Goal: Task Accomplishment & Management: Use online tool/utility

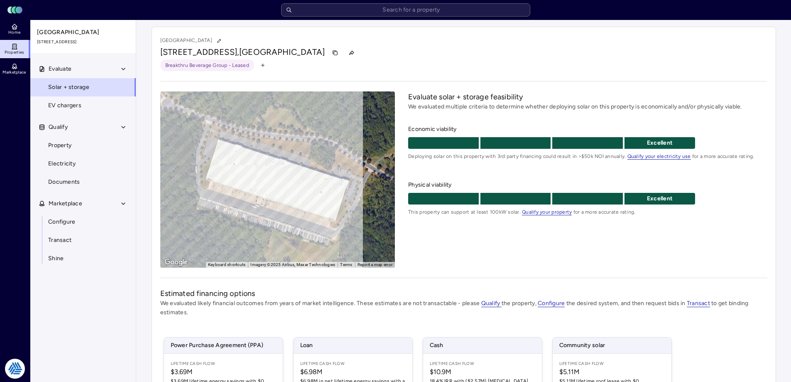
scroll to position [83, 0]
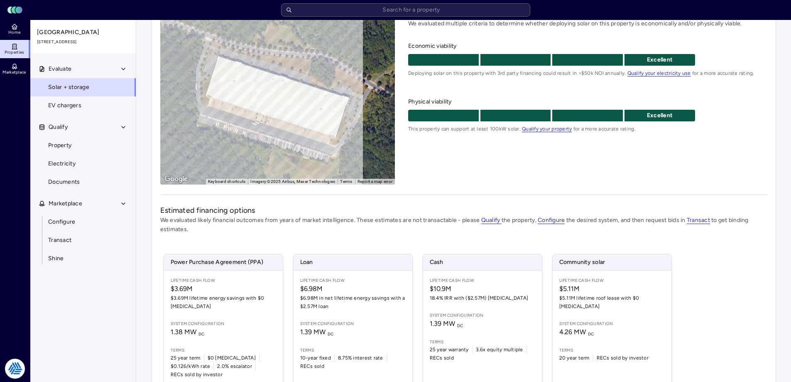
click at [21, 50] on span "Properties" at bounding box center [15, 52] width 20 height 5
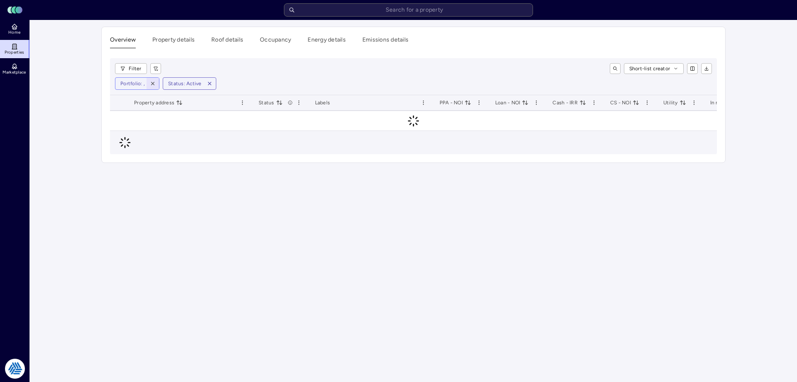
click at [155, 82] on icon "button" at bounding box center [153, 84] width 6 height 6
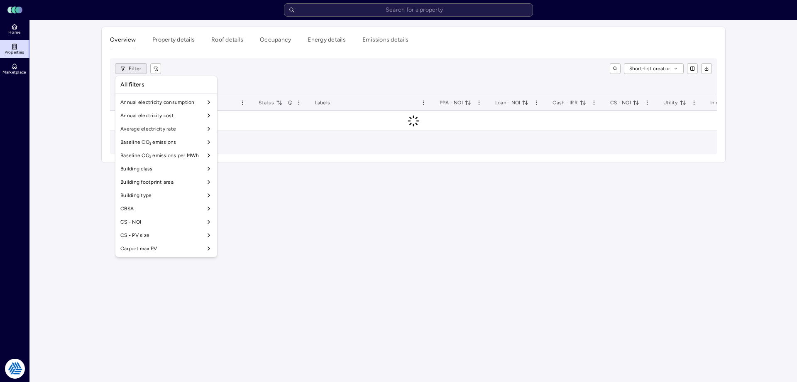
click at [136, 71] on html "Toggle Sidebar Lumen Energy Logo Home Properties Marketplace Tradition Energy N…" at bounding box center [398, 191] width 797 height 382
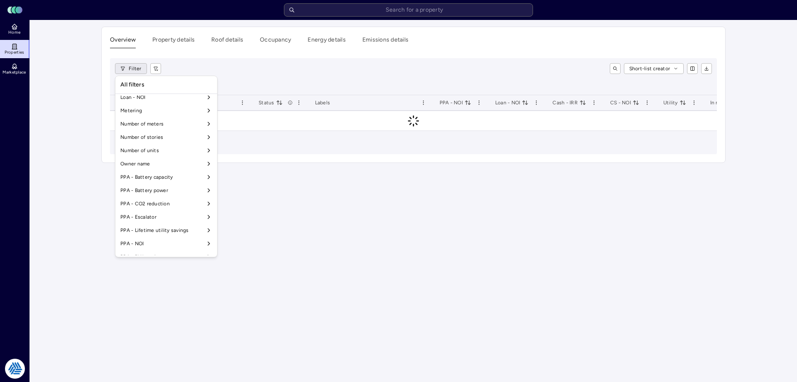
scroll to position [691, 0]
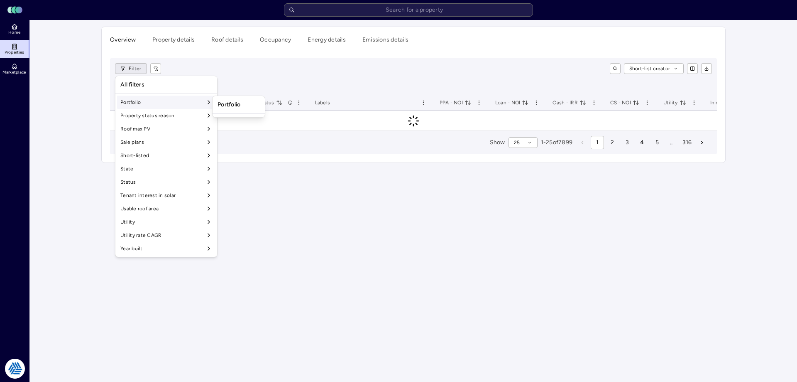
click at [183, 102] on div "Portfolio" at bounding box center [166, 102] width 98 height 13
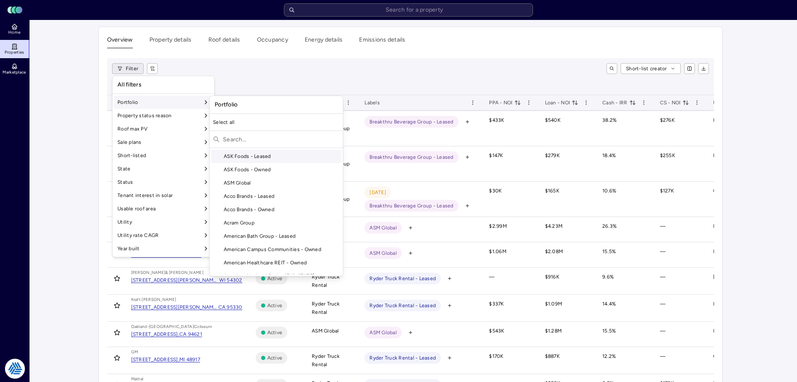
click at [241, 140] on input "text" at bounding box center [281, 138] width 117 height 13
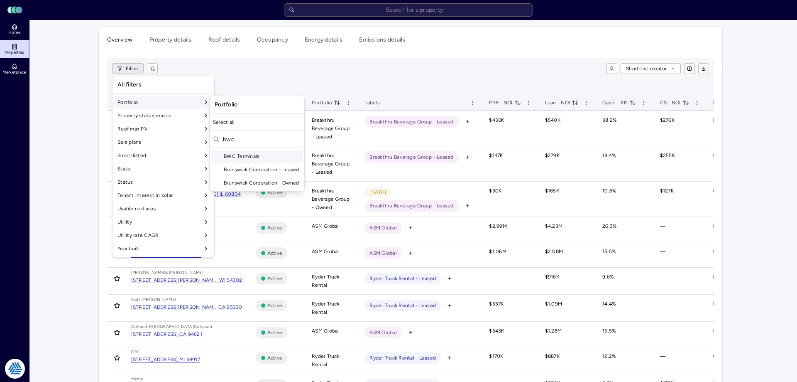
type input "bwc"
click at [235, 154] on div "BWC Terminals" at bounding box center [256, 155] width 91 height 13
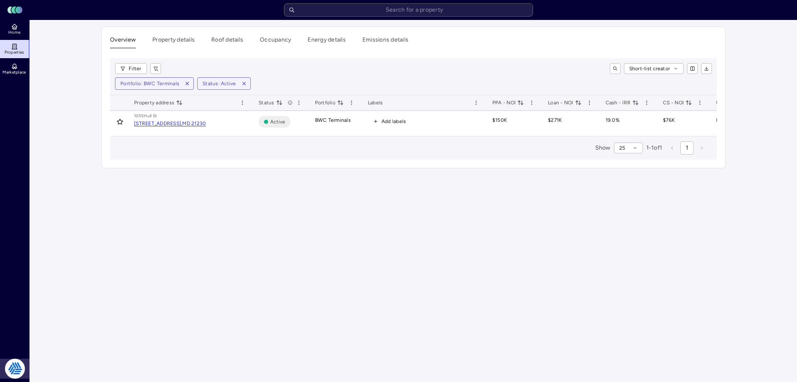
click at [13, 368] on html "Toggle Sidebar Lumen Energy Logo Home Properties Marketplace Tradition Energy N…" at bounding box center [398, 191] width 797 height 382
click at [128, 181] on html "Toggle Sidebar Lumen Energy Logo Home Properties Marketplace Tradition Energy N…" at bounding box center [398, 191] width 797 height 382
click at [16, 26] on icon at bounding box center [14, 25] width 5 height 2
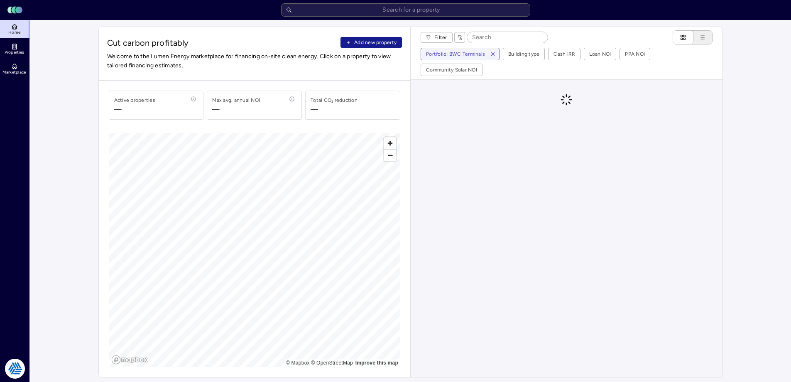
click at [368, 42] on span "Add new property" at bounding box center [375, 42] width 42 height 8
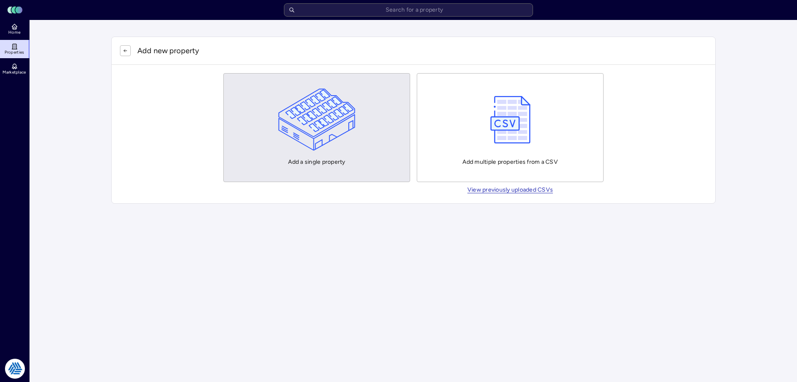
click at [258, 138] on button "Add a single property" at bounding box center [316, 127] width 187 height 109
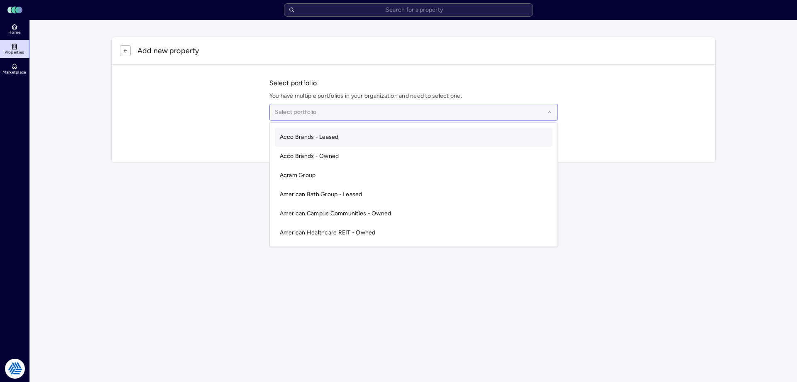
click at [320, 112] on div at bounding box center [410, 112] width 270 height 9
type input "bwc"
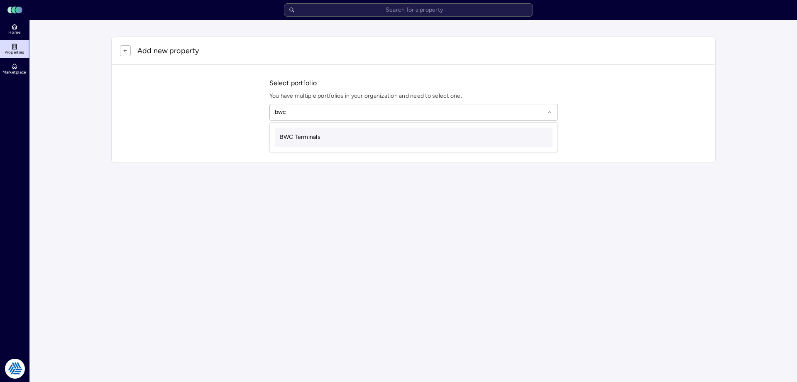
click at [301, 135] on span "BWC Terminals" at bounding box center [300, 136] width 41 height 7
click at [304, 137] on input "text" at bounding box center [418, 139] width 269 height 18
paste input "1805 Fourth St Harvey LA 70058"
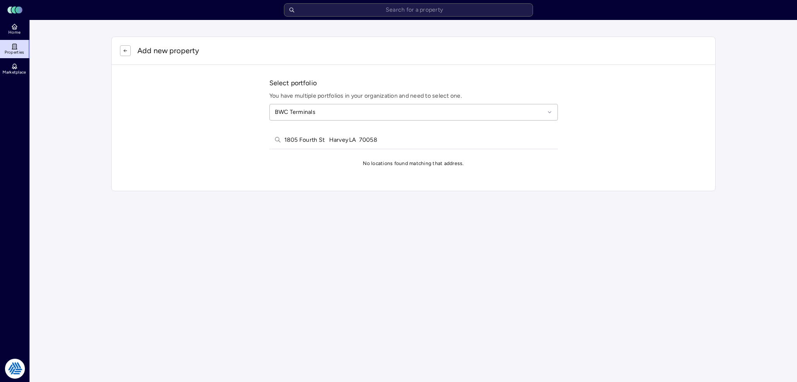
drag, startPoint x: 390, startPoint y: 136, endPoint x: 322, endPoint y: 137, distance: 67.7
click at [322, 137] on input "1805 Fourth St Harvey LA 70058" at bounding box center [418, 139] width 269 height 18
drag, startPoint x: 326, startPoint y: 140, endPoint x: 297, endPoint y: 140, distance: 29.5
click at [297, 140] on input "1805 Fourth St" at bounding box center [418, 139] width 269 height 18
click at [297, 140] on input "1805 4th st" at bounding box center [418, 139] width 269 height 18
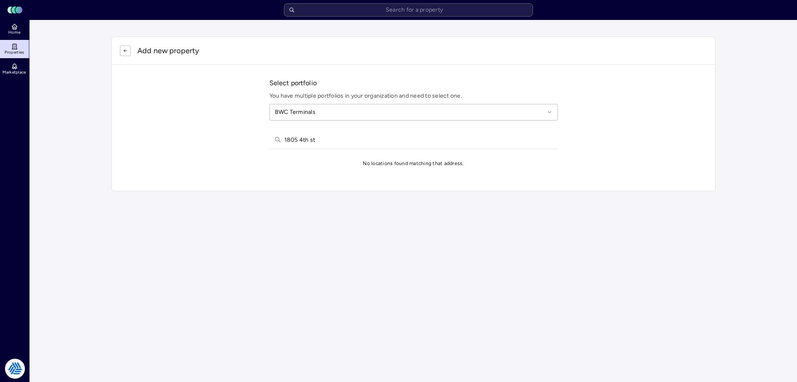
click at [297, 140] on input "1805 4th st" at bounding box center [418, 139] width 269 height 18
type input "1805 4th st harv"
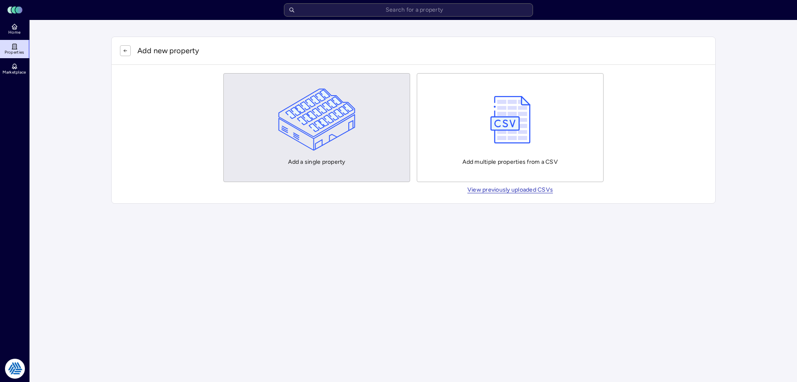
click at [298, 115] on img "button" at bounding box center [317, 119] width 78 height 62
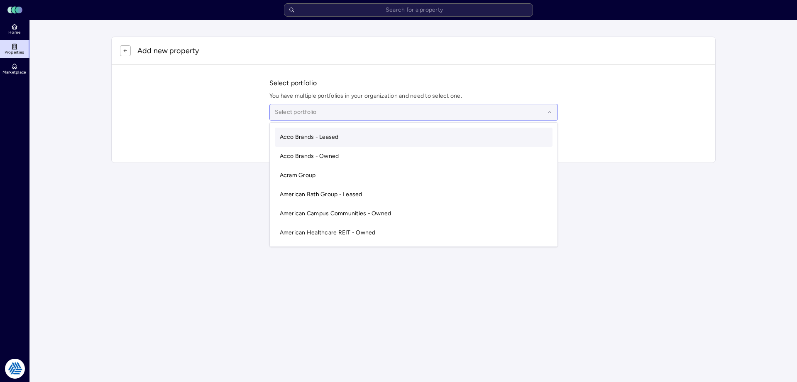
click at [337, 114] on div at bounding box center [410, 112] width 270 height 9
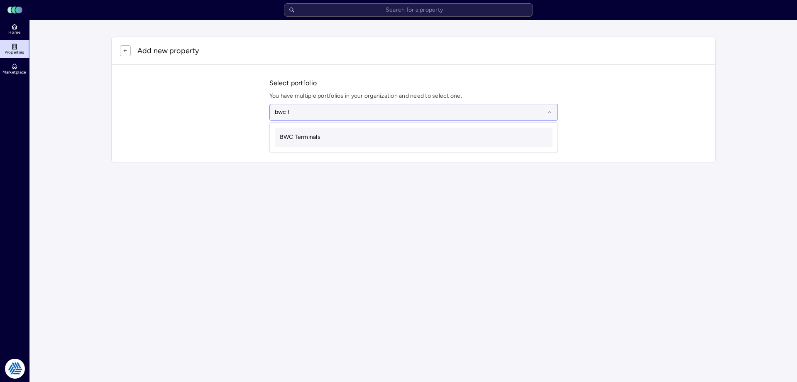
type input "bwc ter"
click at [325, 136] on div "BWC Terminals" at bounding box center [414, 136] width 278 height 19
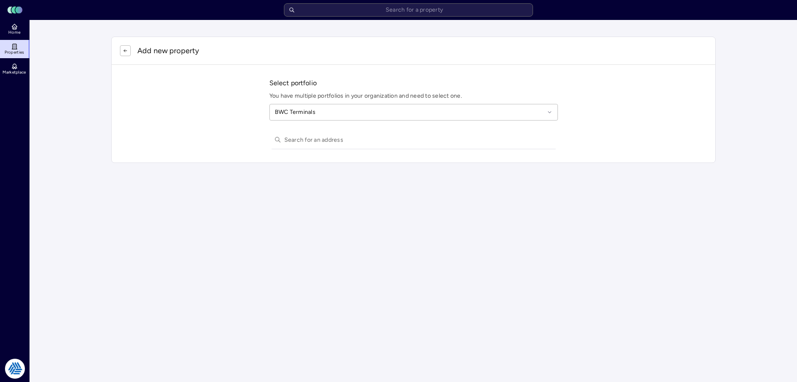
click at [314, 138] on input "text" at bounding box center [418, 139] width 269 height 18
click at [316, 141] on input "text" at bounding box center [418, 139] width 269 height 18
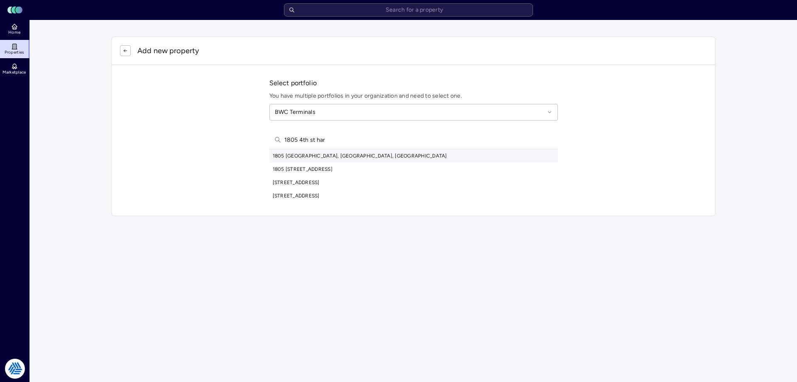
type input "1805 4th st har"
click at [310, 156] on div "1805 4th St, Harvey, LA, USA" at bounding box center [414, 155] width 289 height 13
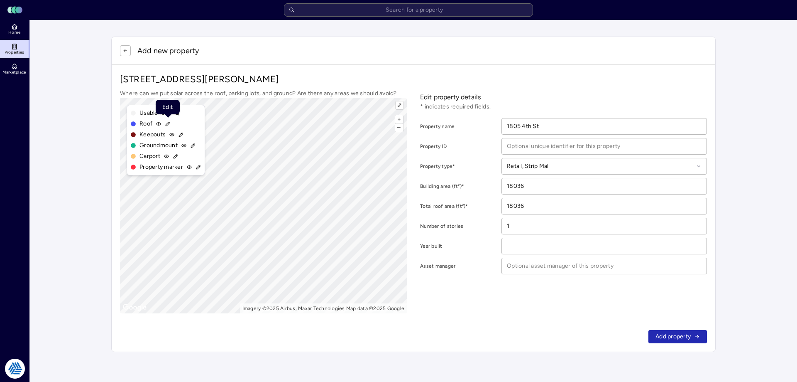
click at [168, 125] on icon at bounding box center [168, 124] width 6 height 6
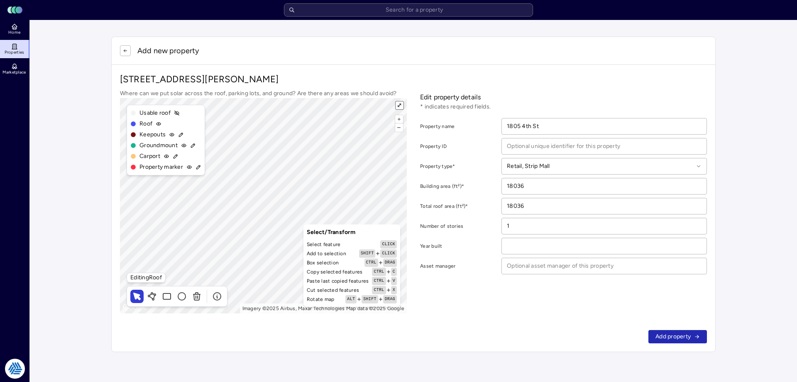
click at [399, 105] on button "⤢" at bounding box center [400, 105] width 8 height 8
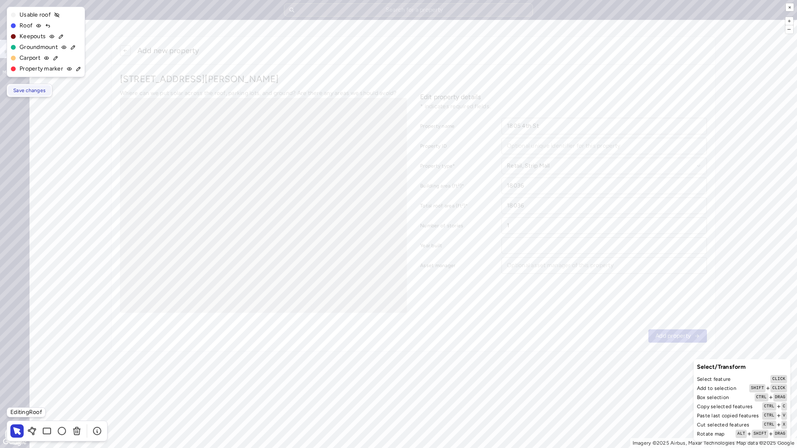
click at [37, 90] on span "Save changes" at bounding box center [29, 90] width 32 height 8
type input "109072"
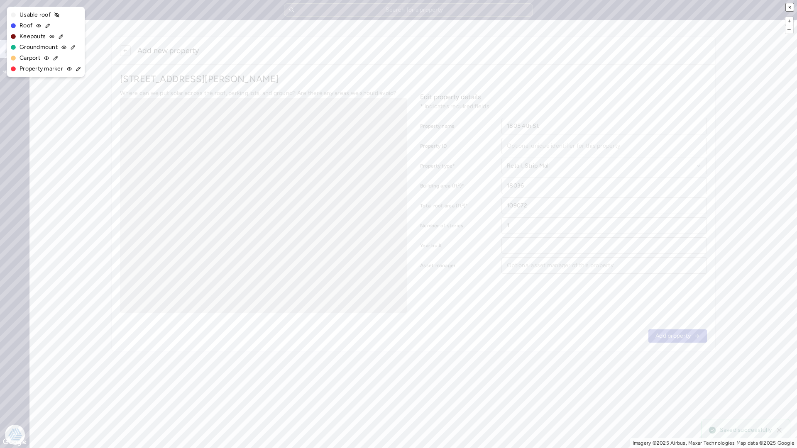
click at [790, 6] on button "×" at bounding box center [790, 7] width 8 height 8
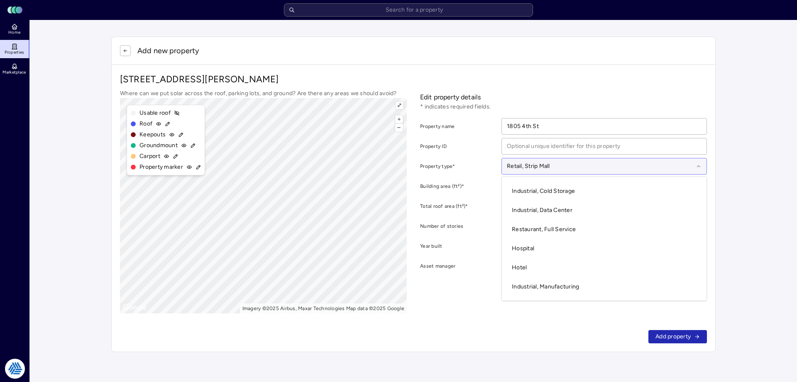
click at [556, 167] on div at bounding box center [600, 166] width 187 height 9
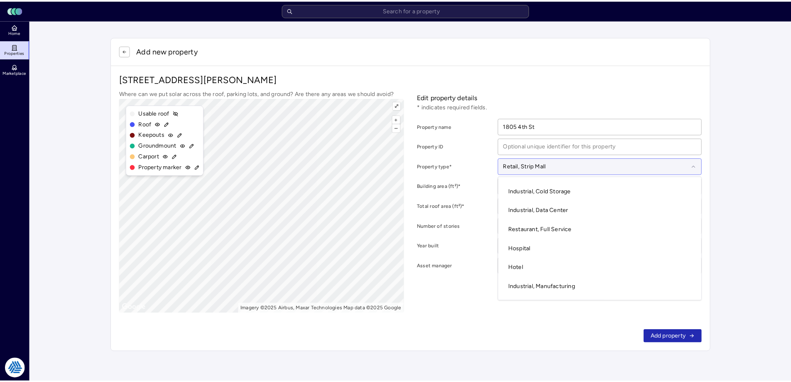
scroll to position [154, 0]
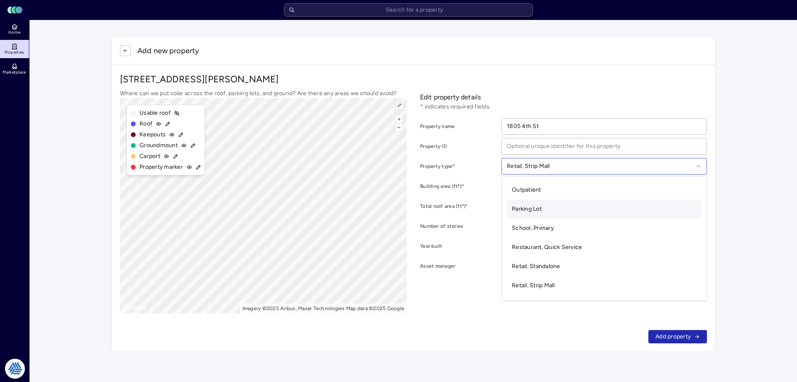
click at [543, 205] on div "Parking Lot" at bounding box center [604, 208] width 195 height 19
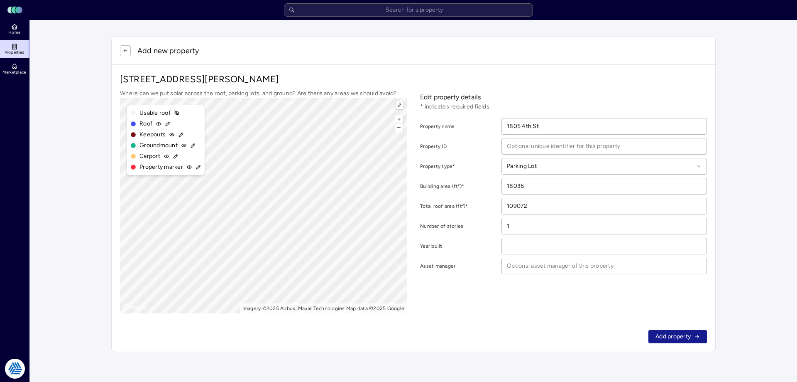
click at [678, 338] on span "Add property" at bounding box center [673, 336] width 35 height 9
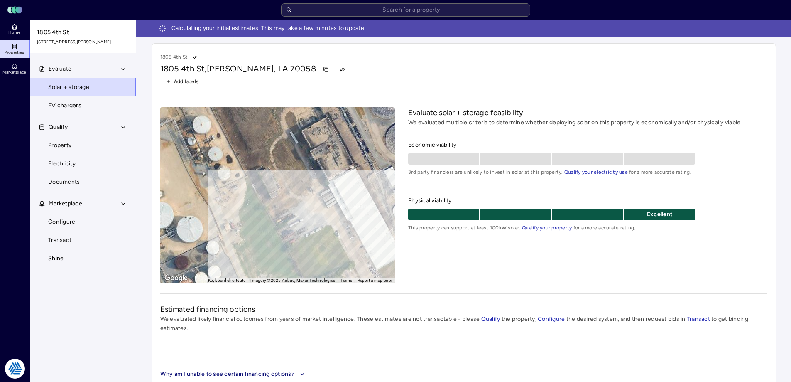
drag, startPoint x: 287, startPoint y: 154, endPoint x: 281, endPoint y: 149, distance: 8.2
click at [281, 149] on div "To activate drag with keyboard, press Alt + Enter. Once in keyboard drag state,…" at bounding box center [277, 195] width 235 height 176
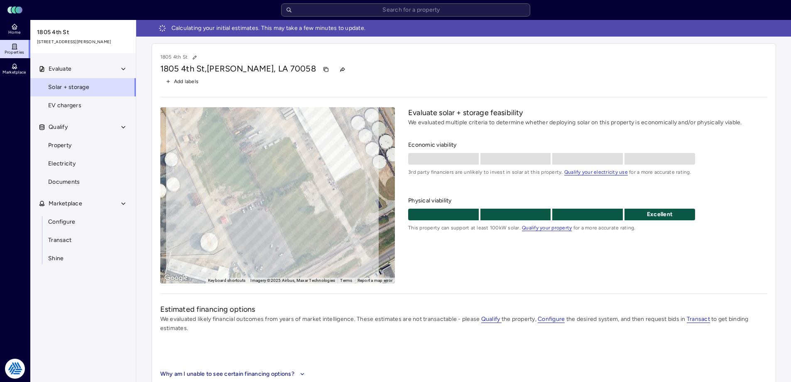
drag, startPoint x: 307, startPoint y: 208, endPoint x: 262, endPoint y: 115, distance: 103.4
click at [262, 115] on div "To activate drag with keyboard, press Alt + Enter. Once in keyboard drag state,…" at bounding box center [277, 195] width 235 height 176
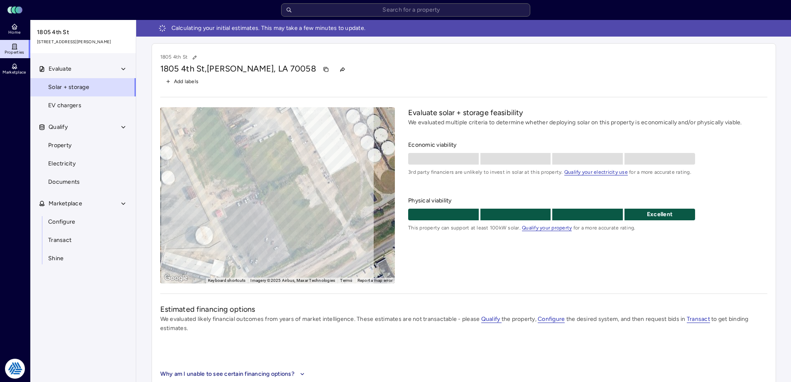
click at [495, 273] on div "Evaluate solar + storage feasibility We evaluated multiple criteria to determin…" at bounding box center [587, 195] width 359 height 176
click at [715, 216] on div "Excellent" at bounding box center [587, 214] width 359 height 12
click at [402, 78] on div "Add labels" at bounding box center [463, 81] width 607 height 11
click at [113, 300] on div "Evaluate Solar + storage EV chargers Qualify Property Electricity Documents Mar…" at bounding box center [83, 231] width 106 height 342
click at [142, 291] on div "Calculating your initial estimates. This may take a few minutes to update. 1805…" at bounding box center [463, 207] width 655 height 374
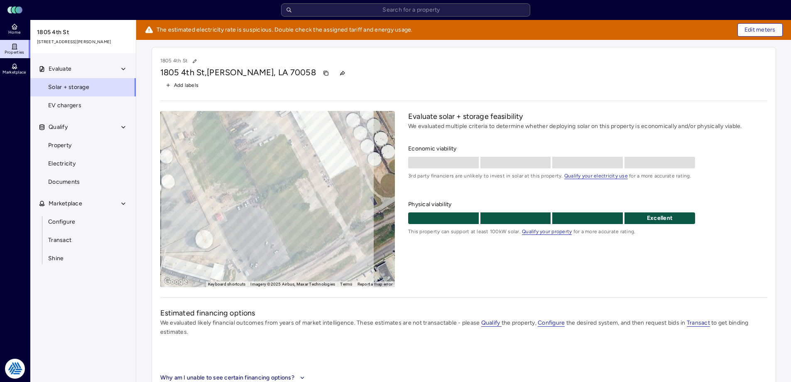
click at [355, 74] on div "1805 4th St, Harvey, LA 70058" at bounding box center [463, 72] width 607 height 13
click at [750, 29] on span "Edit meters" at bounding box center [760, 29] width 31 height 9
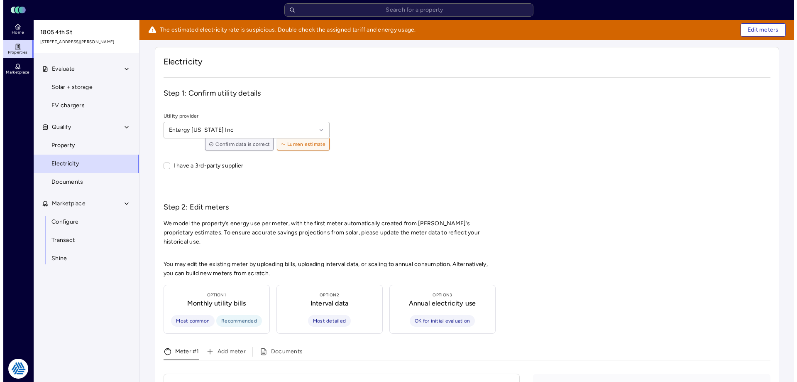
scroll to position [208, 0]
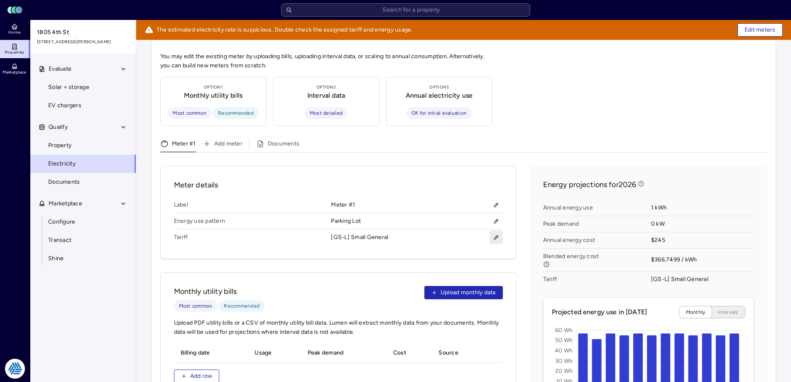
click at [496, 234] on icon "button" at bounding box center [496, 237] width 6 height 6
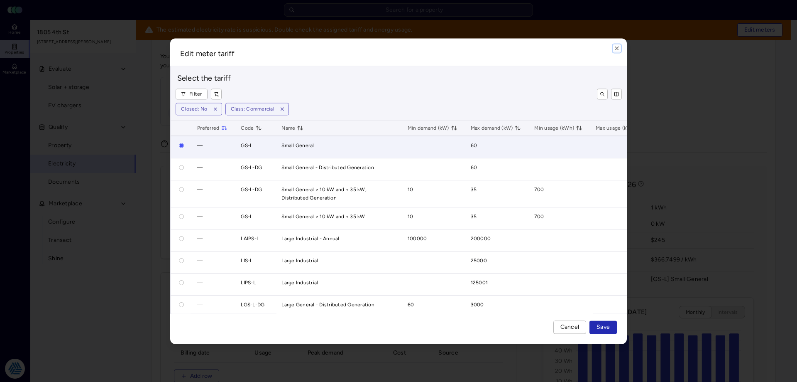
click at [613, 51] on div "Edit meter tariff Select the tariff Filter Closed: No Class: Commercial Preferr…" at bounding box center [398, 190] width 457 height 305
click at [620, 48] on icon "button" at bounding box center [617, 48] width 7 height 7
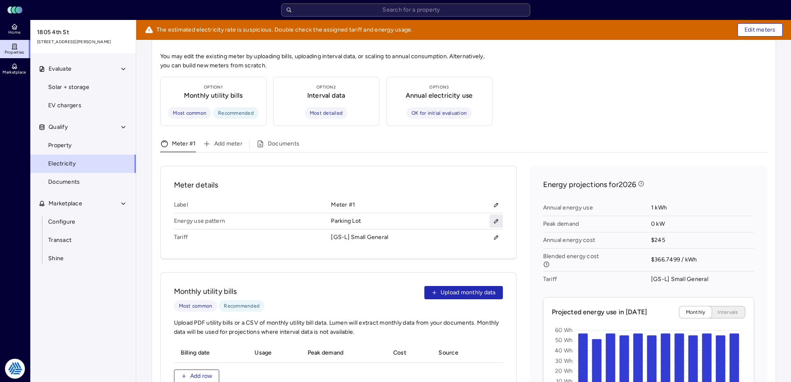
click at [497, 214] on button "button" at bounding box center [496, 220] width 13 height 13
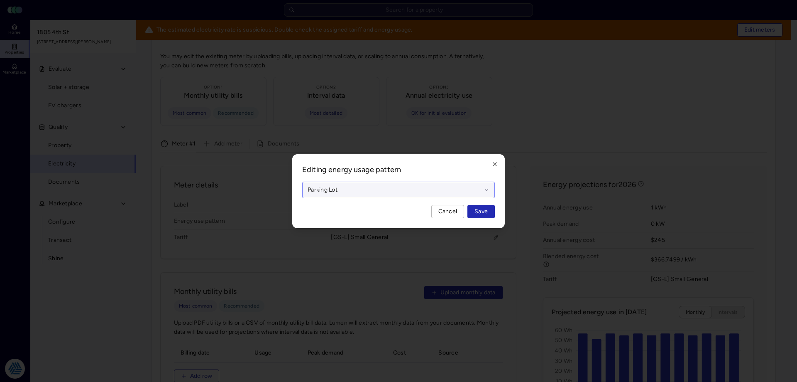
click at [449, 190] on div at bounding box center [395, 189] width 174 height 9
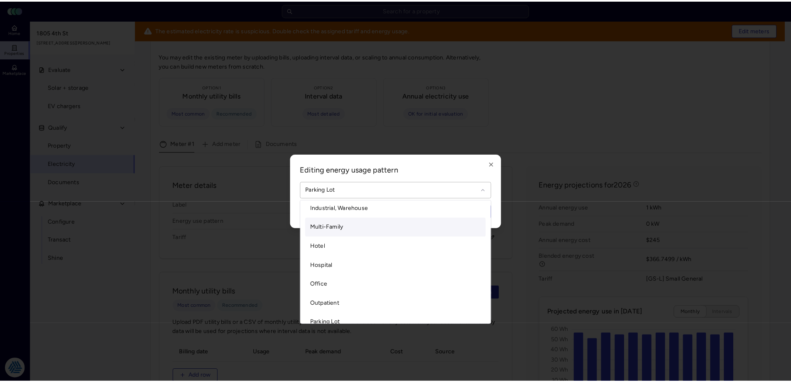
scroll to position [0, 0]
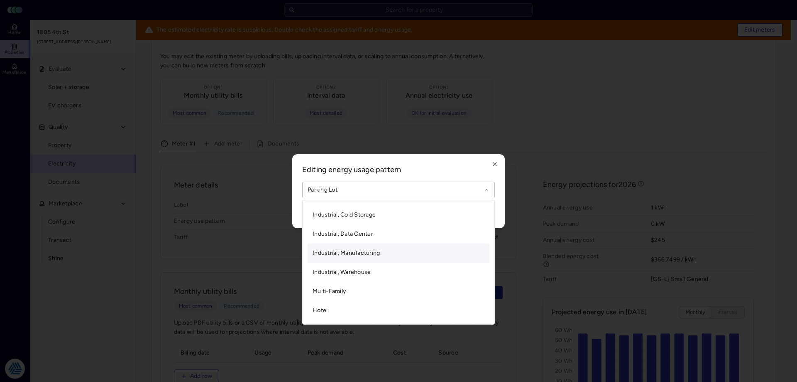
click at [351, 250] on span "Industrial, Manufacturing" at bounding box center [346, 252] width 67 height 7
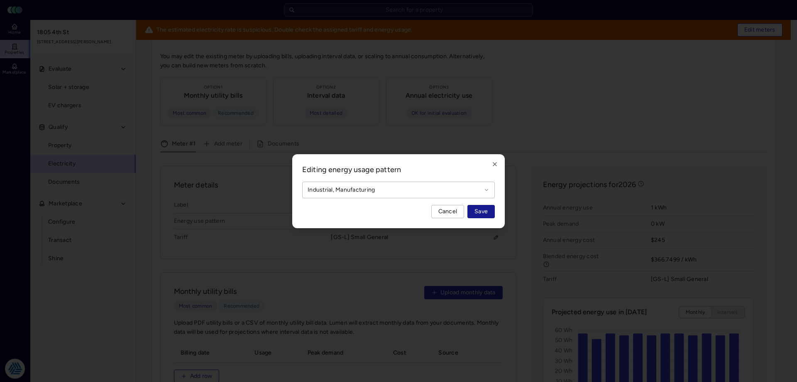
click at [483, 210] on span "Save" at bounding box center [481, 211] width 13 height 9
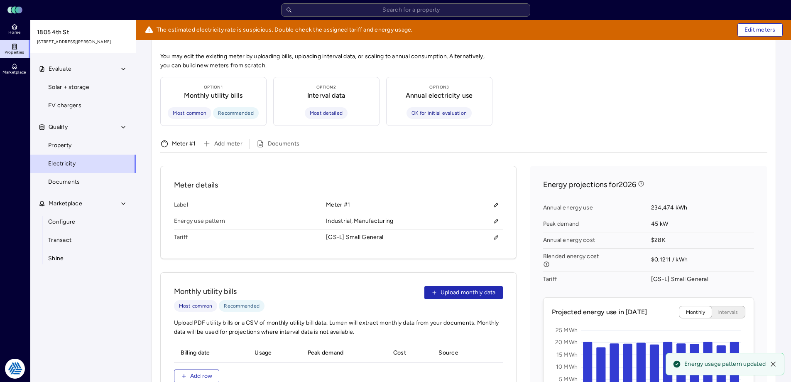
click at [709, 84] on div "You may edit the existing meter by uploading bills, uploading interval data, or…" at bounding box center [463, 340] width 607 height 576
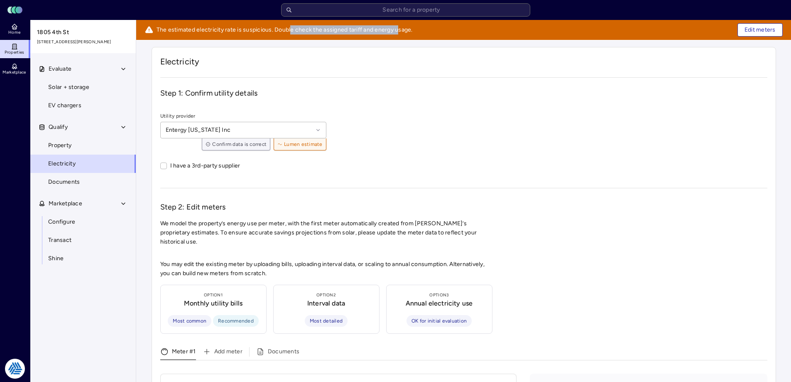
drag, startPoint x: 292, startPoint y: 32, endPoint x: 403, endPoint y: 34, distance: 111.3
click at [403, 34] on span "The estimated electricity rate is suspicious. Double check the assigned tariff …" at bounding box center [285, 29] width 256 height 9
click at [565, 103] on div "Step 1: Confirm utility details Utility provider Entergy Louisiana Inc Confirm …" at bounding box center [463, 131] width 607 height 87
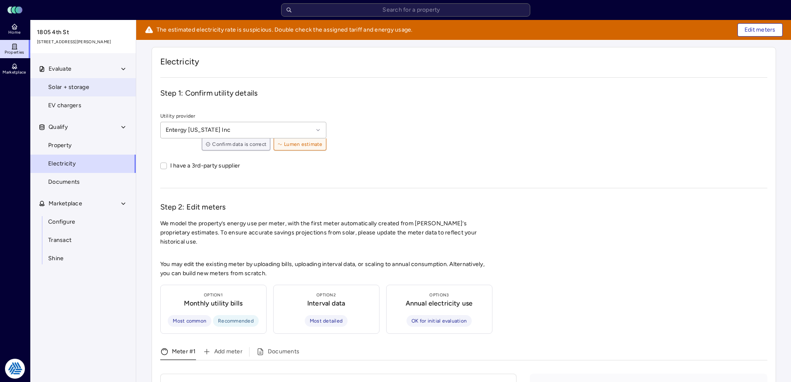
click at [63, 85] on span "Solar + storage" at bounding box center [68, 87] width 41 height 9
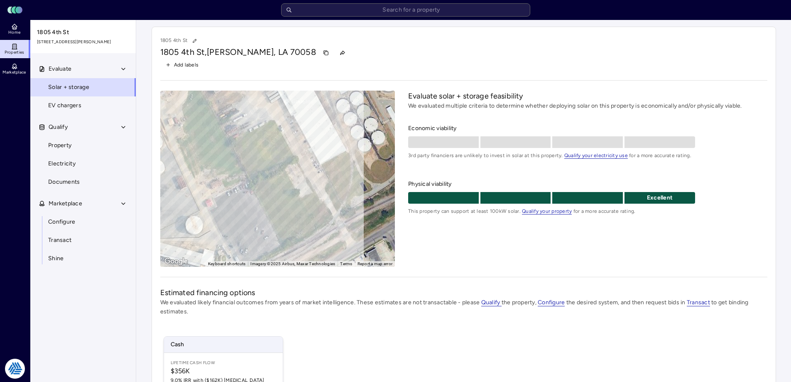
click at [536, 62] on div "Add labels" at bounding box center [463, 64] width 607 height 11
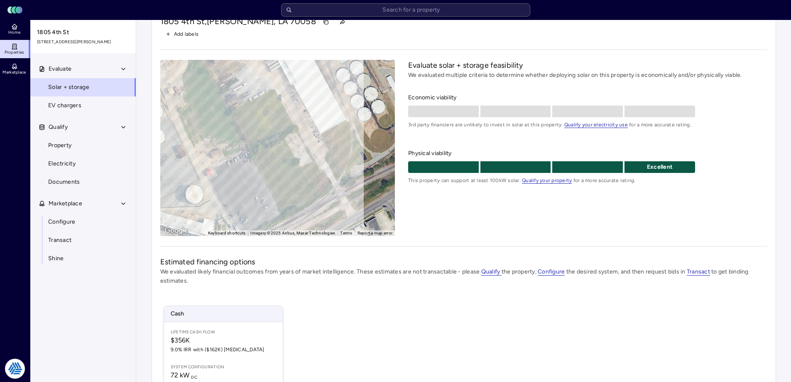
scroll to position [114, 0]
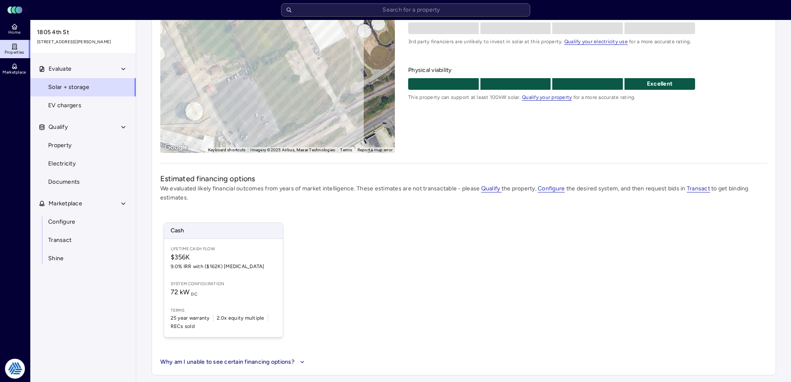
click at [720, 139] on div "Evaluate solar + storage feasibility We evaluated multiple criteria to determin…" at bounding box center [587, 65] width 359 height 176
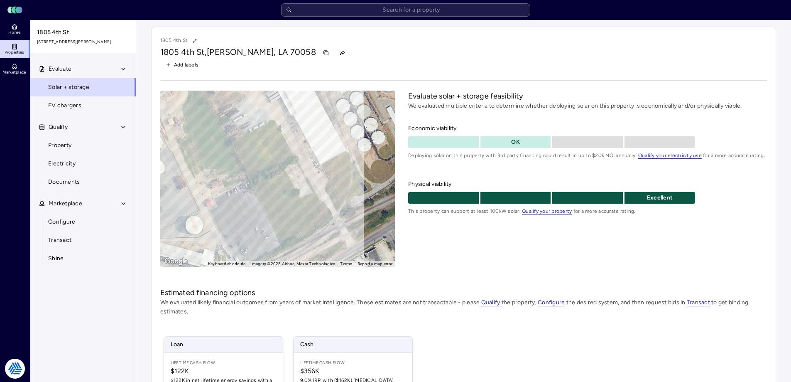
click at [485, 169] on div "Economic viability OK Deploying solar on this property with 3rd party financing…" at bounding box center [587, 169] width 359 height 91
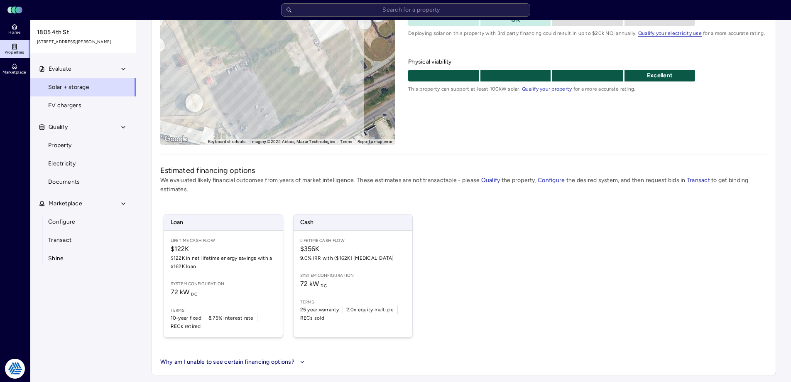
click at [450, 279] on div "Loan Lifetime Cash Flow $122K $122K in net lifetime energy savings with a $162K…" at bounding box center [463, 275] width 607 height 143
click at [10, 42] on link "Properties" at bounding box center [15, 49] width 30 height 18
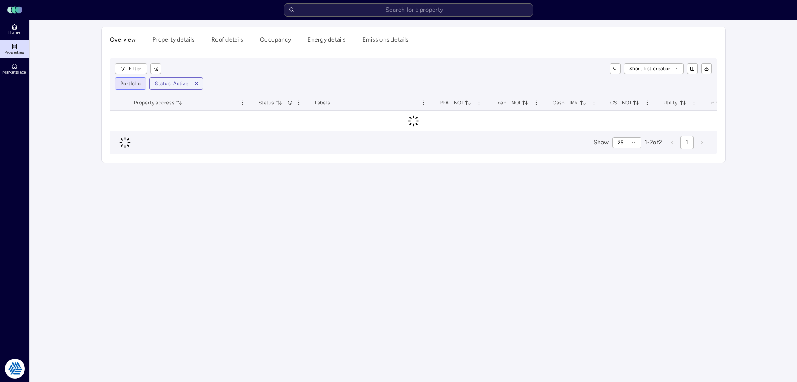
click at [131, 81] on html "Toggle Sidebar Lumen Energy Logo Home Properties Marketplace Tradition Energy N…" at bounding box center [398, 191] width 797 height 382
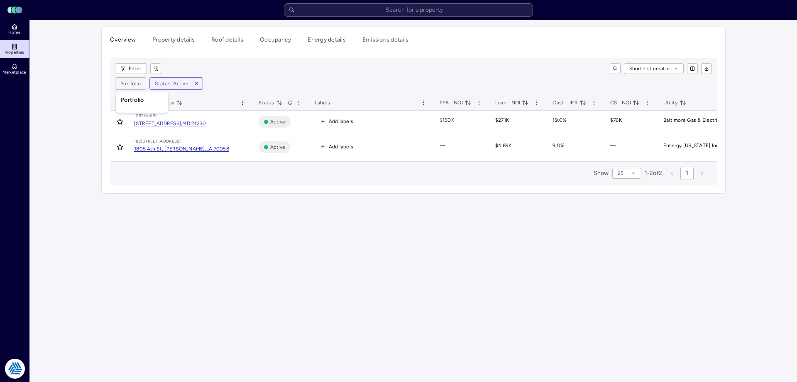
click at [101, 77] on html "Toggle Sidebar Lumen Energy Logo Home Properties Marketplace Tradition Energy N…" at bounding box center [398, 191] width 797 height 382
click at [133, 86] on html "Toggle Sidebar Lumen Energy Logo Home Properties Marketplace Tradition Energy N…" at bounding box center [398, 191] width 797 height 382
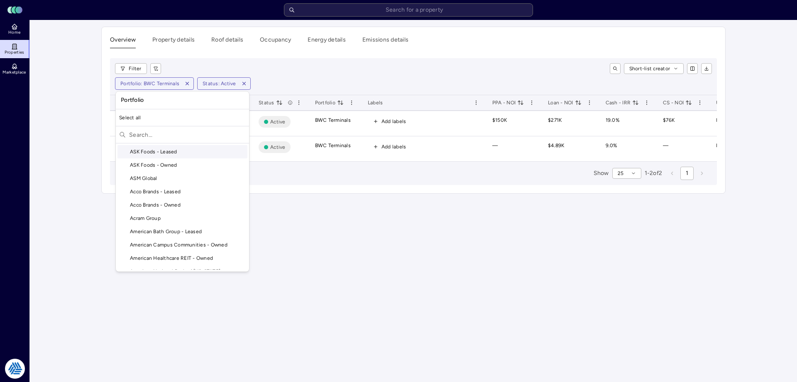
click at [186, 81] on html "Toggle Sidebar Lumen Energy Logo Home Properties Marketplace Tradition Energy N…" at bounding box center [398, 191] width 797 height 382
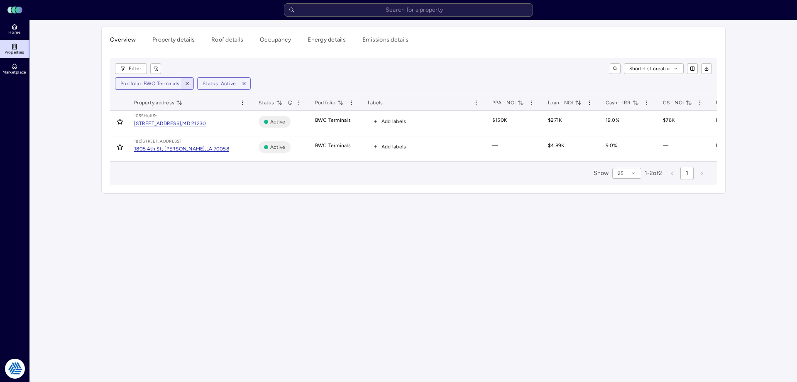
click at [186, 83] on icon "button" at bounding box center [187, 83] width 3 height 3
click at [130, 65] on html "Toggle Sidebar Lumen Energy Logo Home Properties Marketplace Tradition Energy N…" at bounding box center [398, 191] width 797 height 382
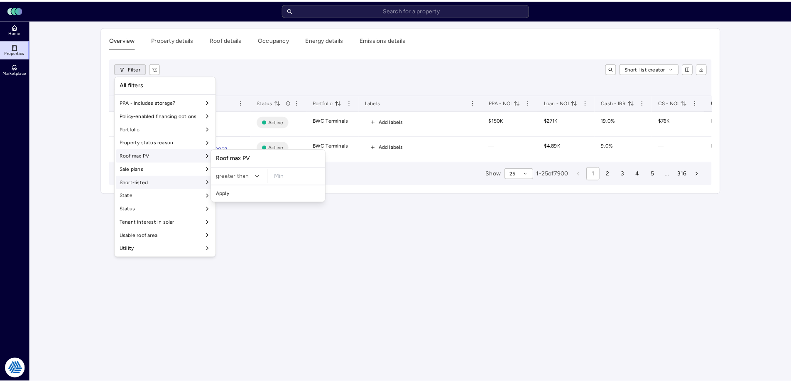
scroll to position [691, 0]
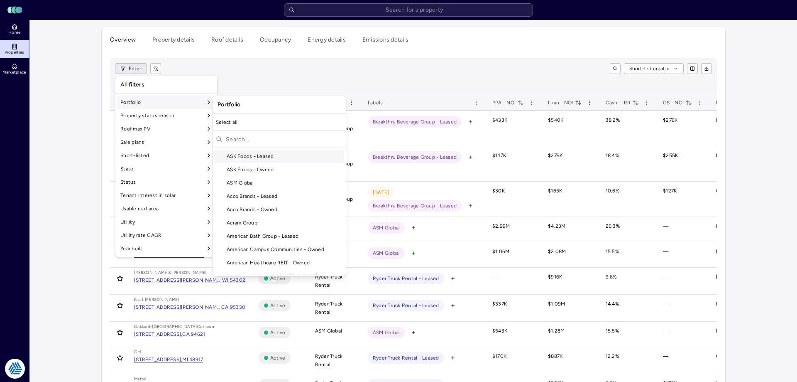
click at [245, 139] on input "text" at bounding box center [284, 138] width 117 height 13
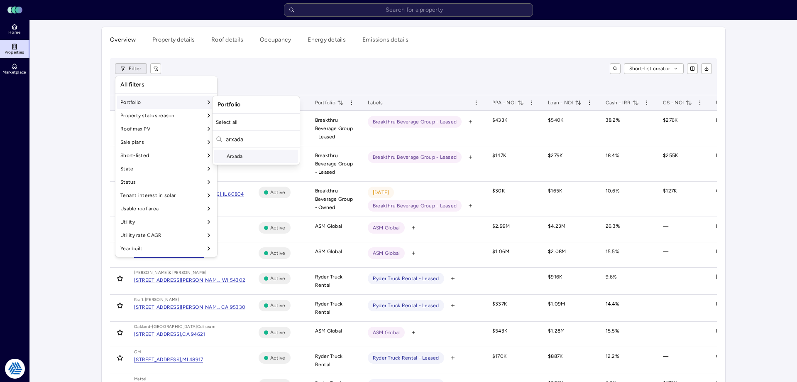
type input "arxada"
click at [244, 155] on div "Arxada" at bounding box center [256, 155] width 84 height 13
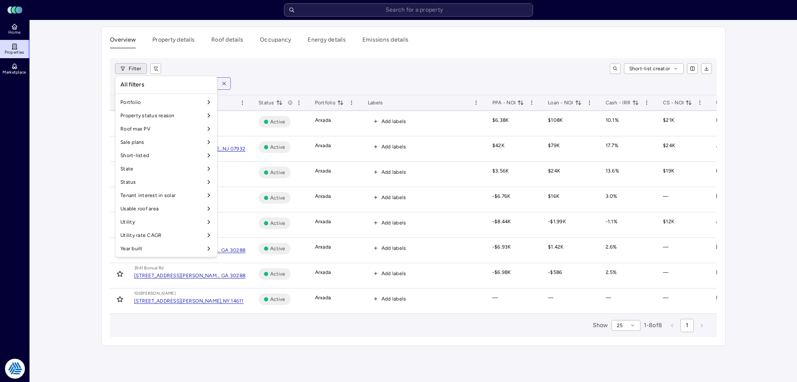
click at [70, 121] on html "Toggle Sidebar Lumen Energy Logo Home Properties Marketplace Tradition Energy N…" at bounding box center [398, 191] width 797 height 382
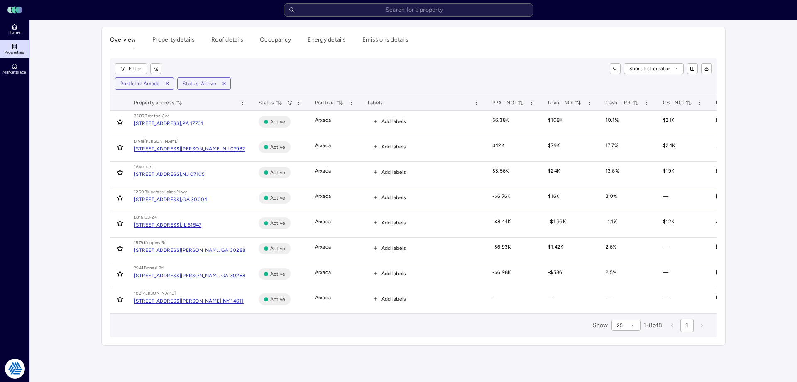
click at [57, 153] on main "Overview Property details Roof details Occupancy Energy details Emissions detai…" at bounding box center [413, 201] width 767 height 362
click at [693, 69] on html "Toggle Sidebar Lumen Energy Logo Home Properties Marketplace Tradition Energy N…" at bounding box center [398, 191] width 797 height 382
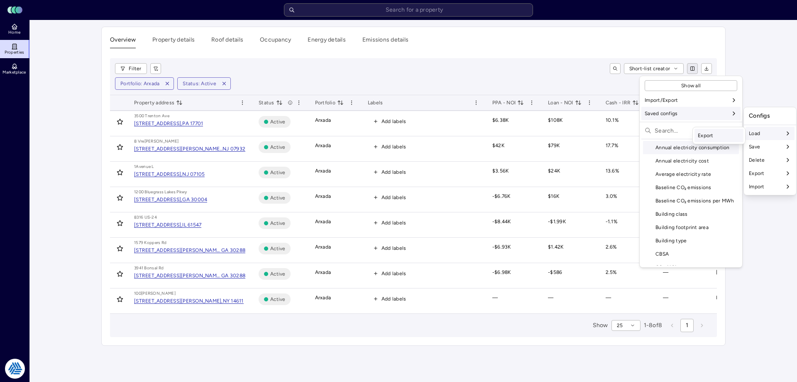
click at [704, 135] on div "Export" at bounding box center [719, 135] width 49 height 13
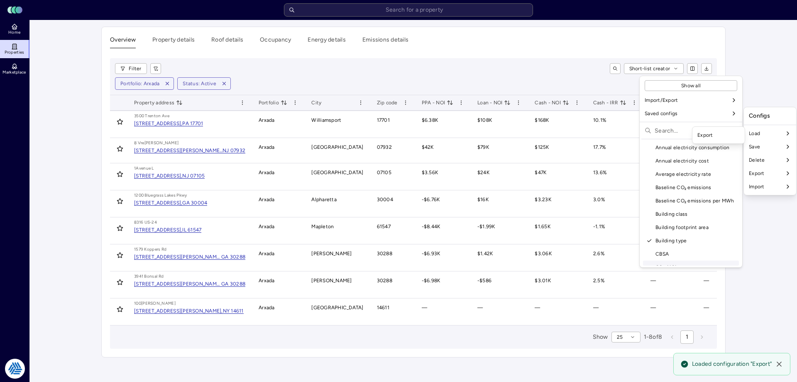
click at [765, 302] on html "Toggle Sidebar Lumen Energy Logo Home Properties Marketplace Tradition Energy N…" at bounding box center [398, 191] width 797 height 382
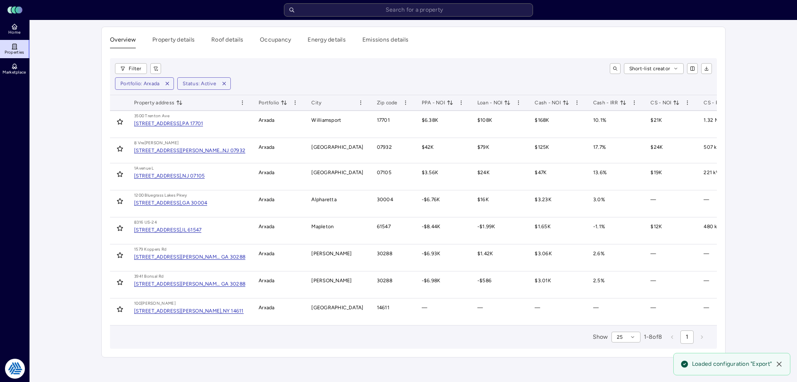
click at [281, 76] on div "Filter Short-list creator Portfolio: Arxada Status: Active" at bounding box center [413, 76] width 607 height 37
click at [344, 71] on div "Short-list creator" at bounding box center [440, 68] width 545 height 11
click at [703, 66] on button "button" at bounding box center [706, 68] width 11 height 11
click at [22, 189] on div "Home Properties Marketplace" at bounding box center [15, 187] width 30 height 335
click at [355, 79] on div "Portfolio: Arxada Status: Active" at bounding box center [413, 83] width 597 height 12
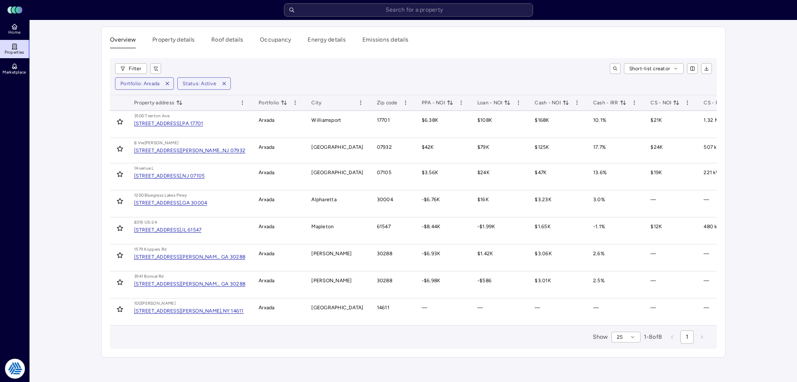
click at [405, 66] on div "Short-list creator" at bounding box center [440, 68] width 545 height 11
drag, startPoint x: 781, startPoint y: 145, endPoint x: 774, endPoint y: 139, distance: 8.8
click at [780, 145] on main "Overview Property details Roof details Occupancy Energy details Emissions detai…" at bounding box center [413, 201] width 767 height 362
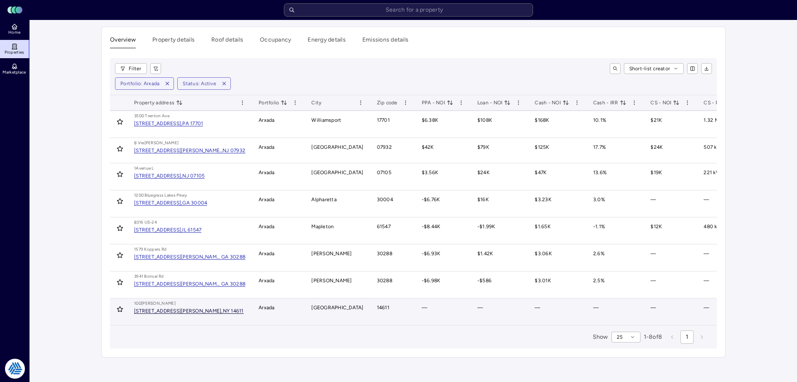
click at [179, 311] on div "[STREET_ADDRESS][PERSON_NAME]," at bounding box center [178, 310] width 89 height 5
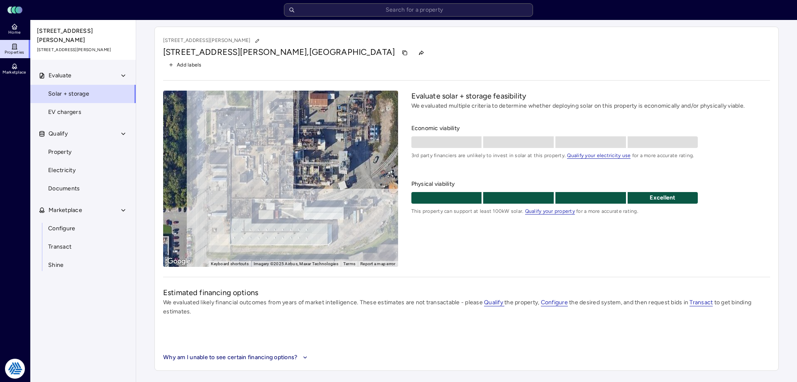
click at [466, 260] on div "Evaluate solar + storage feasibility We evaluated multiple criteria to determin…" at bounding box center [591, 179] width 359 height 176
click at [530, 253] on div "Evaluate solar + storage feasibility We evaluated multiple criteria to determin…" at bounding box center [591, 179] width 359 height 176
click at [516, 239] on div "Evaluate solar + storage feasibility We evaluated multiple criteria to determin…" at bounding box center [591, 179] width 359 height 176
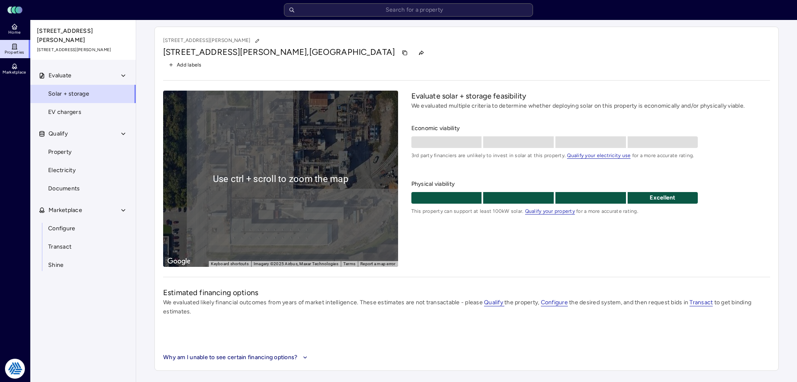
click at [478, 260] on div "Evaluate solar + storage feasibility We evaluated multiple criteria to determin…" at bounding box center [591, 179] width 359 height 176
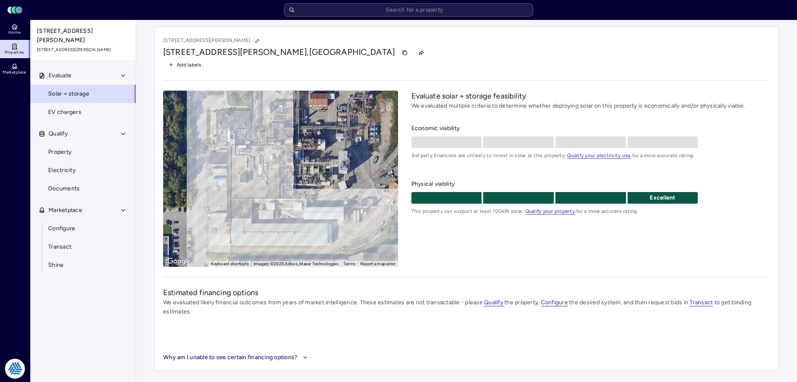
click at [407, 54] on div "100 McKee Rd, Rochester, NY 14611" at bounding box center [466, 52] width 607 height 13
click at [71, 167] on span "Electricity" at bounding box center [61, 170] width 27 height 9
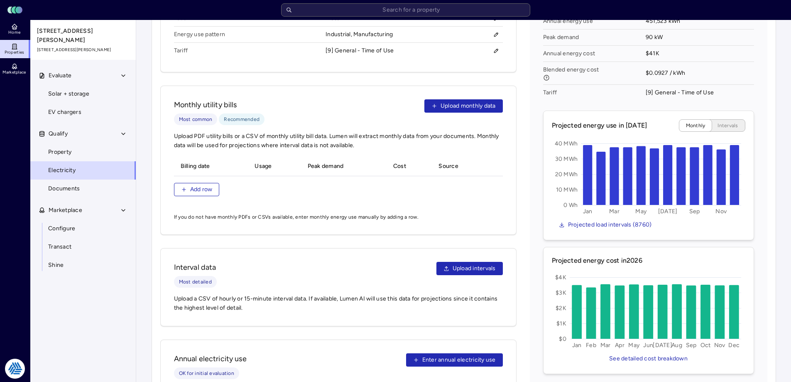
scroll to position [83, 0]
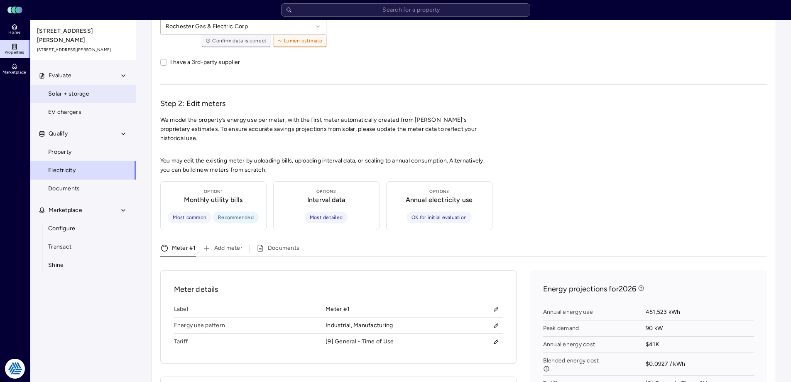
click at [57, 93] on link "Solar + storage" at bounding box center [83, 94] width 106 height 18
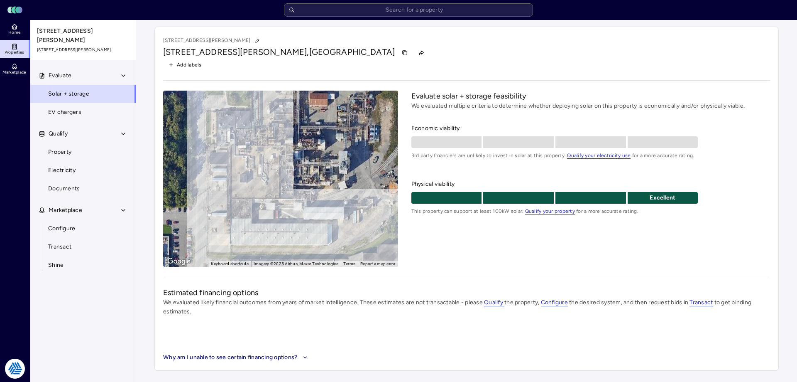
drag, startPoint x: 446, startPoint y: 228, endPoint x: 448, endPoint y: 207, distance: 21.3
click at [445, 208] on div "Evaluate solar + storage feasibility We evaluated multiple criteria to determin…" at bounding box center [591, 179] width 359 height 176
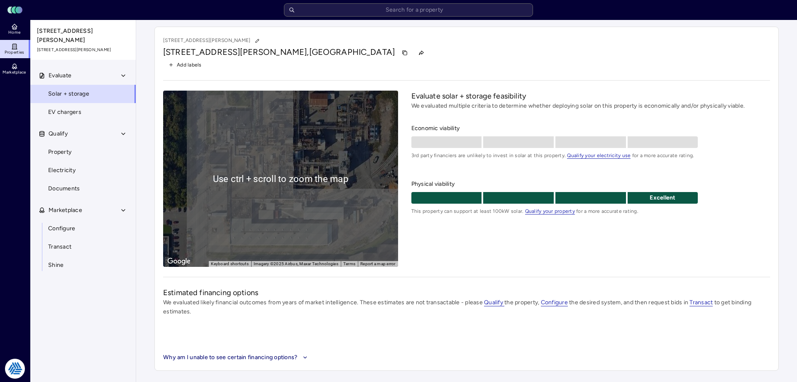
click at [532, 230] on div "Evaluate solar + storage feasibility We evaluated multiple criteria to determin…" at bounding box center [591, 179] width 359 height 176
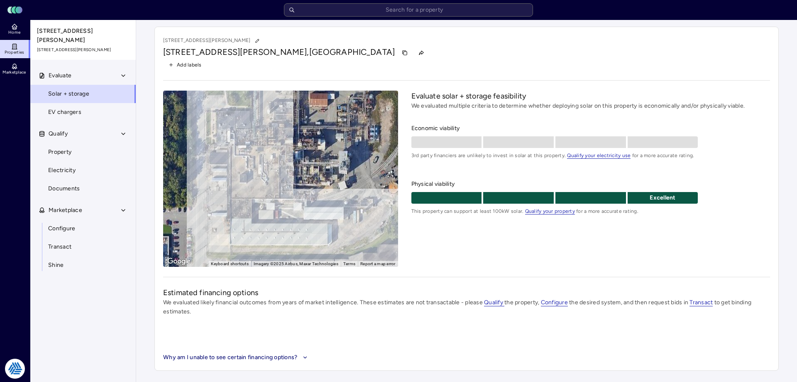
click at [537, 59] on div "Add labels" at bounding box center [466, 64] width 607 height 11
click at [471, 251] on div "Evaluate solar + storage feasibility We evaluated multiple criteria to determin…" at bounding box center [591, 179] width 359 height 176
click at [532, 69] on div "Add labels" at bounding box center [466, 64] width 607 height 11
click at [14, 44] on icon at bounding box center [14, 46] width 4 height 5
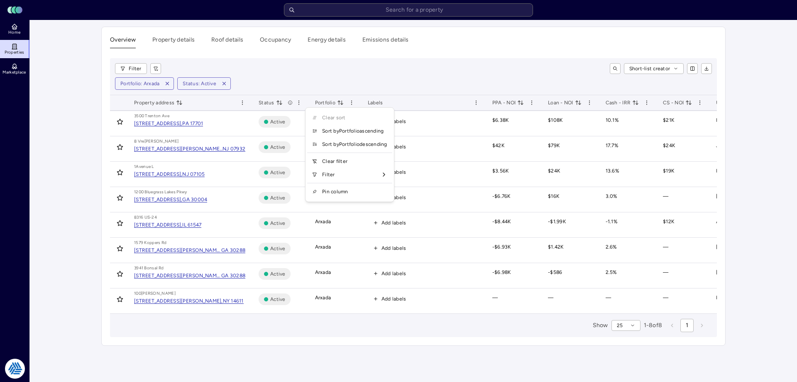
click at [350, 103] on html "Toggle Sidebar Lumen Energy Logo Home Properties Marketplace Tradition Energy N…" at bounding box center [398, 191] width 797 height 382
click at [353, 71] on html "Toggle Sidebar Lumen Energy Logo Home Properties Marketplace Tradition Energy N…" at bounding box center [398, 191] width 797 height 382
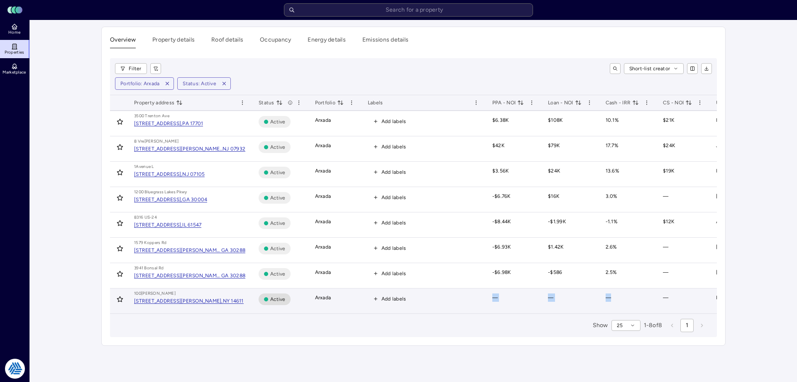
drag, startPoint x: 429, startPoint y: 311, endPoint x: 632, endPoint y: 313, distance: 202.2
click at [632, 313] on tr "100 McKee Rd 100 McKee Rd, Rochester, NY 14611 Active Arxada Add labels — — — —…" at bounding box center [518, 300] width 817 height 25
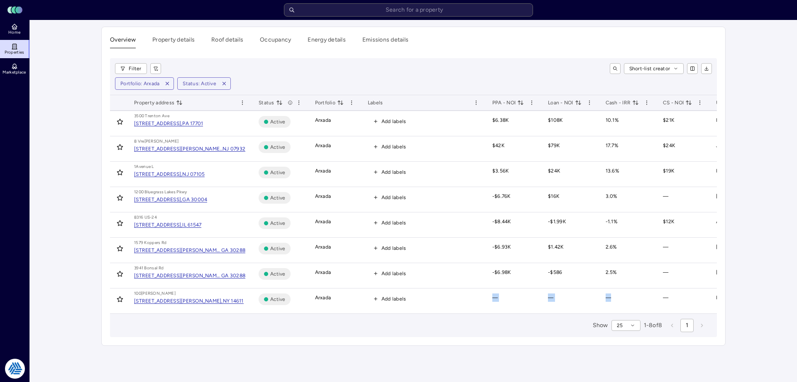
scroll to position [0, 207]
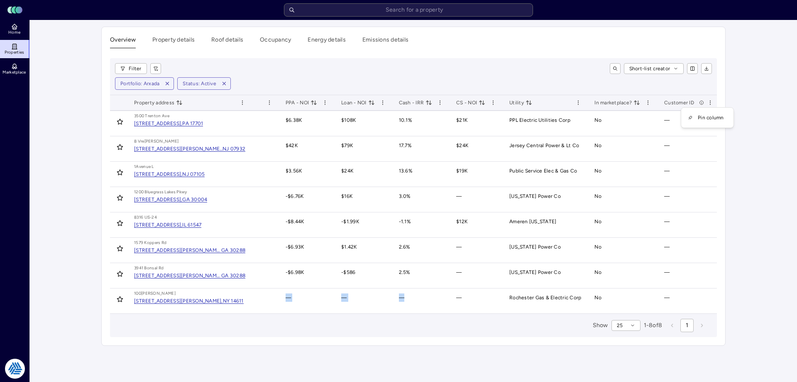
click at [706, 100] on html "Toggle Sidebar Lumen Energy Logo Home Properties Marketplace Tradition Energy N…" at bounding box center [398, 191] width 797 height 382
click at [736, 80] on html "Toggle Sidebar Lumen Energy Logo Home Properties Marketplace Tradition Energy N…" at bounding box center [398, 191] width 797 height 382
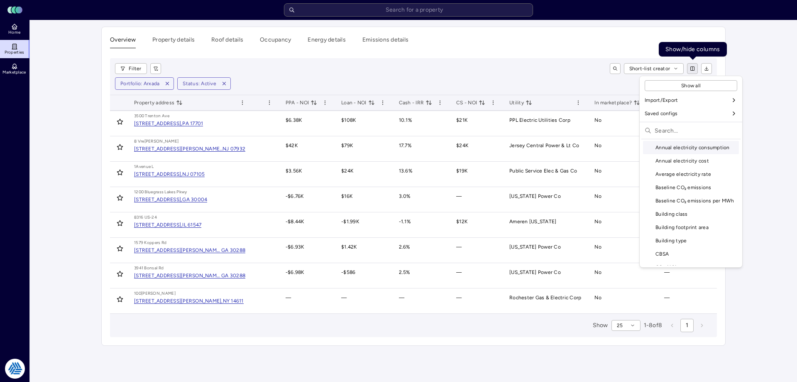
click at [694, 68] on html "Toggle Sidebar Lumen Energy Logo Home Properties Marketplace Tradition Energy N…" at bounding box center [398, 191] width 797 height 382
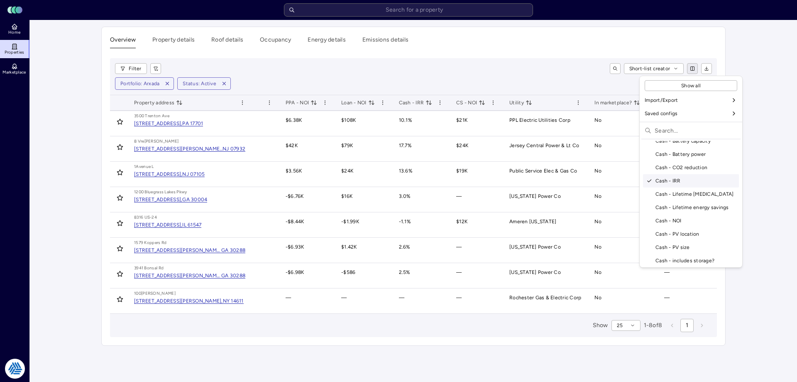
scroll to position [125, 0]
click at [693, 237] on div "Cash - Lifetime [MEDICAL_DATA]" at bounding box center [691, 235] width 96 height 13
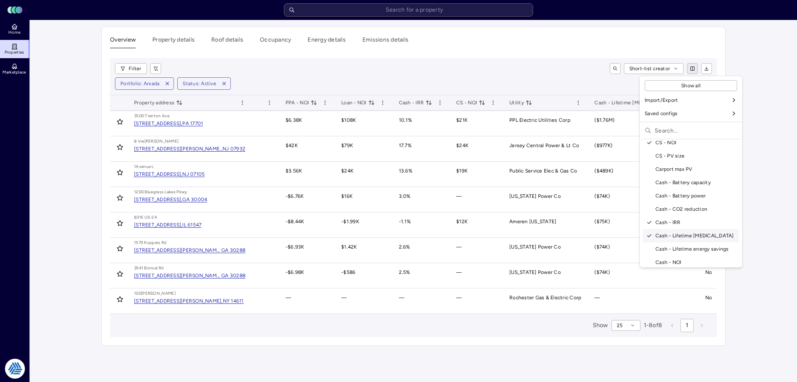
click at [786, 169] on html "Toggle Sidebar Lumen Energy Logo Home Properties Marketplace Tradition Energy N…" at bounding box center [398, 191] width 797 height 382
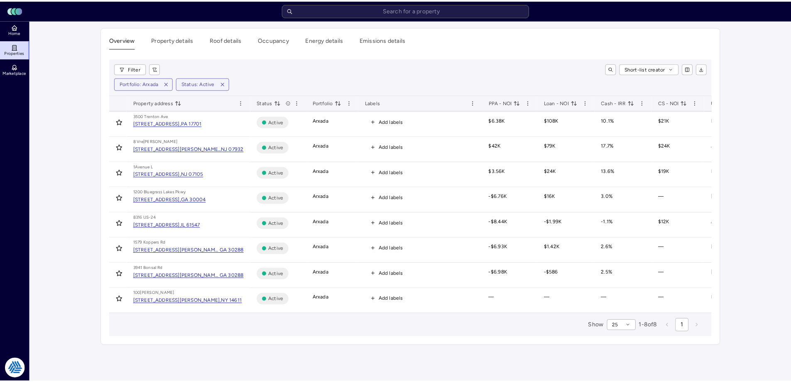
scroll to position [0, 290]
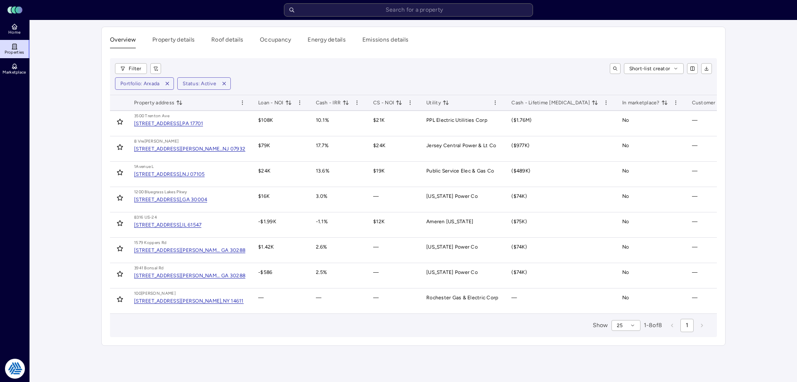
click at [761, 163] on main "Overview Property details Roof details Occupancy Energy details Emissions detai…" at bounding box center [413, 201] width 767 height 362
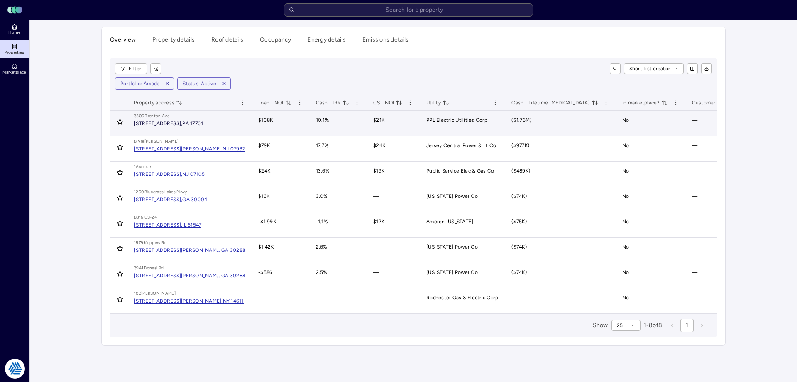
click at [182, 125] on div "[STREET_ADDRESS]," at bounding box center [158, 123] width 48 height 5
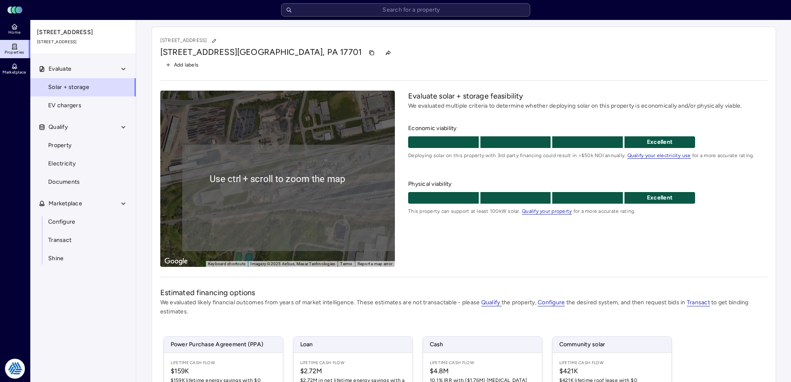
scroll to position [122, 0]
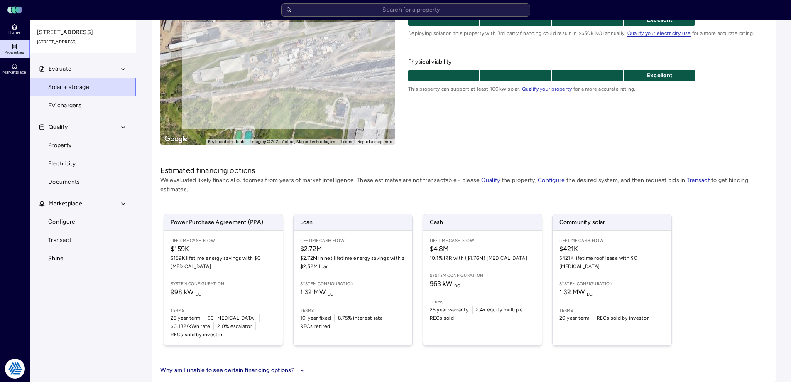
drag, startPoint x: 717, startPoint y: 230, endPoint x: 718, endPoint y: 223, distance: 6.3
click at [718, 223] on div "Power Purchase Agreement (PPA) Lifetime Cash Flow $159K $159K lifetime energy s…" at bounding box center [463, 280] width 607 height 152
click at [652, 198] on div "Estimated financing options We evaluated likely financial outcomes from years o…" at bounding box center [463, 270] width 607 height 210
click at [625, 136] on div "Evaluate solar + storage feasibility We evaluated multiple criteria to determin…" at bounding box center [587, 56] width 359 height 176
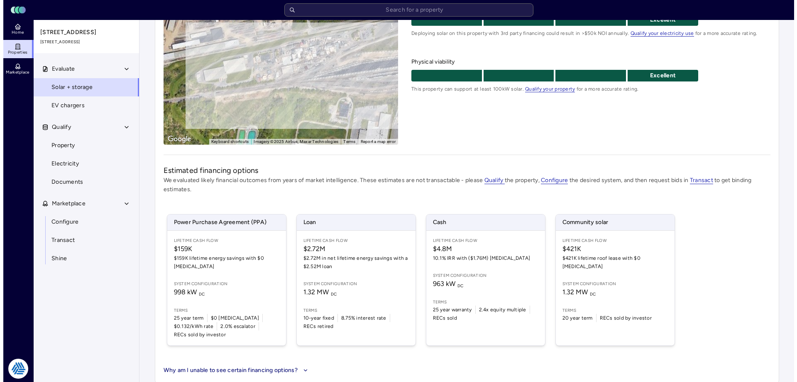
scroll to position [0, 0]
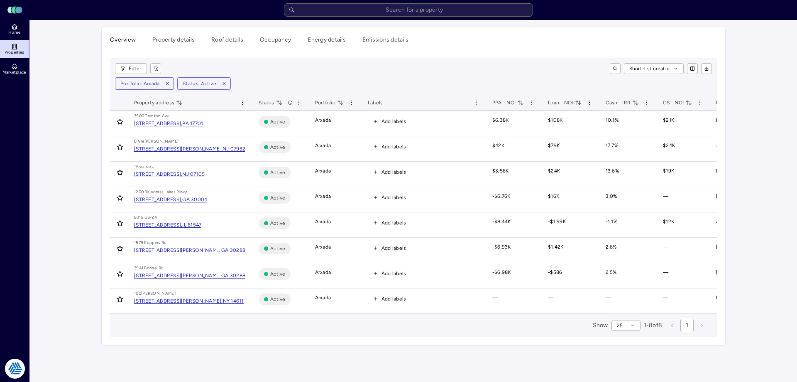
scroll to position [0, 207]
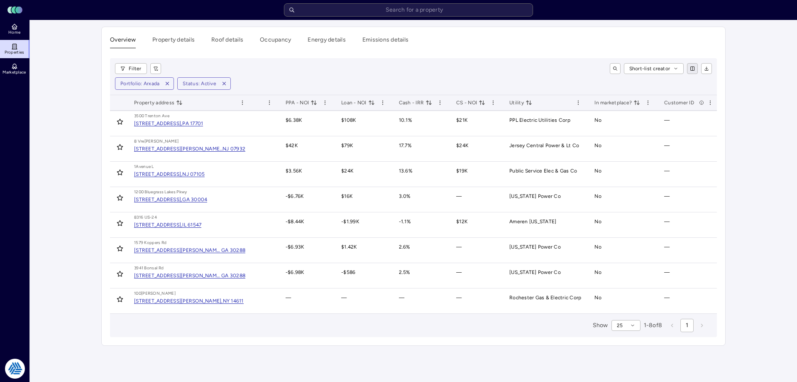
click at [696, 69] on html "Toggle Sidebar Lumen Energy Logo Home Properties Marketplace Tradition Energy N…" at bounding box center [398, 191] width 797 height 382
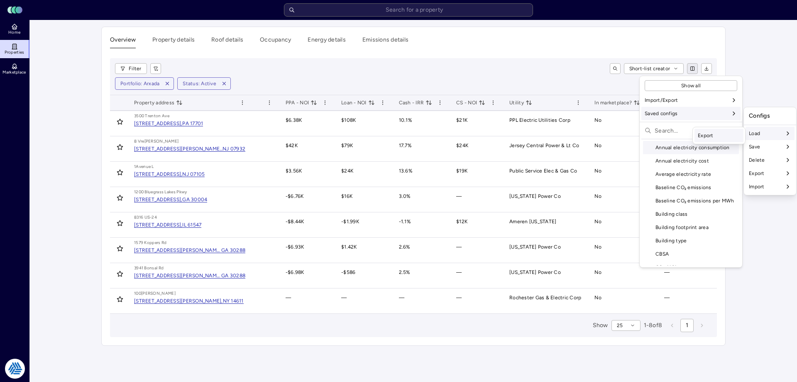
click at [716, 137] on div "Export" at bounding box center [719, 135] width 49 height 13
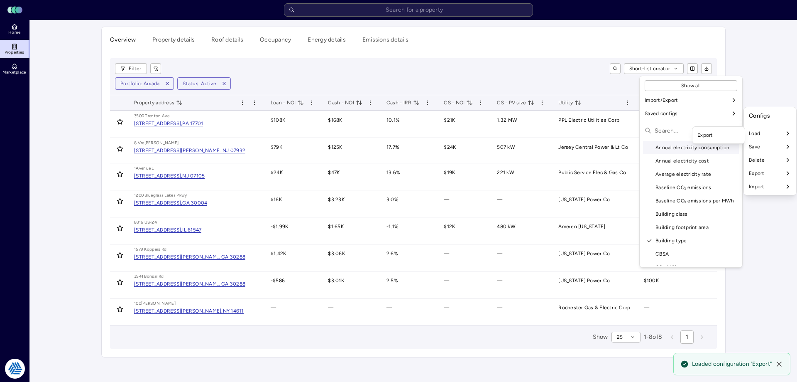
click at [527, 67] on html "Toggle Sidebar Lumen Energy Logo Home Properties Marketplace Tradition Energy N…" at bounding box center [398, 191] width 797 height 382
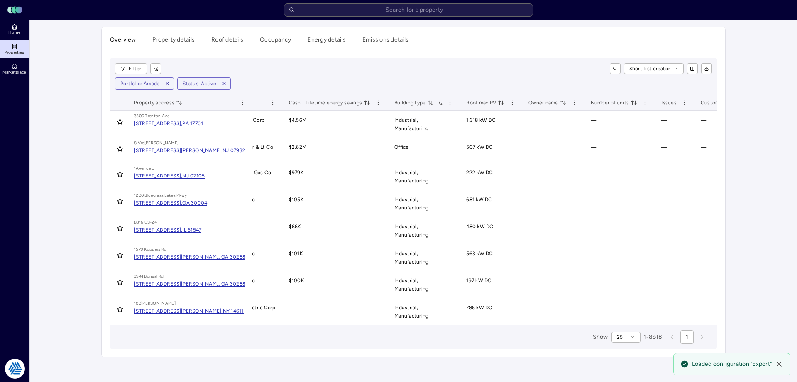
scroll to position [0, 572]
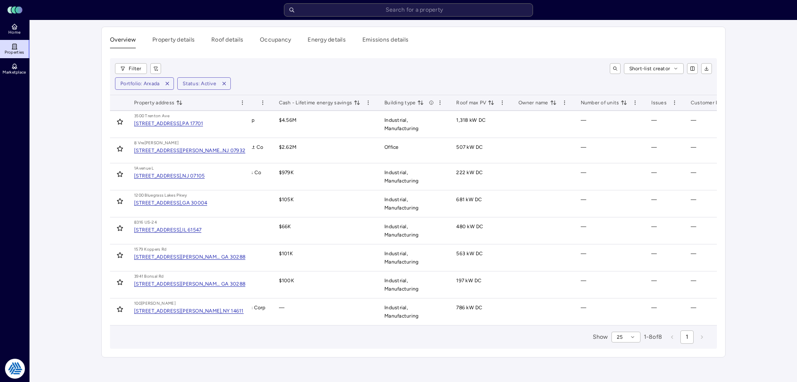
click at [710, 103] on html "Toggle Sidebar Lumen Energy Logo Home Properties Marketplace Tradition Energy N…" at bounding box center [398, 191] width 797 height 382
drag, startPoint x: 739, startPoint y: 88, endPoint x: 711, endPoint y: 61, distance: 38.5
click at [739, 88] on html "Toggle Sidebar Lumen Energy Logo Home Properties Marketplace Tradition Energy N…" at bounding box center [398, 191] width 797 height 382
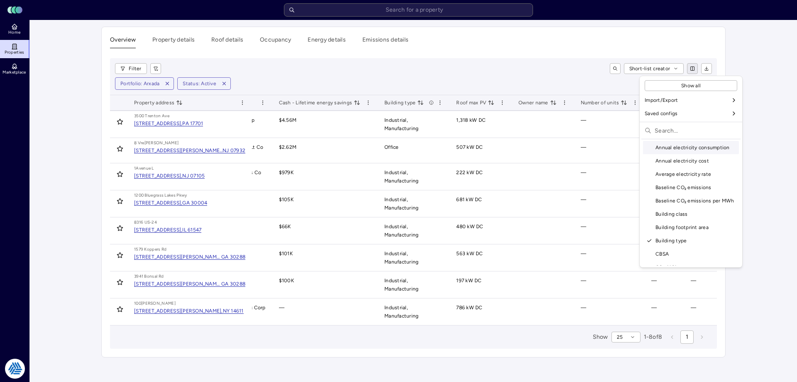
click at [690, 63] on html "Toggle Sidebar Lumen Energy Logo Home Properties Marketplace Tradition Energy N…" at bounding box center [398, 191] width 797 height 382
click at [660, 248] on div "Cash - Lifetime energy savings" at bounding box center [691, 248] width 96 height 13
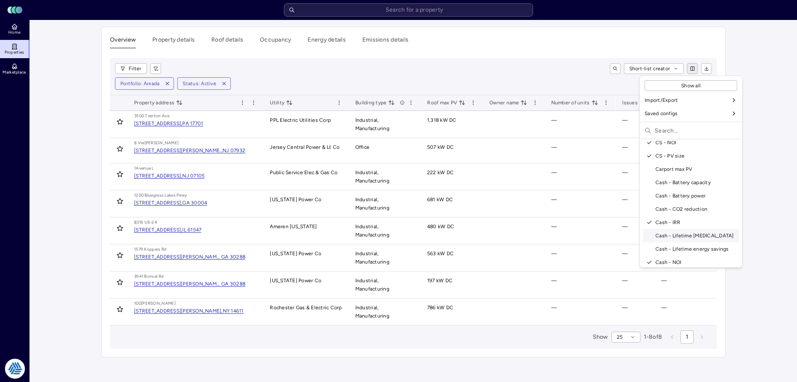
scroll to position [0, 468]
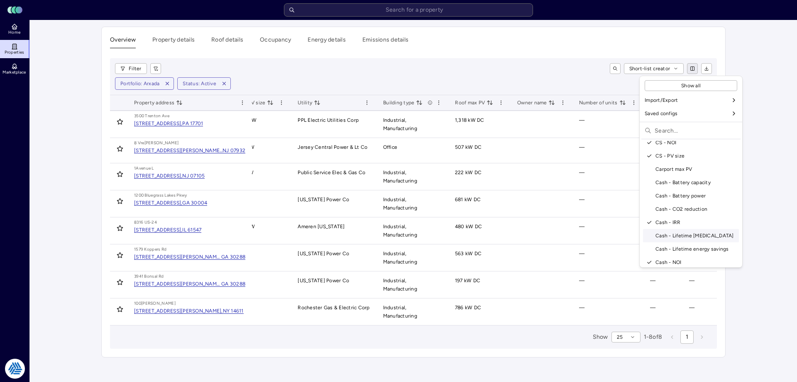
click at [662, 236] on div "Cash - Lifetime [MEDICAL_DATA]" at bounding box center [691, 235] width 96 height 13
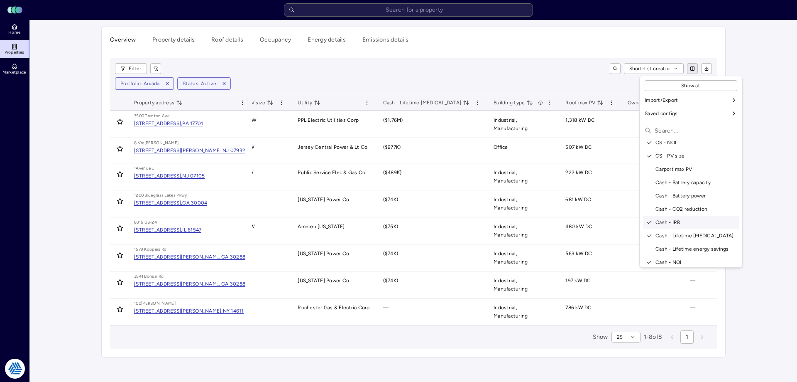
click at [772, 193] on html "Toggle Sidebar Lumen Energy Logo Home Properties Marketplace Tradition Energy N…" at bounding box center [398, 191] width 797 height 382
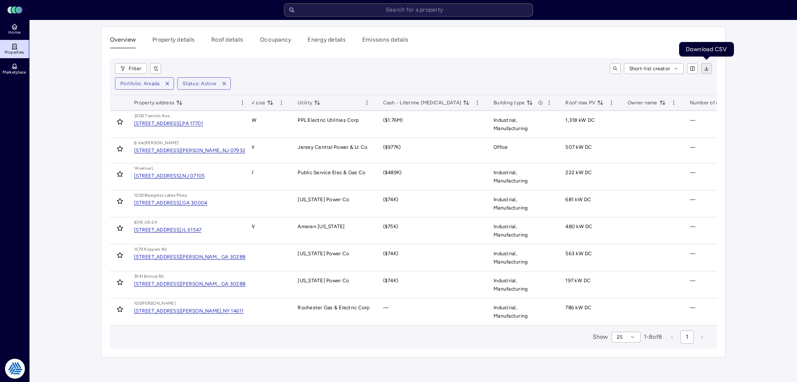
click at [710, 70] on button "button" at bounding box center [706, 68] width 11 height 11
click at [694, 70] on html "Toggle Sidebar Lumen Energy Logo Home Properties Marketplace Tradition Energy N…" at bounding box center [398, 191] width 797 height 382
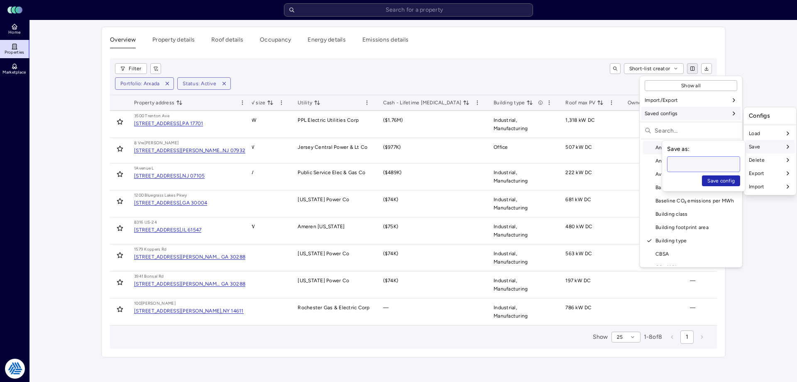
click at [693, 164] on input at bounding box center [704, 164] width 72 height 15
type input "Use This One"
click at [703, 161] on input at bounding box center [704, 164] width 72 height 15
type input "Use This One"
click at [702, 175] on button "Save config" at bounding box center [721, 180] width 38 height 11
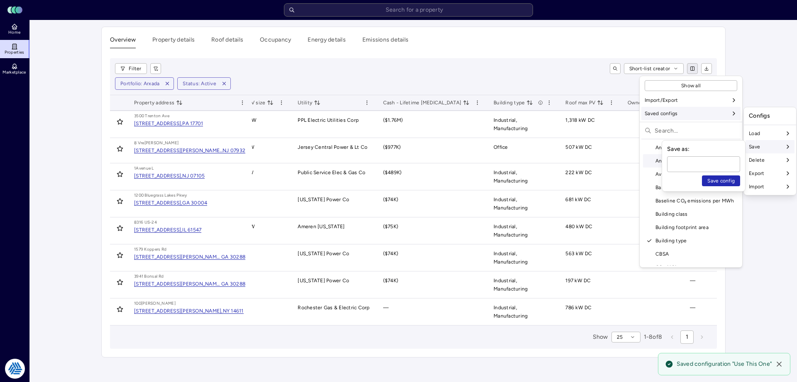
drag, startPoint x: 769, startPoint y: 230, endPoint x: 777, endPoint y: 212, distance: 20.4
click at [773, 228] on html "Toggle Sidebar Lumen Energy Logo Home Properties Marketplace Tradition Energy N…" at bounding box center [398, 191] width 797 height 382
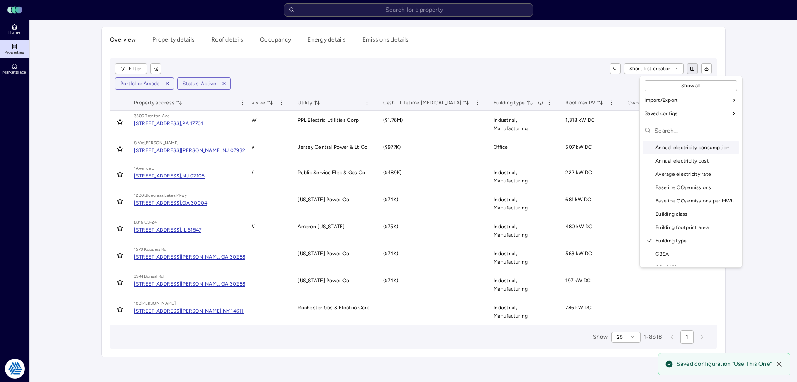
click at [694, 65] on html "Toggle Sidebar Lumen Energy Logo Home Properties Marketplace Tradition Energy N…" at bounding box center [398, 191] width 797 height 382
click at [713, 149] on div "Use This One" at bounding box center [719, 148] width 49 height 13
click at [525, 53] on html "Toggle Sidebar Lumen Energy Logo Home Properties Marketplace Tradition Energy N…" at bounding box center [398, 191] width 797 height 382
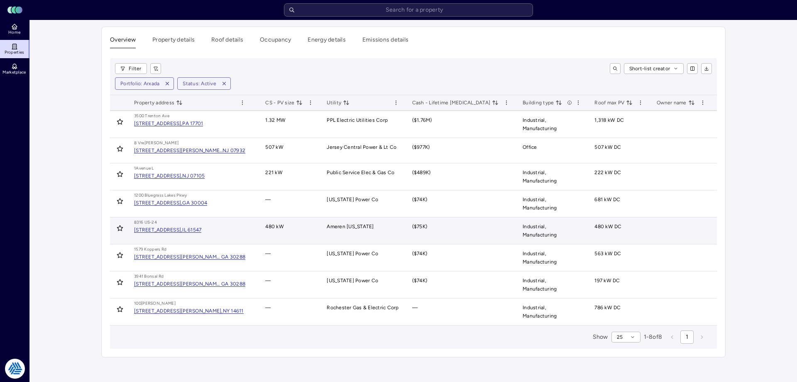
scroll to position [0, 448]
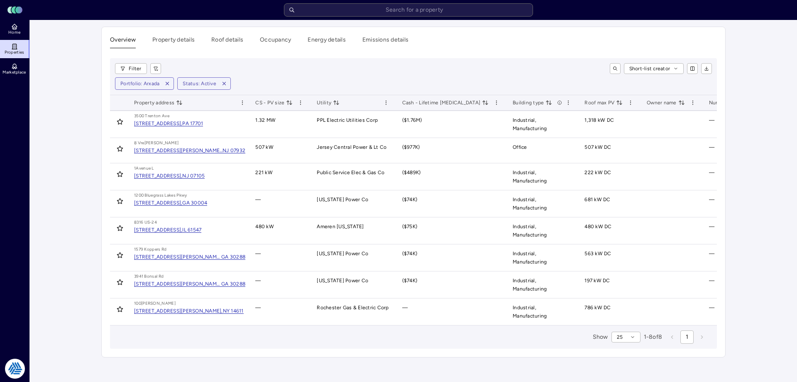
click at [473, 56] on div "Overview Property details Roof details Occupancy Energy details Emissions detai…" at bounding box center [414, 192] width 624 height 330
click at [706, 71] on button "button" at bounding box center [706, 68] width 11 height 11
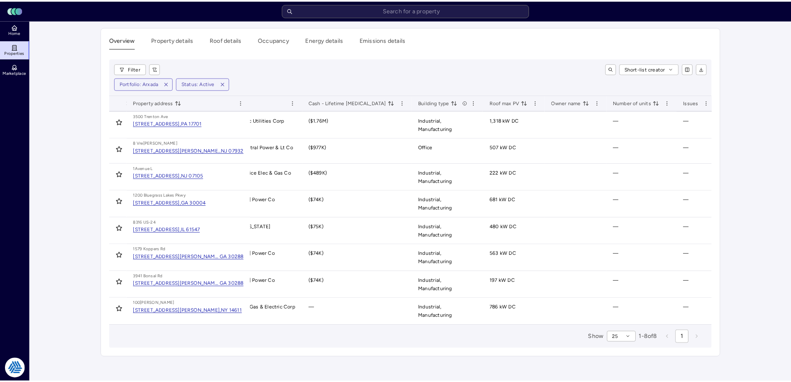
scroll to position [0, 551]
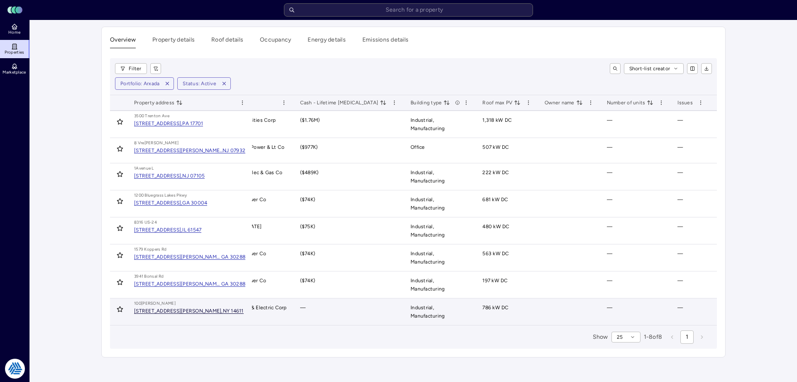
click at [194, 313] on div "[STREET_ADDRESS][PERSON_NAME]," at bounding box center [178, 310] width 89 height 5
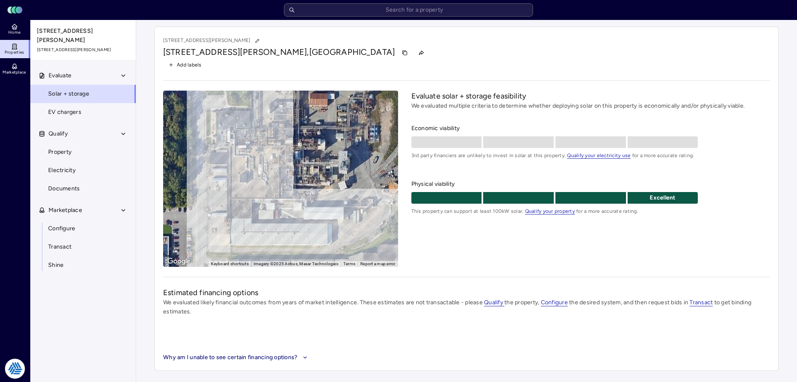
click at [397, 50] on div "100 McKee Rd, Rochester, NY 14611" at bounding box center [466, 52] width 607 height 13
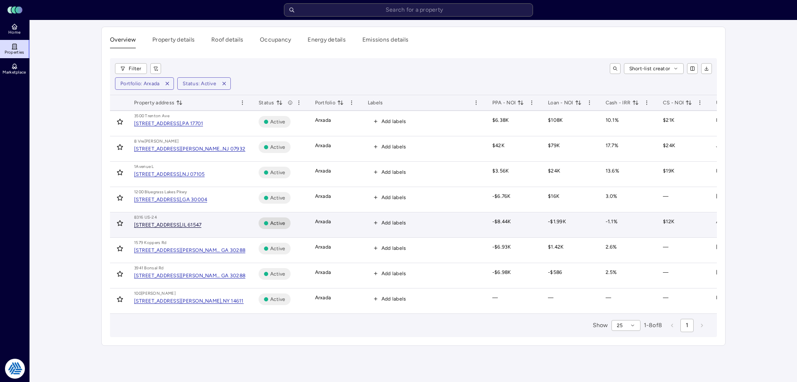
click at [182, 223] on div "[STREET_ADDRESS]," at bounding box center [158, 224] width 48 height 5
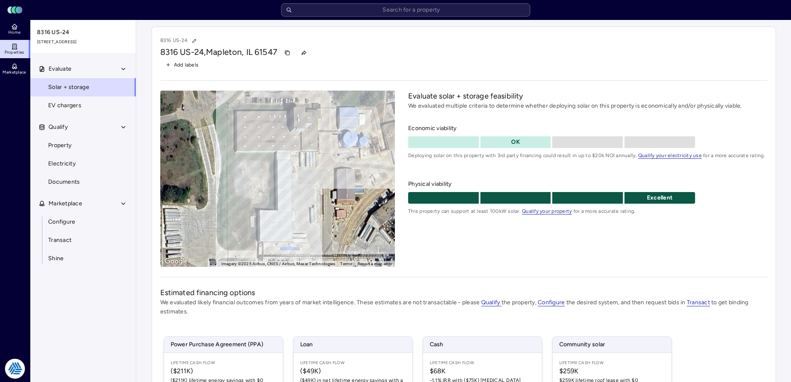
click at [323, 208] on div "To activate drag with keyboard, press Alt + Enter. Once in keyboard drag state,…" at bounding box center [277, 179] width 235 height 176
click at [91, 149] on link "Property" at bounding box center [83, 145] width 106 height 18
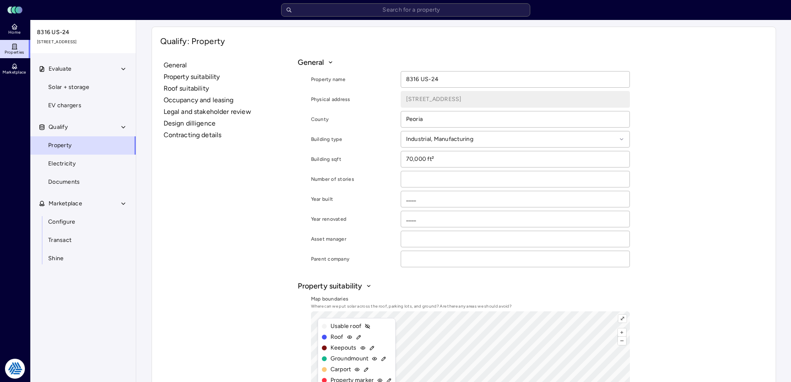
scroll to position [42, 0]
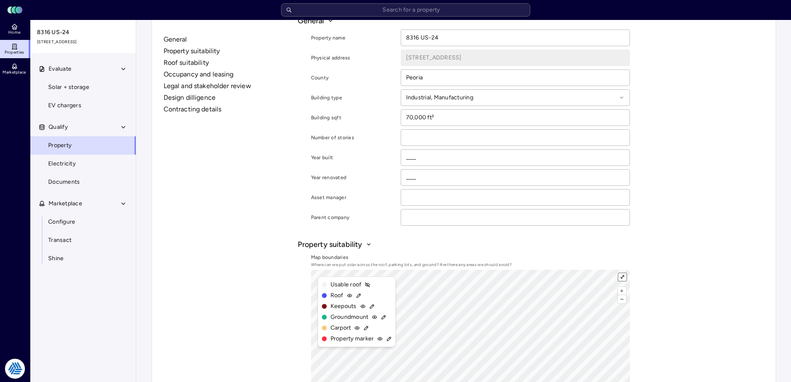
drag, startPoint x: 620, startPoint y: 276, endPoint x: 620, endPoint y: 326, distance: 50.2
click at [620, 276] on button "⤢" at bounding box center [622, 277] width 8 height 8
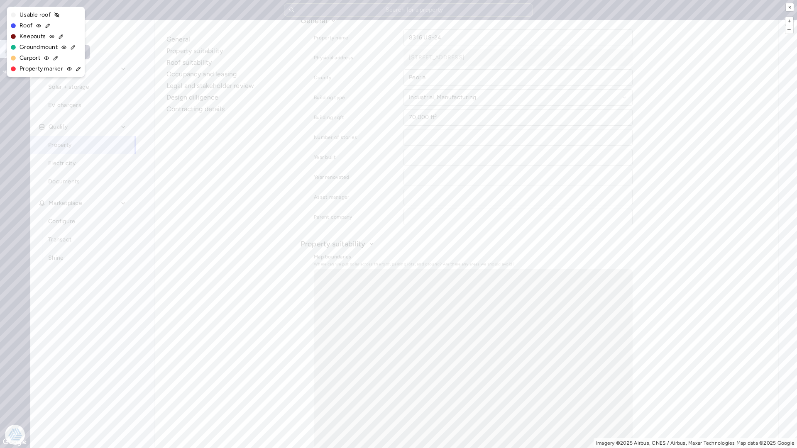
click at [80, 70] on icon at bounding box center [79, 69] width 6 height 6
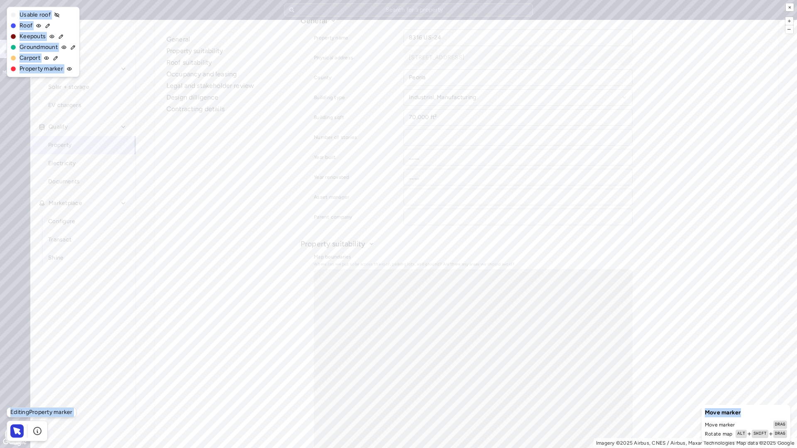
click at [743, 370] on div "+ – ⇧ › Imagery ©2025 Airbus, CNES / Airbus, Maxar Technologies Map data ©2025 …" at bounding box center [398, 224] width 797 height 448
click at [791, 7] on button "×" at bounding box center [790, 7] width 8 height 8
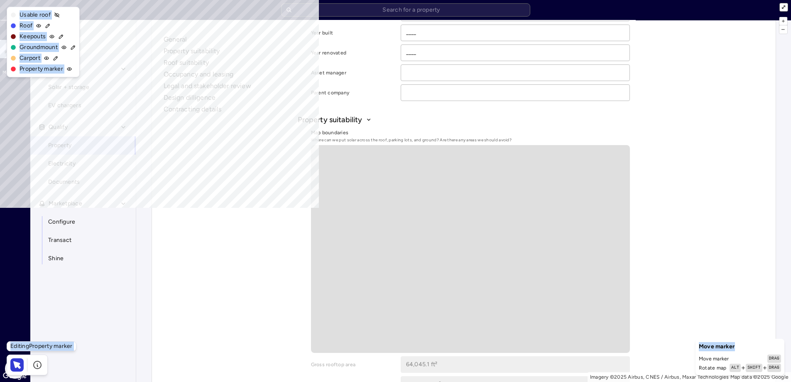
scroll to position [249, 0]
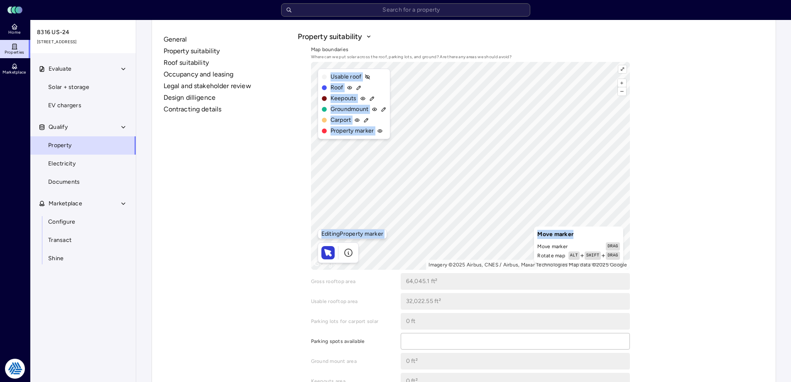
click at [627, 68] on div "⤢" at bounding box center [622, 69] width 9 height 9
click at [623, 66] on button "⤢" at bounding box center [622, 69] width 8 height 8
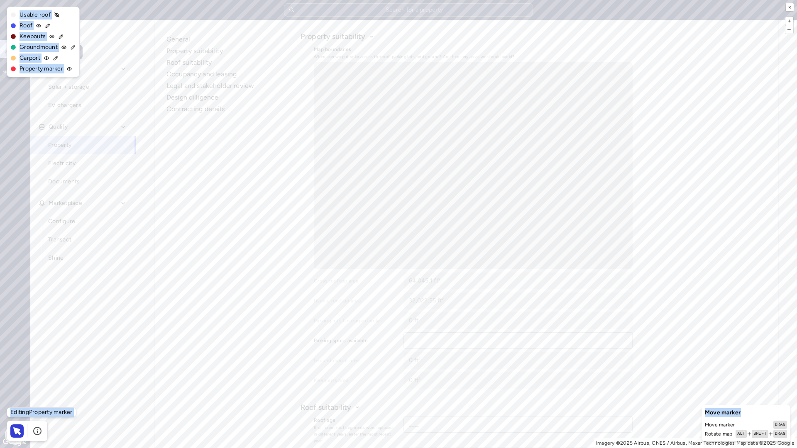
click at [71, 70] on icon at bounding box center [69, 69] width 6 height 6
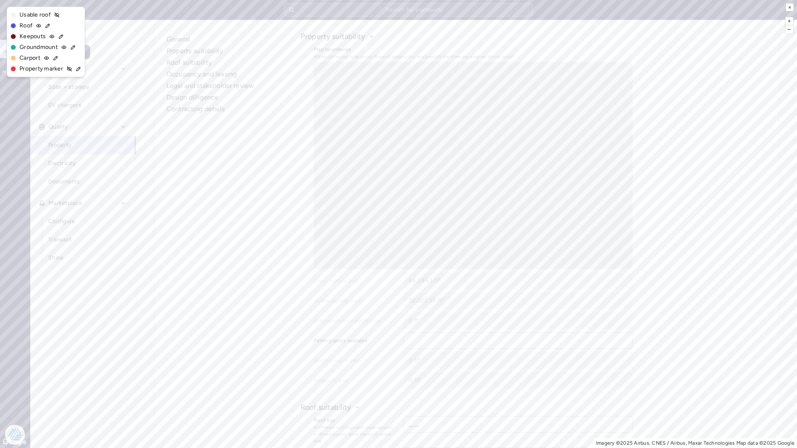
click at [78, 69] on icon at bounding box center [79, 69] width 6 height 6
click at [68, 69] on icon at bounding box center [69, 69] width 6 height 6
click at [67, 70] on div "Property marker" at bounding box center [45, 68] width 71 height 9
click at [67, 69] on icon at bounding box center [69, 68] width 5 height 3
click at [73, 49] on icon at bounding box center [73, 47] width 6 height 6
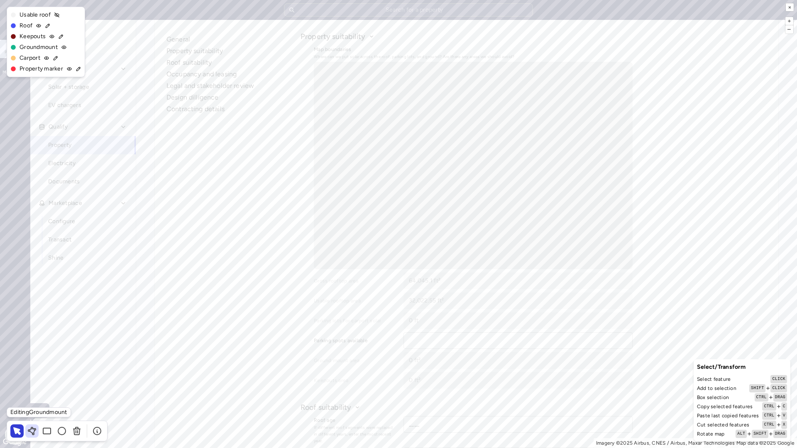
click at [30, 381] on icon at bounding box center [32, 431] width 10 height 10
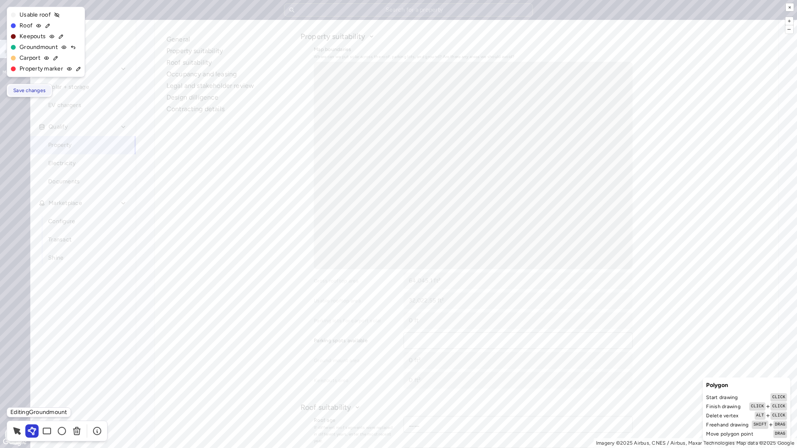
click at [28, 89] on span "Save changes" at bounding box center [29, 90] width 32 height 8
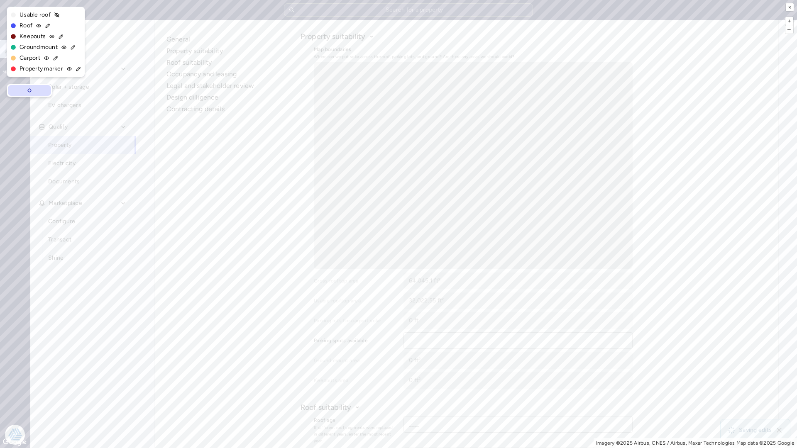
type input "390,145.82 ft²"
click at [790, 7] on button "×" at bounding box center [790, 7] width 8 height 8
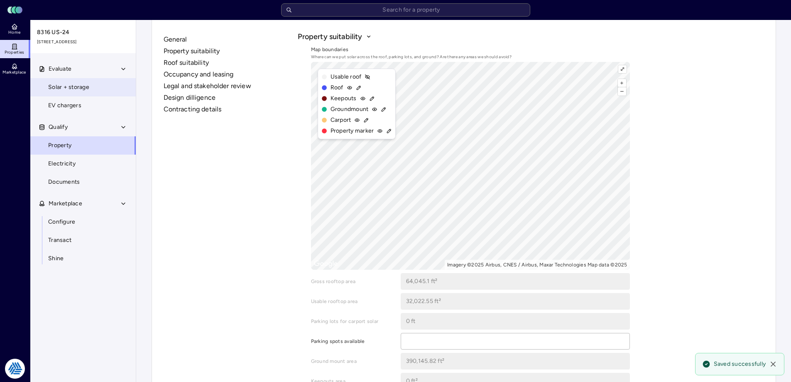
click at [62, 85] on span "Solar + storage" at bounding box center [68, 87] width 41 height 9
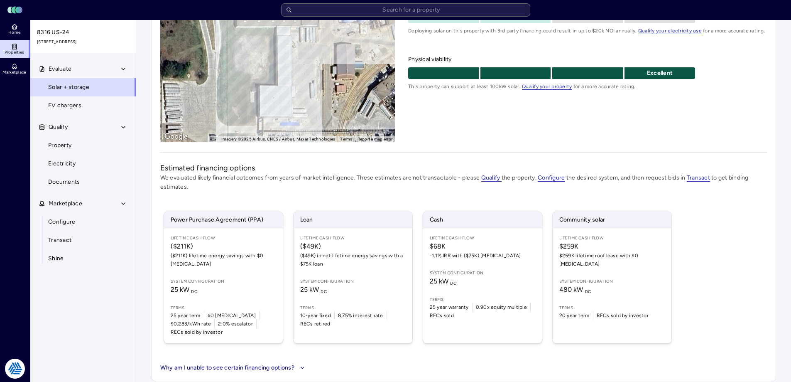
scroll to position [122, 0]
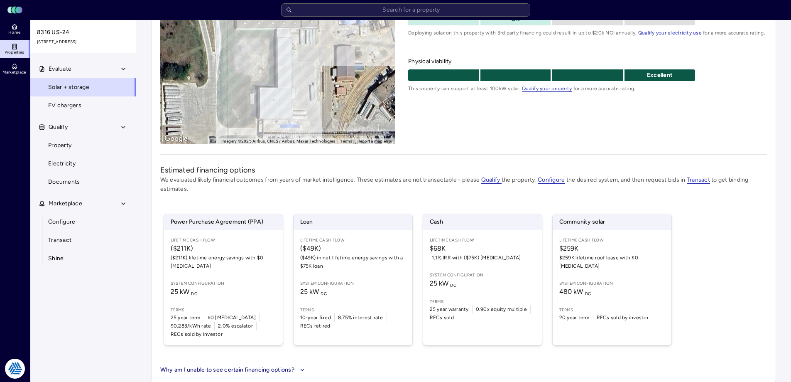
drag, startPoint x: 502, startPoint y: 157, endPoint x: 502, endPoint y: 152, distance: 5.8
click at [507, 155] on div "8316 US-24 8316 US-24, Mapleton, IL 61547 Add labels ← Move left → Move right ↑…" at bounding box center [464, 143] width 625 height 479
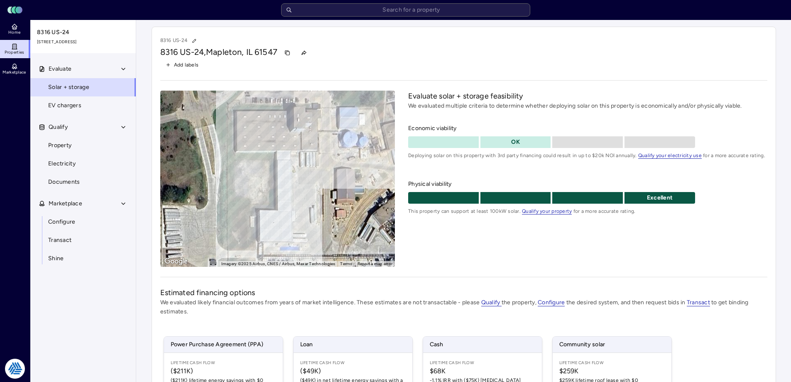
click at [495, 251] on div "Evaluate solar + storage feasibility We evaluated multiple criteria to determin…" at bounding box center [587, 179] width 359 height 176
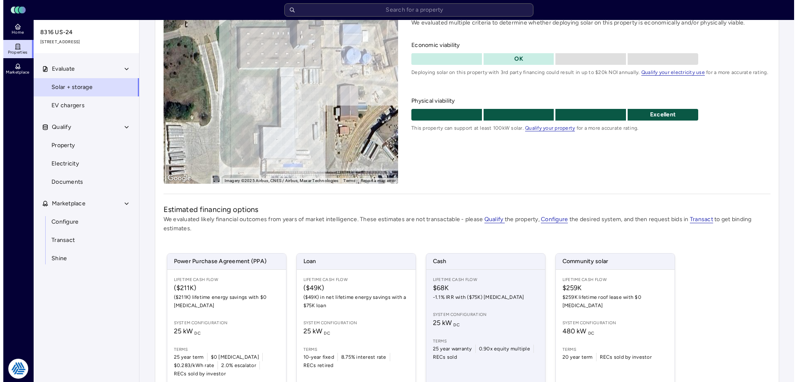
scroll to position [122, 0]
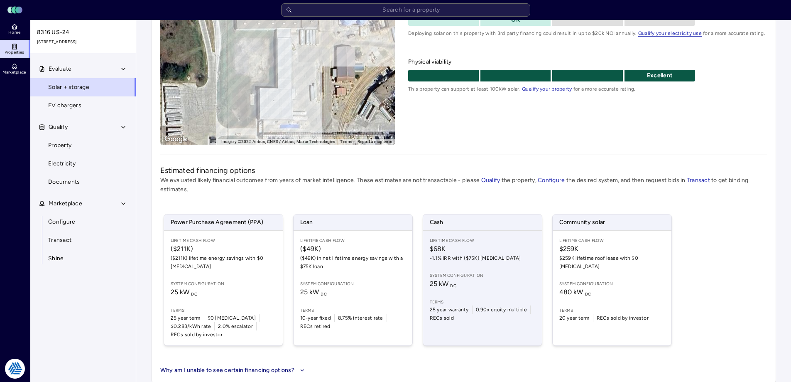
click at [489, 281] on span "25 kW DC" at bounding box center [482, 284] width 105 height 10
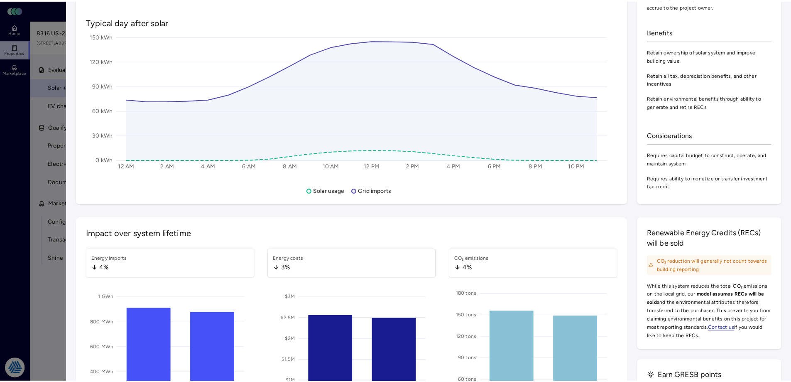
scroll to position [914, 0]
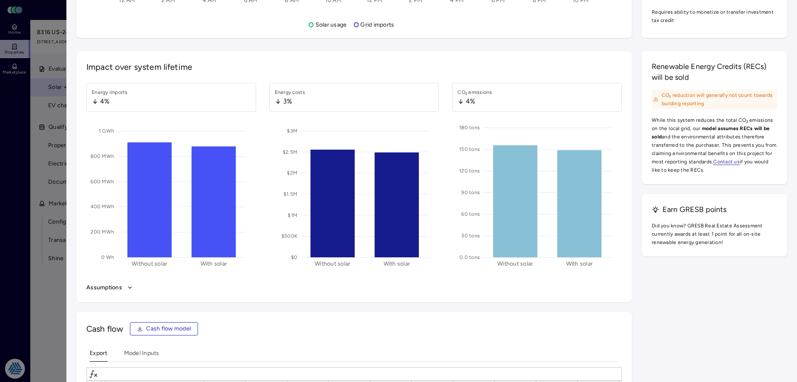
click at [25, 186] on div at bounding box center [398, 191] width 797 height 382
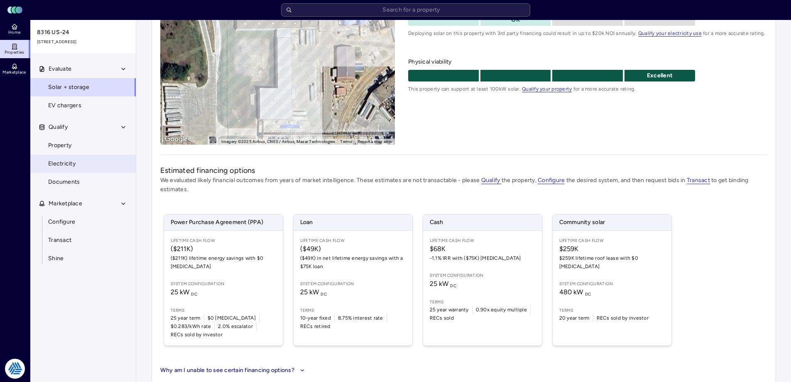
click at [68, 159] on span "Electricity" at bounding box center [61, 163] width 27 height 9
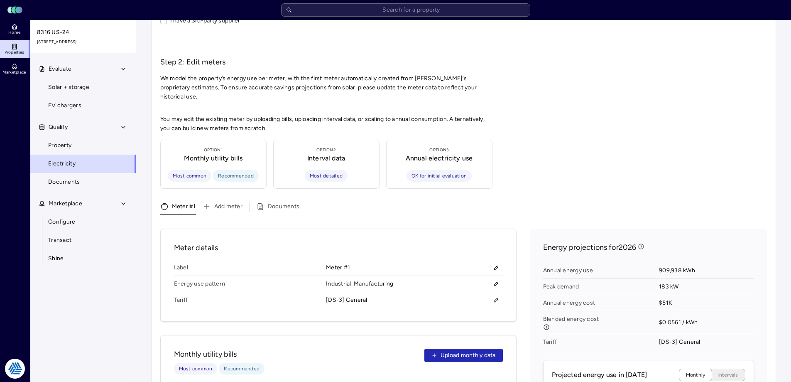
scroll to position [166, 0]
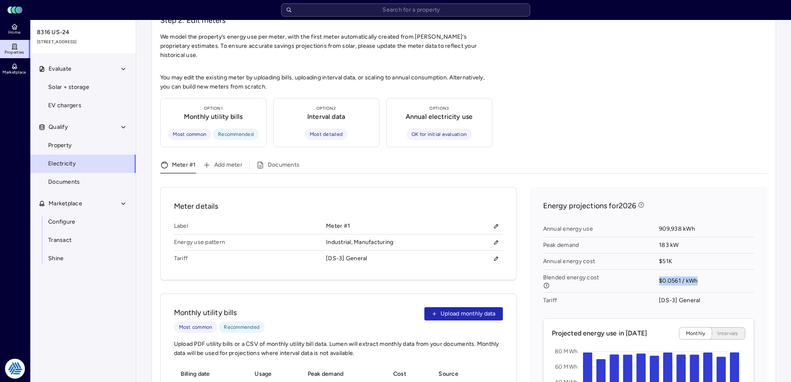
drag, startPoint x: 701, startPoint y: 270, endPoint x: 657, endPoint y: 269, distance: 44.0
click at [657, 269] on div "Annual energy use 909,938 kWh Peak demand 183 kW Annual energy cost $51K Blende…" at bounding box center [648, 265] width 211 height 94
click at [658, 270] on span "Blended energy cost" at bounding box center [601, 281] width 116 height 23
drag, startPoint x: 665, startPoint y: 276, endPoint x: 649, endPoint y: 276, distance: 16.2
click at [649, 276] on div "Annual energy use 909,938 kWh Peak demand 183 kW Annual energy cost $51K Blende…" at bounding box center [648, 265] width 211 height 94
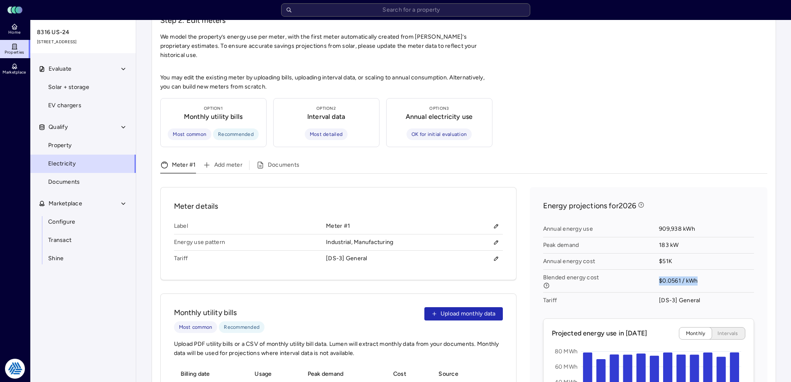
click at [649, 276] on span "Blended energy cost" at bounding box center [598, 281] width 110 height 15
click at [692, 272] on span "$0.0561 / kWh" at bounding box center [706, 281] width 95 height 23
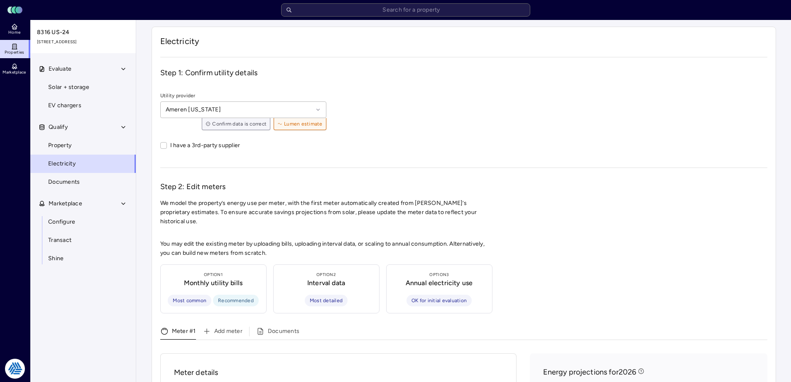
scroll to position [249, 0]
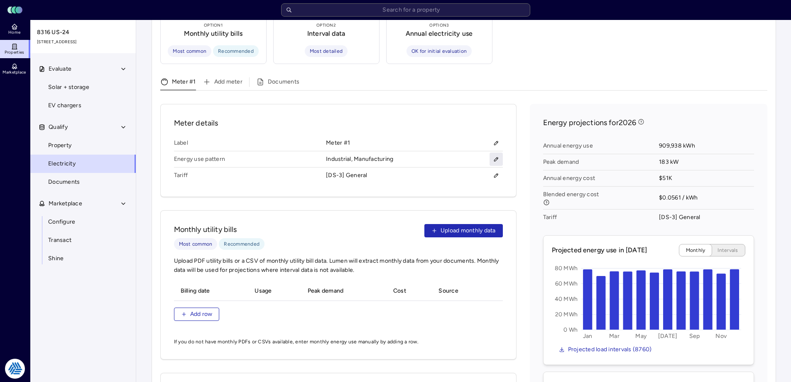
click at [499, 153] on button "button" at bounding box center [496, 158] width 13 height 13
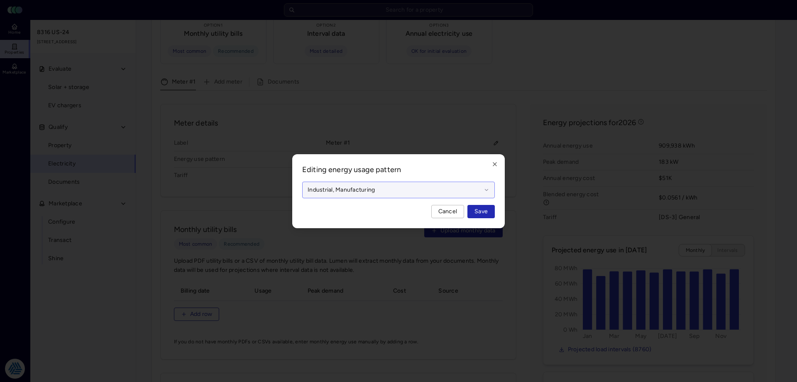
click at [480, 191] on div at bounding box center [395, 189] width 174 height 9
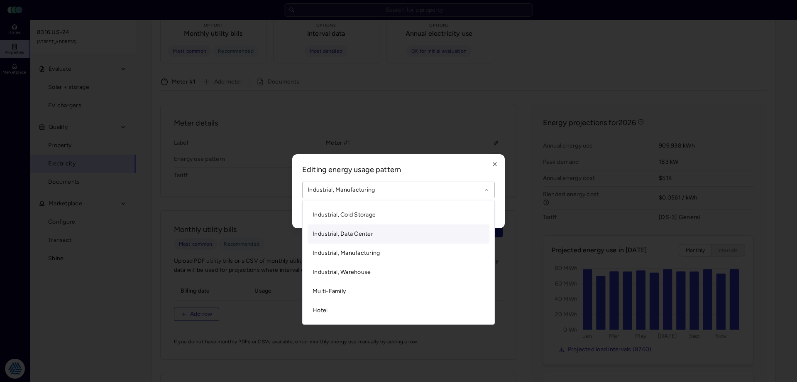
click at [538, 74] on div at bounding box center [398, 191] width 797 height 382
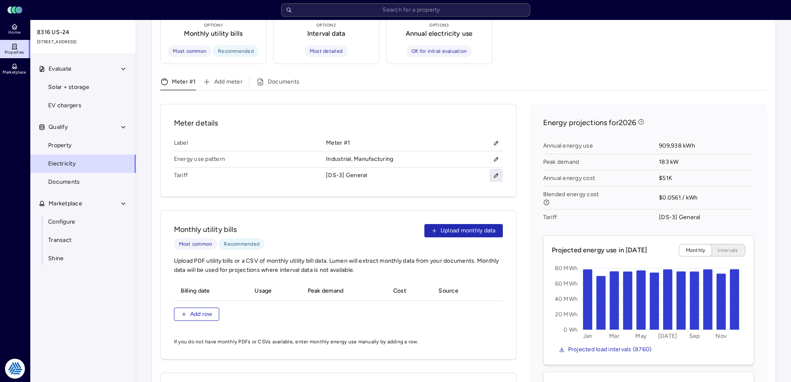
click at [495, 169] on button "button" at bounding box center [496, 175] width 13 height 13
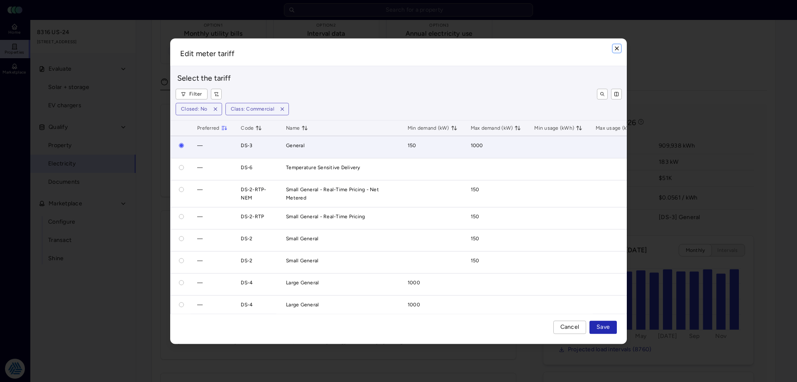
click at [616, 49] on icon "button" at bounding box center [616, 48] width 3 height 3
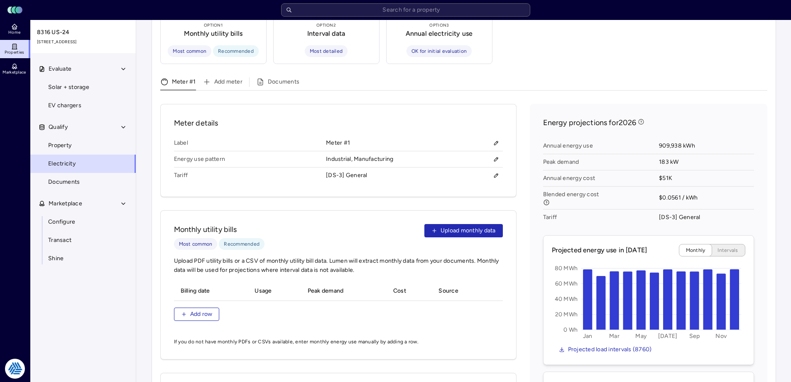
click at [641, 43] on div "You may edit the existing meter by uploading bills, uploading interval data, or…" at bounding box center [463, 278] width 607 height 576
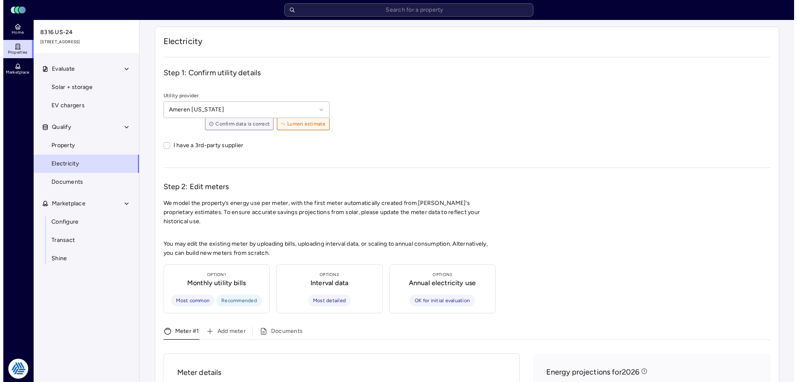
scroll to position [166, 0]
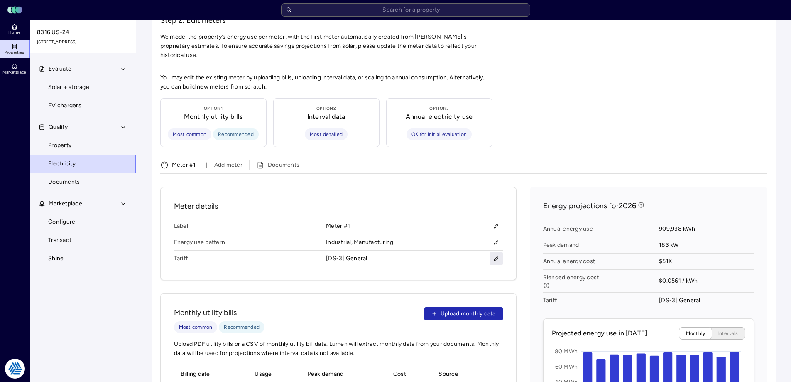
click at [500, 252] on button "button" at bounding box center [496, 258] width 13 height 13
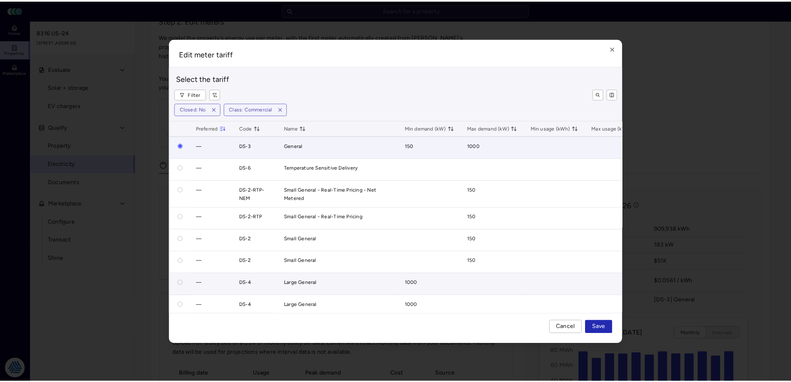
scroll to position [42, 0]
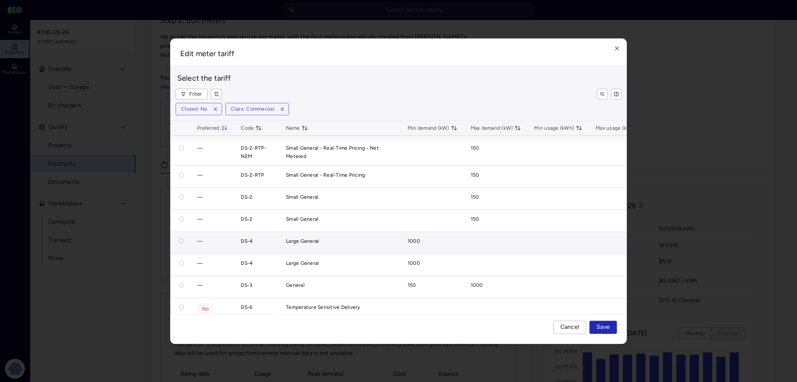
click at [180, 240] on button "button" at bounding box center [181, 240] width 5 height 5
radio input "false"
radio input "true"
click at [603, 326] on span "Save" at bounding box center [603, 326] width 13 height 9
radio input "true"
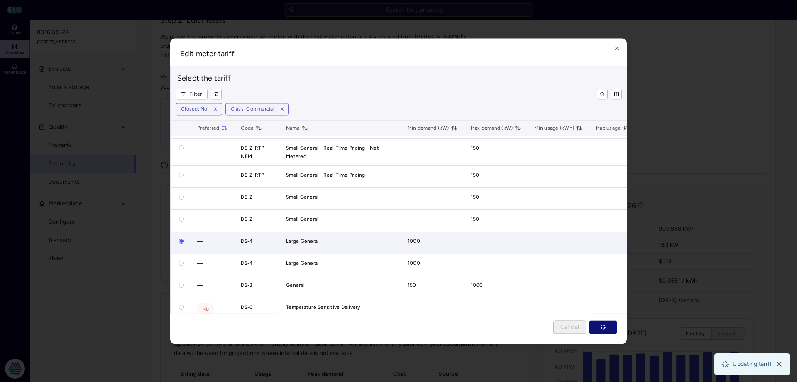
radio input "false"
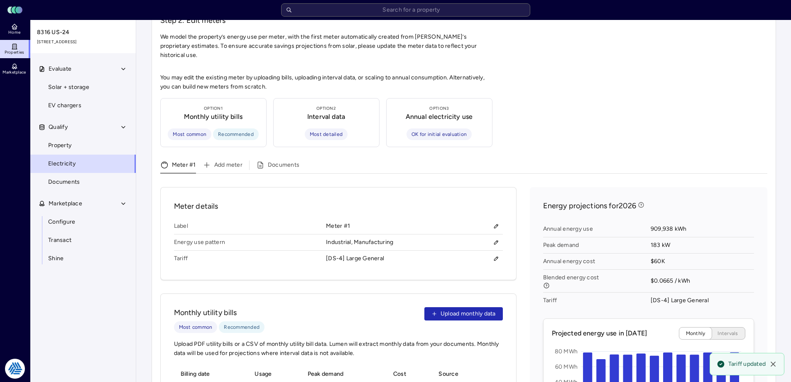
scroll to position [0, 0]
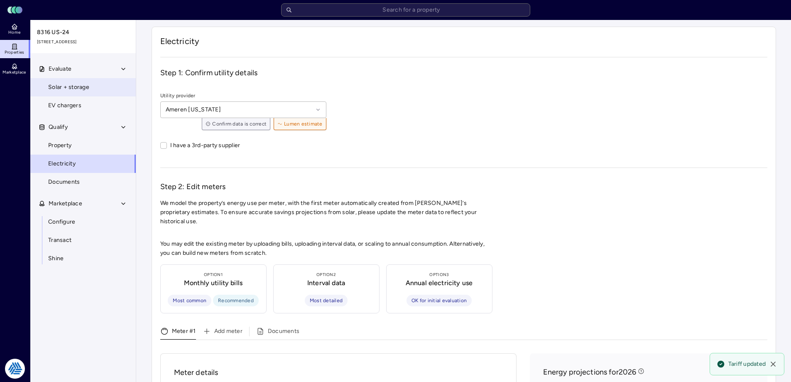
click at [72, 88] on span "Solar + storage" at bounding box center [68, 87] width 41 height 9
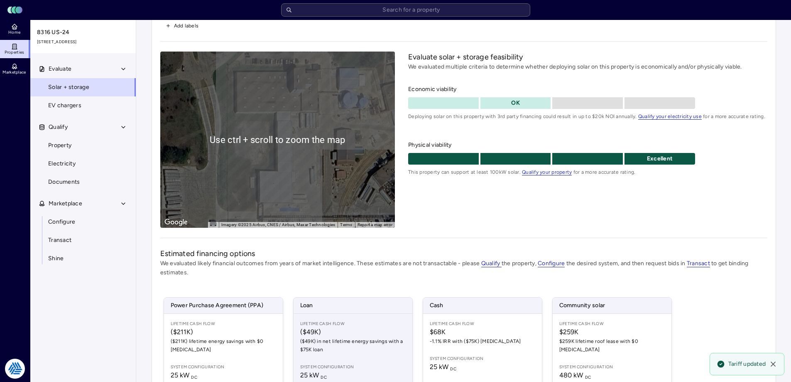
scroll to position [122, 0]
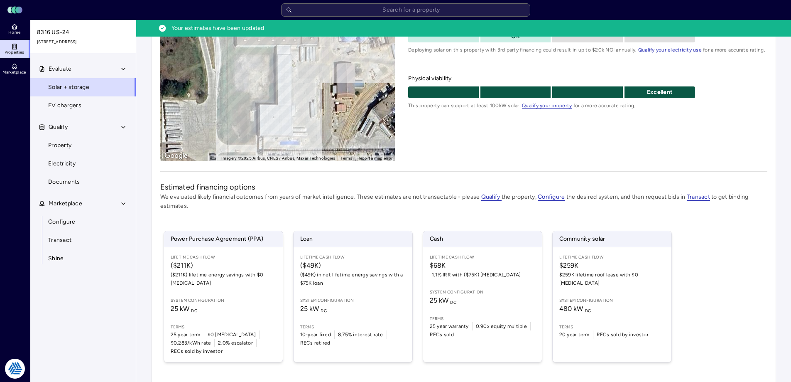
drag, startPoint x: 720, startPoint y: 267, endPoint x: 718, endPoint y: 261, distance: 6.4
click at [720, 266] on div "Power Purchase Agreement (PPA) Lifetime Cash Flow ($211K) ($211K) lifetime ener…" at bounding box center [463, 297] width 607 height 152
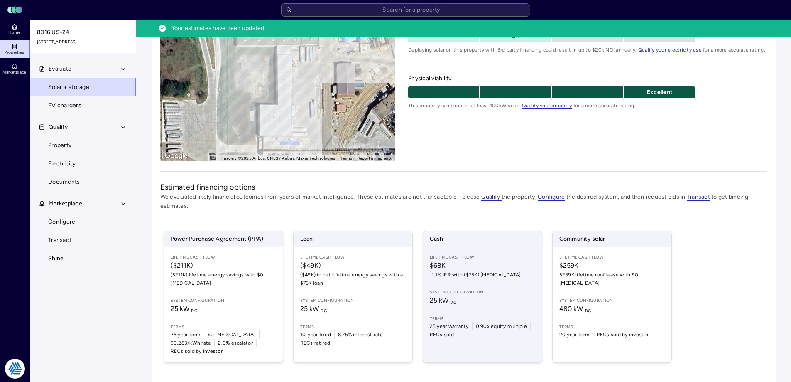
scroll to position [139, 0]
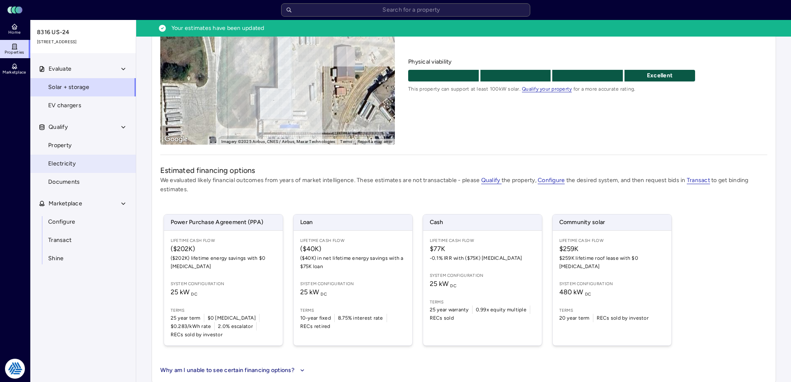
click at [74, 167] on span "Electricity" at bounding box center [61, 163] width 27 height 9
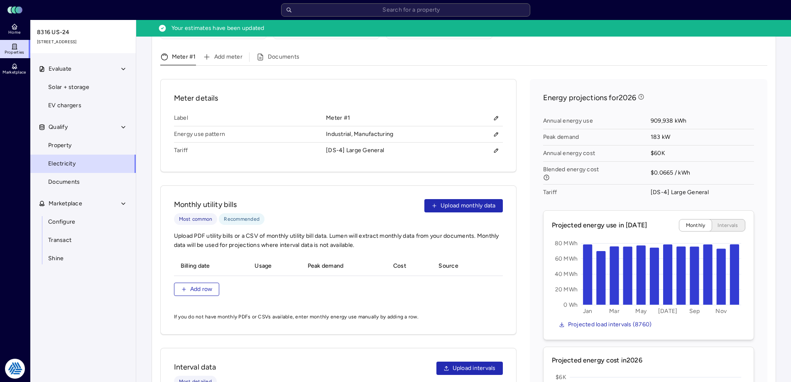
scroll to position [332, 0]
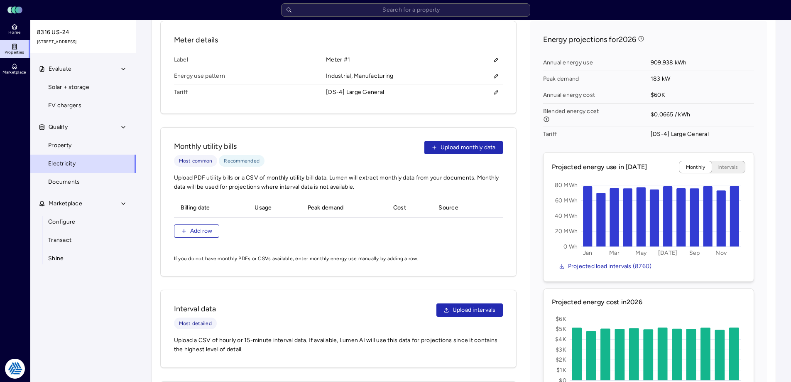
click at [742, 55] on span "909,938 kWh" at bounding box center [702, 63] width 103 height 16
drag, startPoint x: 679, startPoint y: 49, endPoint x: 649, endPoint y: 51, distance: 29.9
click at [649, 51] on div "Annual energy use 909,938 kWh Peak demand 183 kW Annual energy cost $60K Blende…" at bounding box center [648, 98] width 211 height 94
click at [649, 55] on span "Annual energy use" at bounding box center [597, 63] width 108 height 16
drag, startPoint x: 693, startPoint y: 47, endPoint x: 646, endPoint y: 51, distance: 47.5
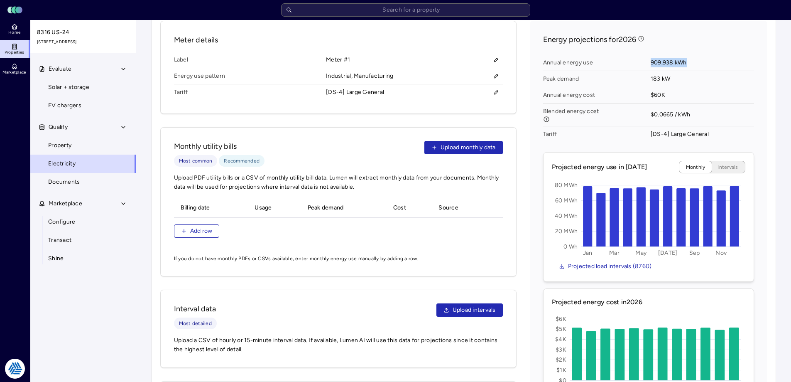
click at [646, 51] on div "Annual energy use 909,938 kWh Peak demand 183 kW Annual energy cost $60K Blende…" at bounding box center [648, 98] width 211 height 94
click at [646, 55] on span "Annual energy use" at bounding box center [597, 63] width 108 height 16
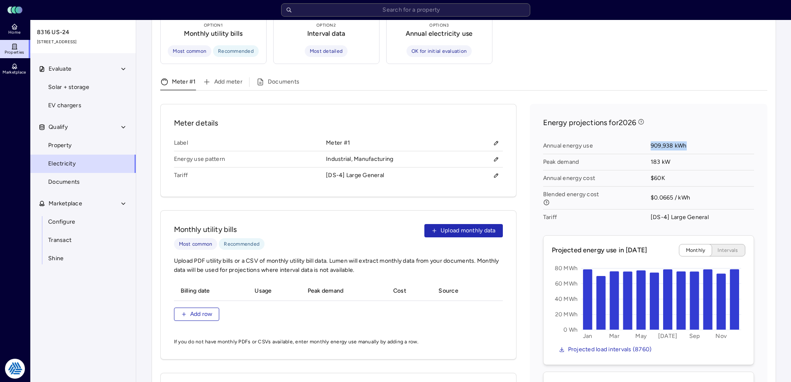
drag, startPoint x: 686, startPoint y: 133, endPoint x: 644, endPoint y: 131, distance: 42.0
click at [644, 135] on div "Annual energy use 909,938 kWh Peak demand 183 kW Annual energy cost $60K Blende…" at bounding box center [648, 182] width 211 height 94
click at [644, 138] on span "Annual energy use" at bounding box center [597, 146] width 108 height 16
click at [197, 309] on span "Add row" at bounding box center [201, 313] width 22 height 9
click at [184, 302] on input "__/__/____" at bounding box center [211, 308] width 60 height 12
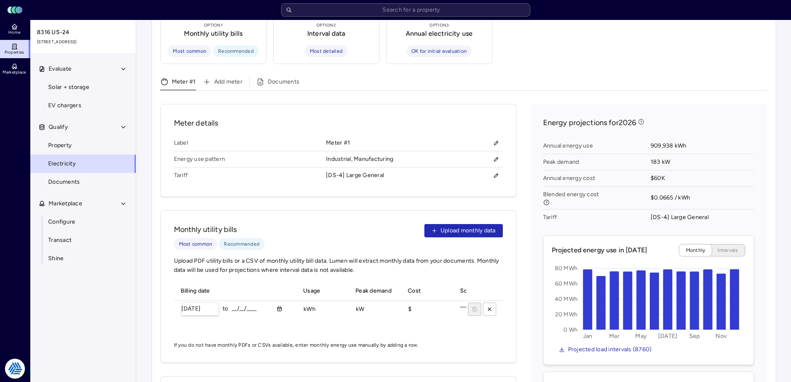
type input "04/01/2025"
type input "03/__/____"
type input "[DATE]"
type input "__/__/____"
type input "[DATE]"
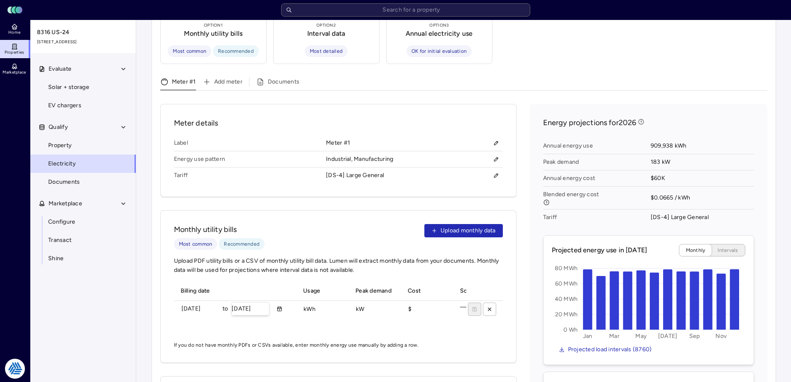
type input "[DATE]"
type input "22003358 kWh"
click at [421, 303] on input "$" at bounding box center [426, 309] width 42 height 12
click at [429, 303] on input "$" at bounding box center [426, 309] width 42 height 12
type input "$2200335"
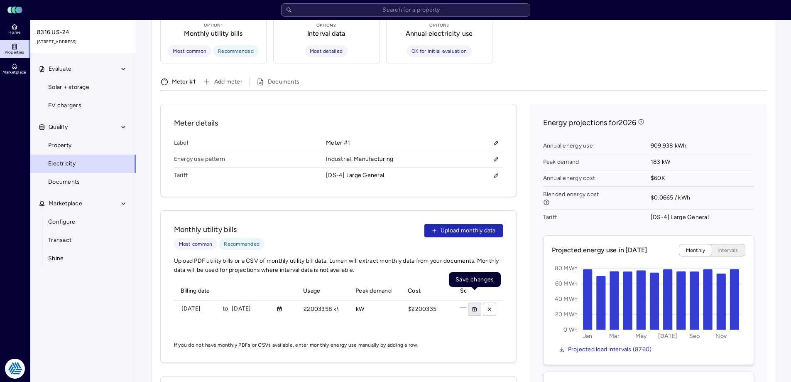
click at [477, 306] on icon "submit" at bounding box center [475, 309] width 6 height 6
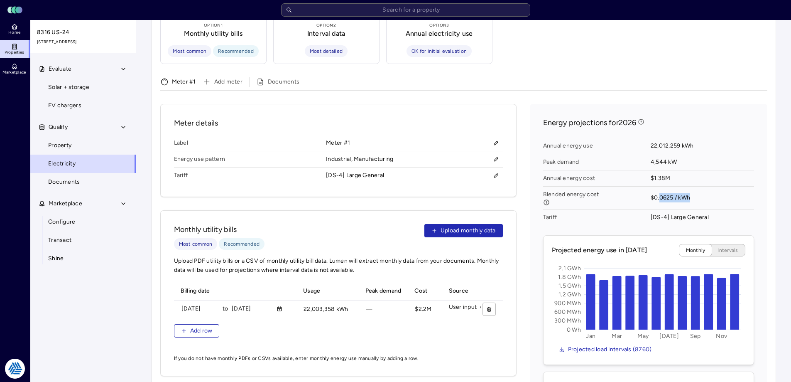
drag, startPoint x: 691, startPoint y: 190, endPoint x: 659, endPoint y: 189, distance: 31.6
click at [659, 189] on span "$0.0625 / kWh" at bounding box center [702, 197] width 103 height 23
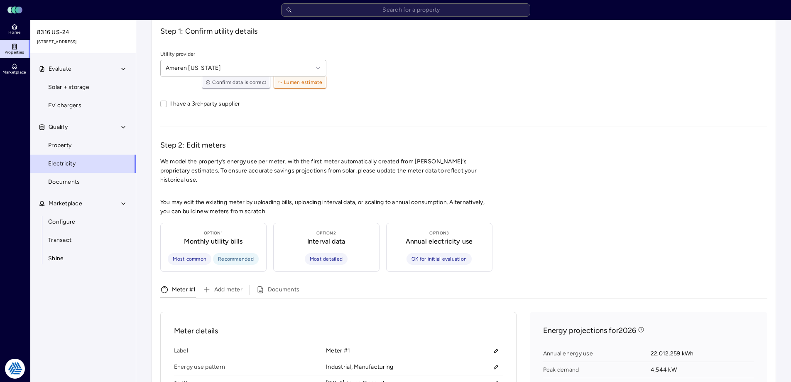
scroll to position [0, 0]
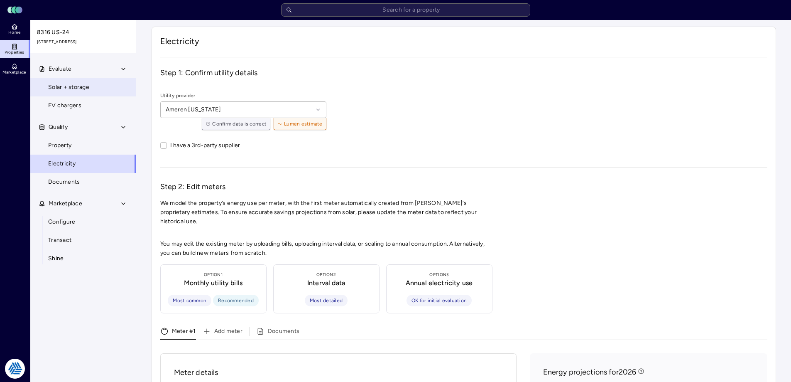
click at [78, 89] on span "Solar + storage" at bounding box center [68, 87] width 41 height 9
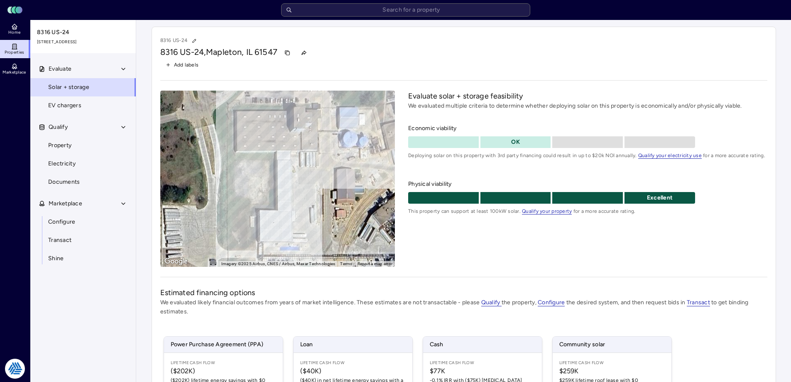
scroll to position [83, 0]
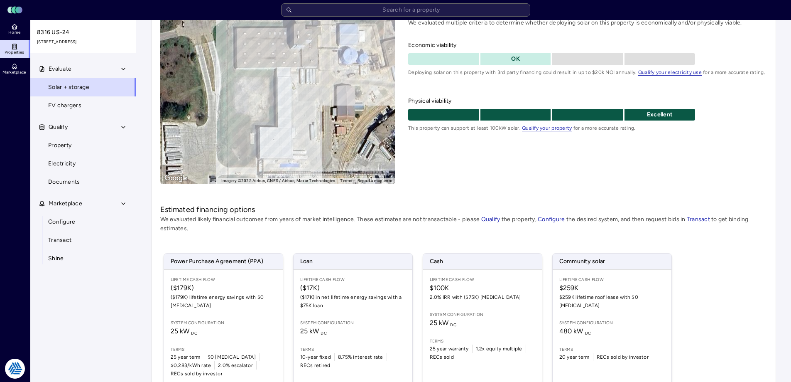
click at [472, 186] on div "8316 US-24 8316 US-24, Mapleton, IL 61547 Add labels ← Move left → Move right ↑…" at bounding box center [464, 183] width 625 height 479
click at [479, 174] on div "Evaluate solar + storage feasibility We evaluated multiple criteria to determin…" at bounding box center [587, 95] width 359 height 176
click at [69, 155] on link "Electricity" at bounding box center [83, 163] width 106 height 18
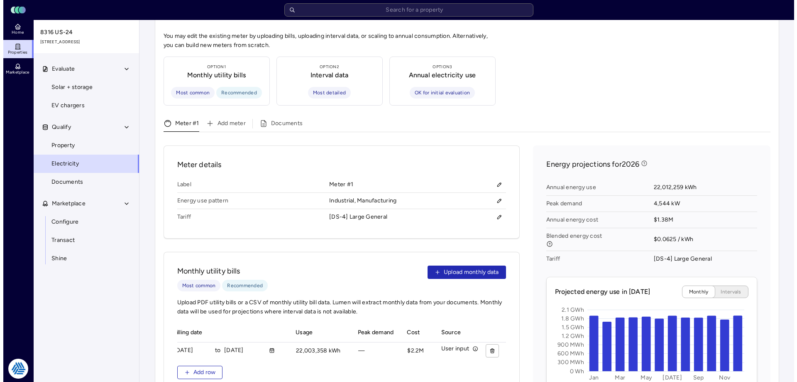
scroll to position [249, 0]
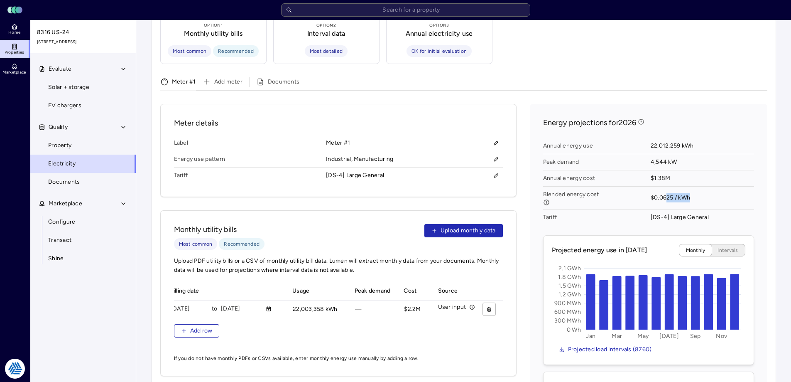
drag, startPoint x: 668, startPoint y: 185, endPoint x: 702, endPoint y: 191, distance: 34.6
click at [702, 191] on span "$0.0625 / kWh" at bounding box center [702, 197] width 103 height 23
drag, startPoint x: 701, startPoint y: 187, endPoint x: 620, endPoint y: 187, distance: 81.8
click at [620, 187] on div "Annual energy use 22,012,259 kWh Peak demand 4,544 kW Annual energy cost $1.38M…" at bounding box center [648, 182] width 211 height 94
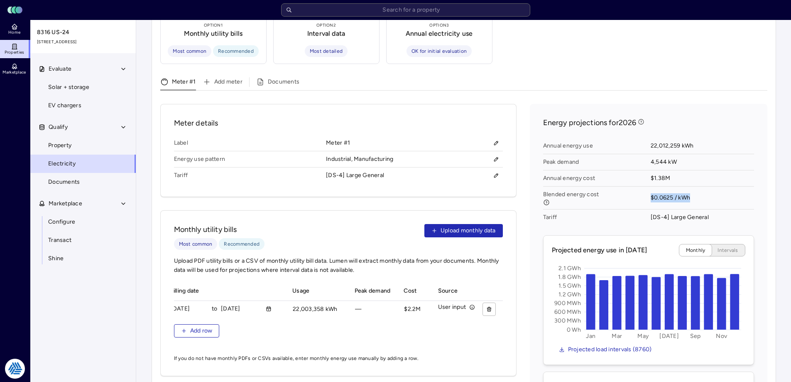
click at [647, 193] on span "Blended energy cost" at bounding box center [597, 197] width 108 height 23
drag, startPoint x: 650, startPoint y: 190, endPoint x: 710, endPoint y: 191, distance: 59.8
click at [710, 191] on div "Annual energy use 22,012,259 kWh Peak demand 4,544 kW Annual energy cost $1.38M…" at bounding box center [648, 182] width 211 height 94
click at [710, 191] on span "$0.0625 / kWh" at bounding box center [702, 197] width 103 height 23
click at [547, 199] on icon at bounding box center [546, 202] width 7 height 7
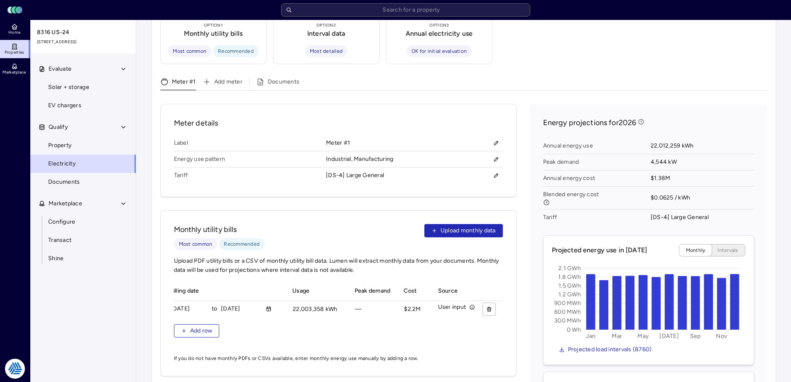
click at [547, 199] on icon at bounding box center [546, 202] width 7 height 7
click at [498, 172] on icon "button" at bounding box center [496, 175] width 6 height 6
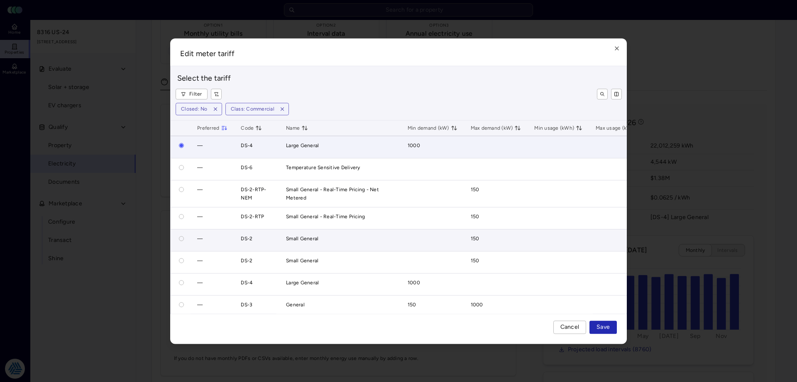
click at [183, 238] on button "button" at bounding box center [181, 238] width 5 height 5
radio input "false"
radio input "true"
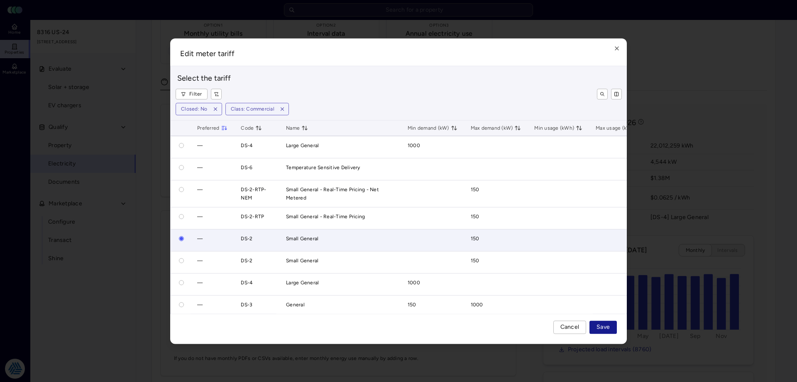
click at [600, 327] on span "Save" at bounding box center [603, 326] width 13 height 9
radio input "true"
radio input "false"
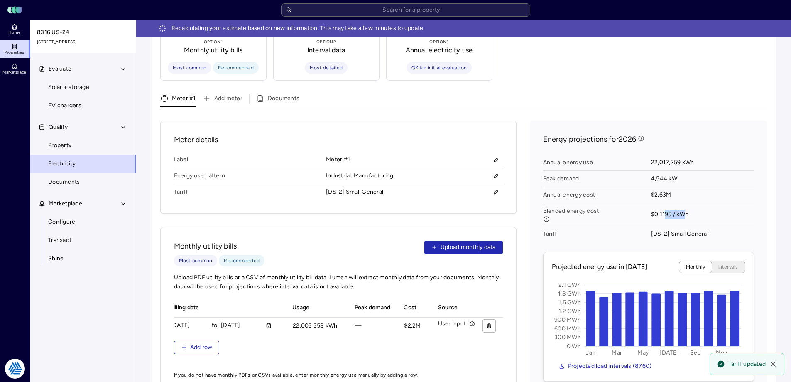
drag, startPoint x: 686, startPoint y: 203, endPoint x: 664, endPoint y: 206, distance: 22.1
click at [664, 206] on span "$0.1195 / kWh" at bounding box center [702, 214] width 103 height 23
click at [496, 190] on icon "button" at bounding box center [496, 192] width 4 height 4
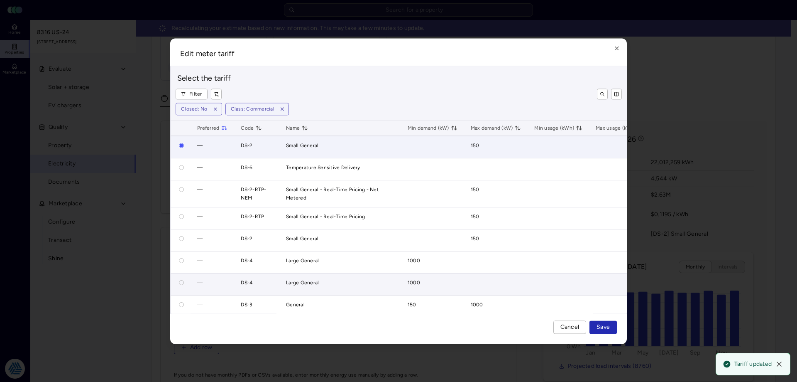
scroll to position [42, 0]
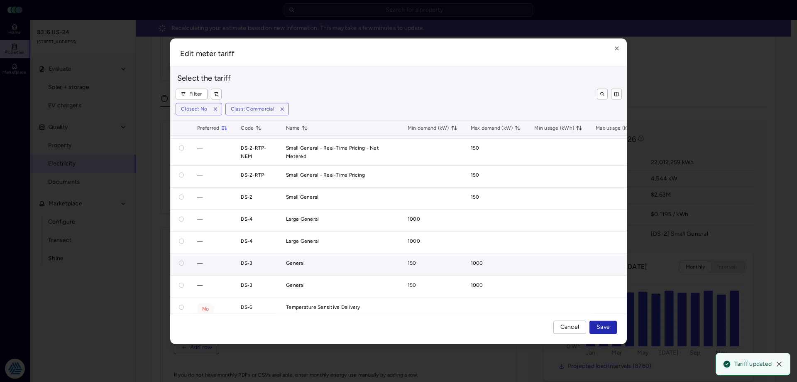
click at [179, 262] on div at bounding box center [180, 263] width 7 height 8
click at [182, 262] on button "button" at bounding box center [181, 262] width 5 height 5
radio input "false"
radio input "true"
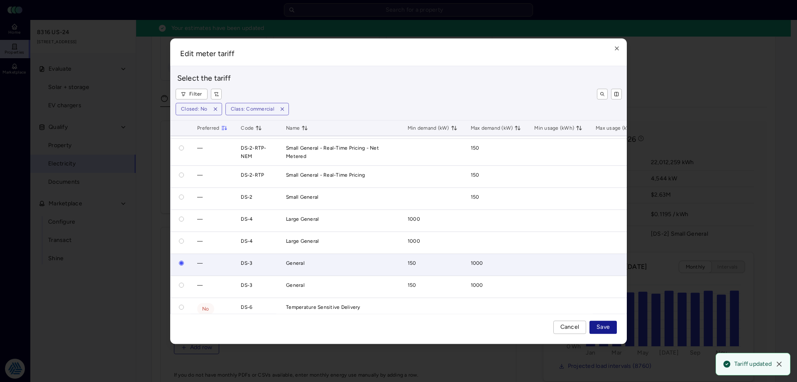
click at [607, 325] on span "Save" at bounding box center [603, 326] width 13 height 9
radio input "true"
radio input "false"
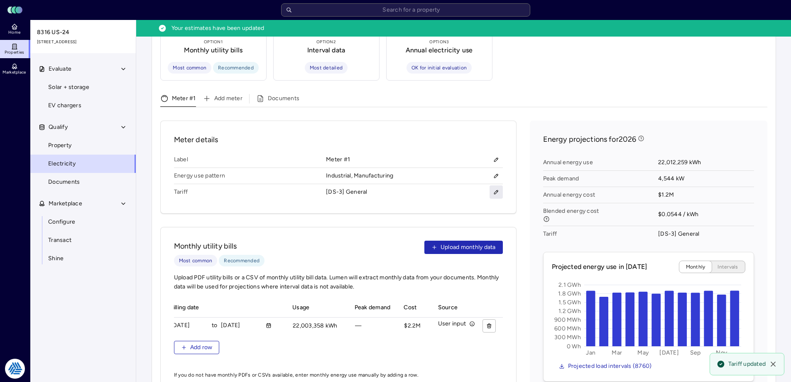
click at [495, 189] on icon "button" at bounding box center [496, 192] width 6 height 6
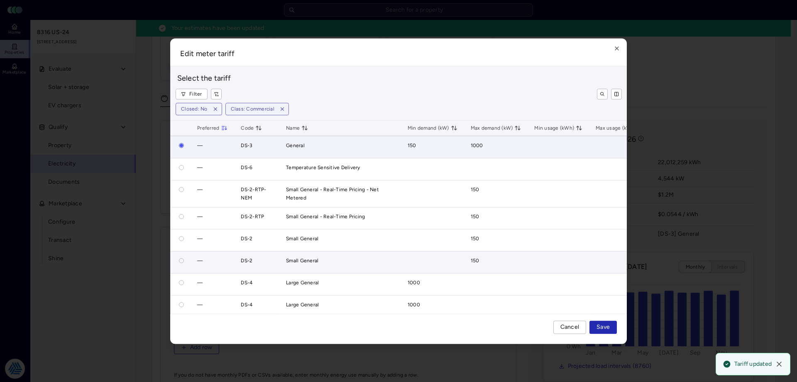
click at [182, 260] on button "button" at bounding box center [181, 260] width 5 height 5
radio input "false"
radio input "true"
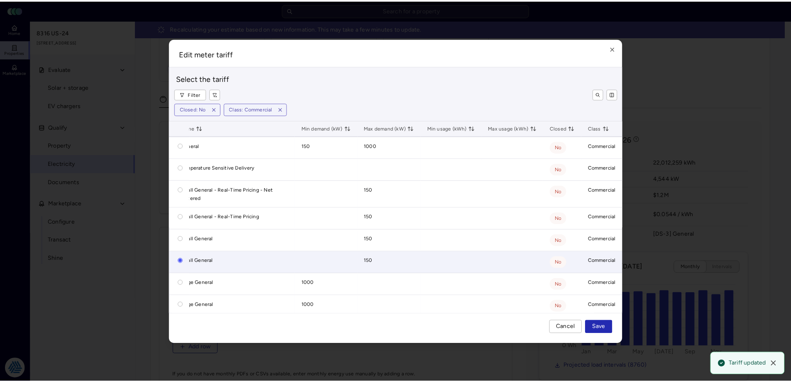
scroll to position [0, 0]
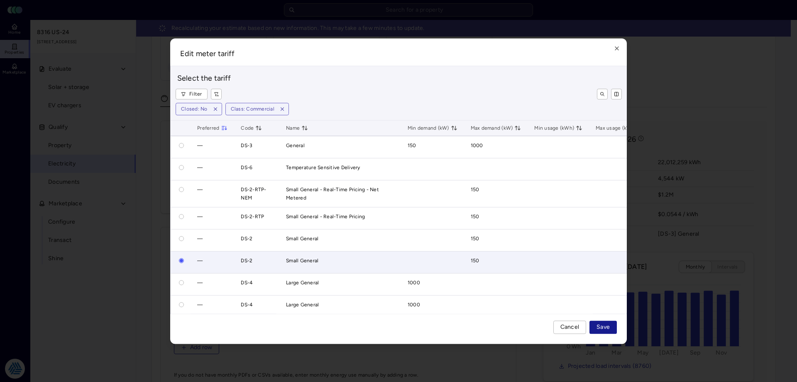
click at [598, 326] on span "Save" at bounding box center [603, 326] width 13 height 9
radio input "true"
radio input "false"
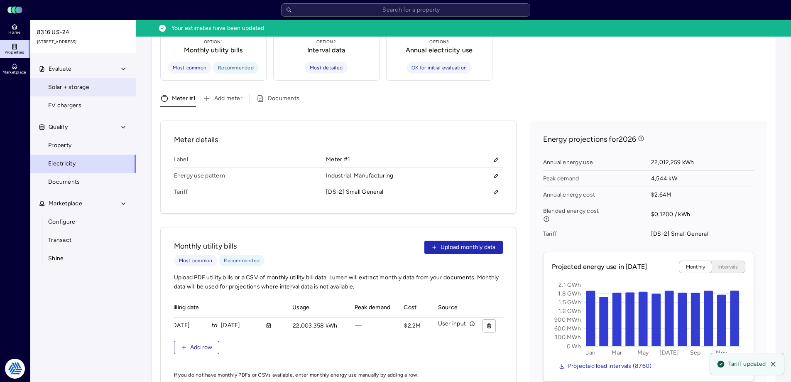
click at [74, 82] on link "Solar + storage" at bounding box center [83, 87] width 106 height 18
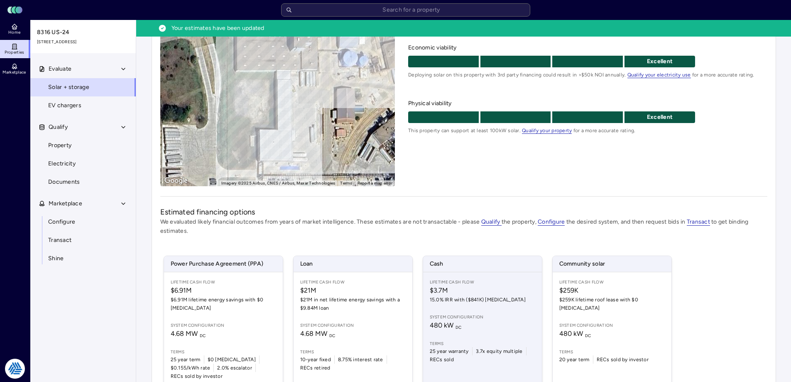
scroll to position [139, 0]
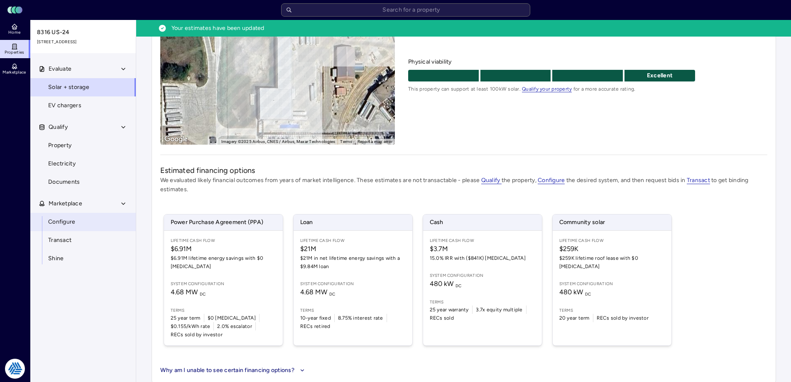
click at [71, 217] on link "Configure" at bounding box center [83, 222] width 106 height 18
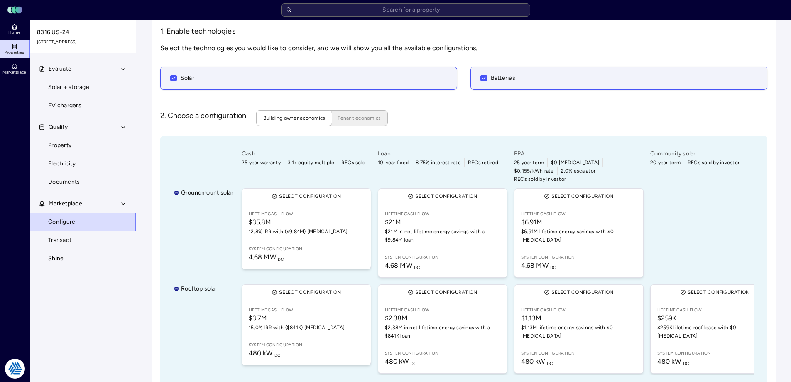
scroll to position [55, 0]
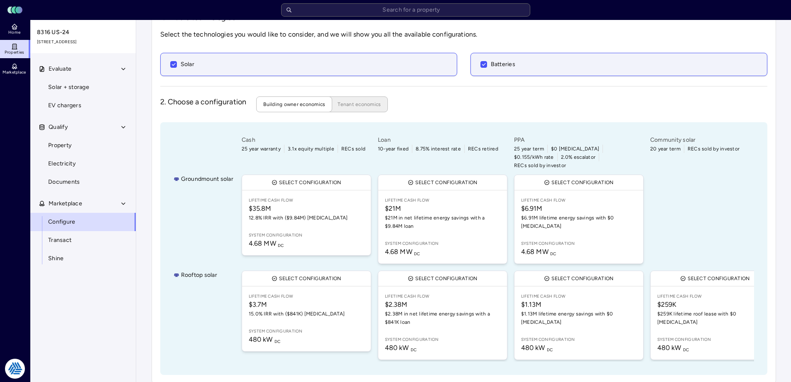
click at [492, 96] on div "1. Enable technologies Select the technologies you would like to consider, and …" at bounding box center [463, 193] width 607 height 363
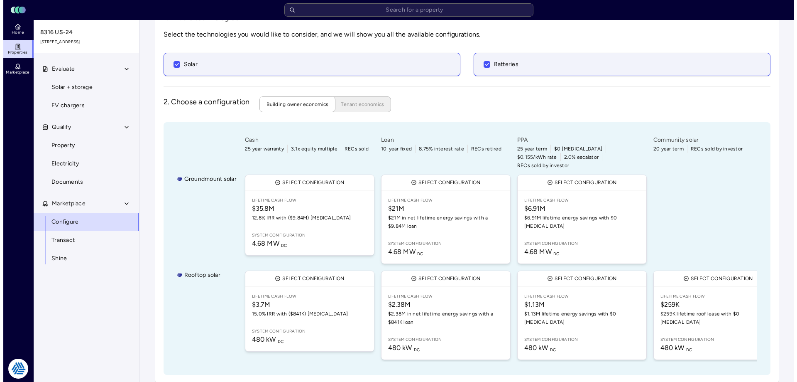
scroll to position [0, 0]
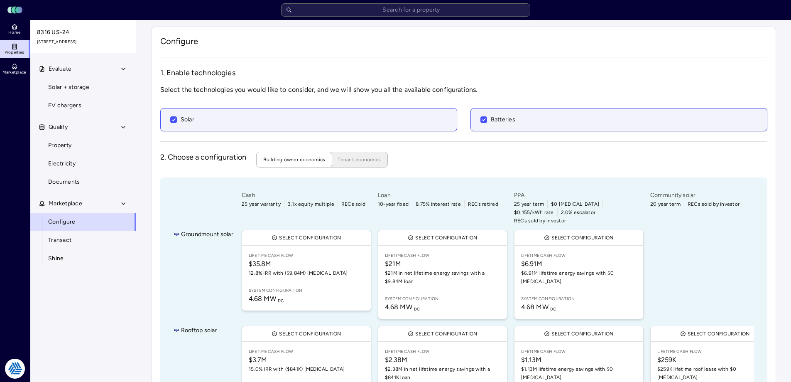
click at [491, 154] on div "2. Choose a configuration Building owner economics Tenant economics" at bounding box center [463, 160] width 607 height 16
click at [541, 71] on h3 "1. Enable technologies" at bounding box center [463, 72] width 607 height 11
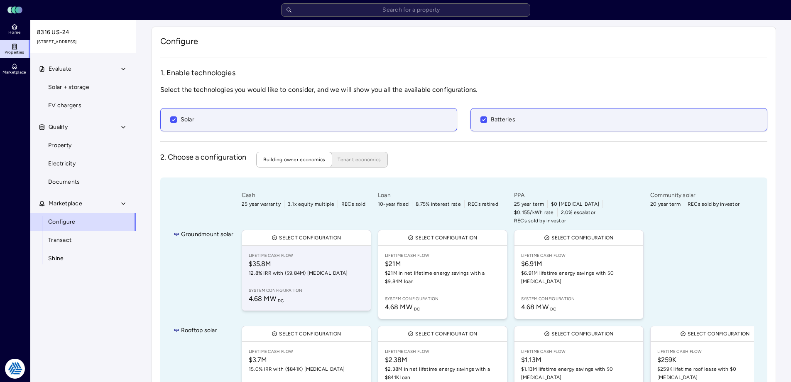
click at [325, 266] on link "Lifetime Cash Flow $35.8M 12.8% IRR with ($9.84M) CapEx System configuration 4.…" at bounding box center [306, 277] width 129 height 65
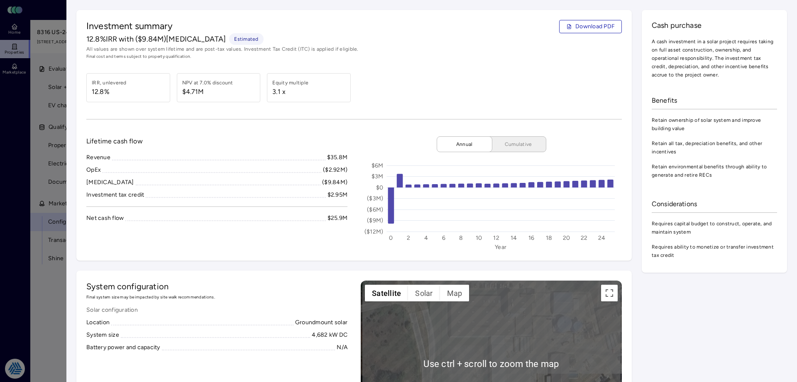
click at [642, 220] on div "Cash purchase A cash investment in a solar project requires taking on full asse…" at bounding box center [714, 141] width 145 height 262
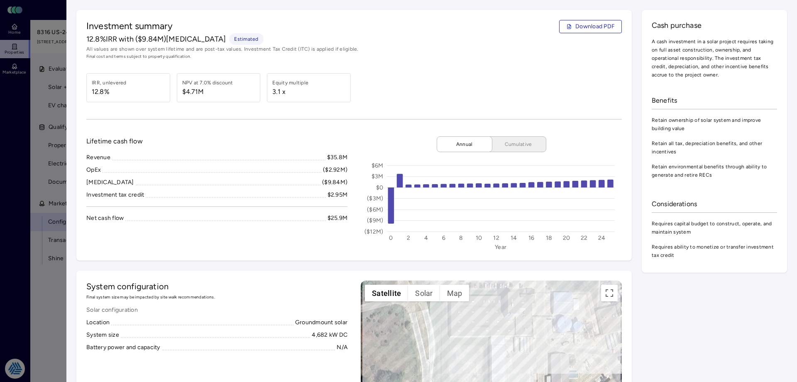
click at [355, 127] on div "Investment summary Download PDF 12.8% IRR with ($9.84M) CapEx Estimated All val…" at bounding box center [354, 135] width 556 height 250
click at [578, 25] on span "Download PDF" at bounding box center [595, 26] width 39 height 9
click at [579, 27] on span "Download PDF" at bounding box center [595, 26] width 39 height 9
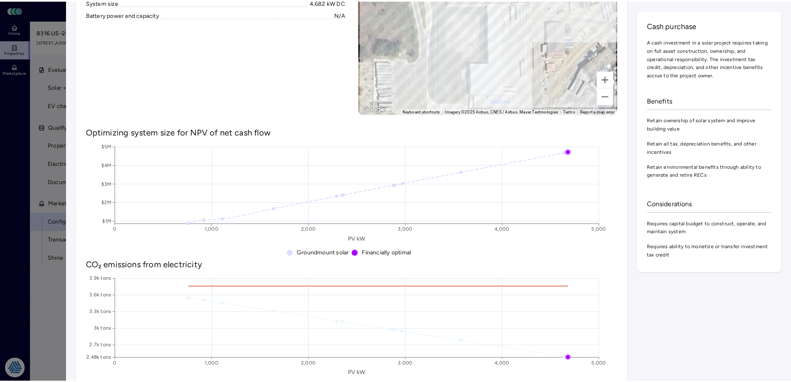
scroll to position [83, 0]
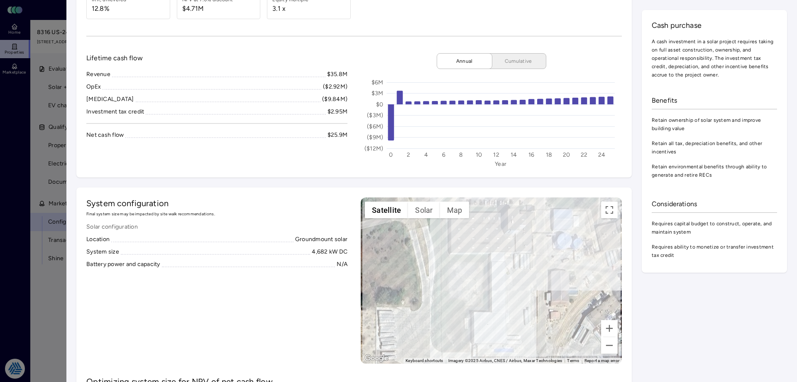
click at [44, 291] on div at bounding box center [398, 191] width 797 height 382
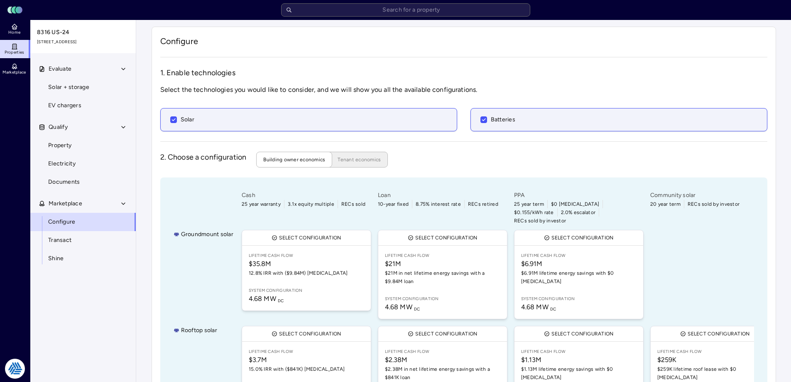
scroll to position [55, 0]
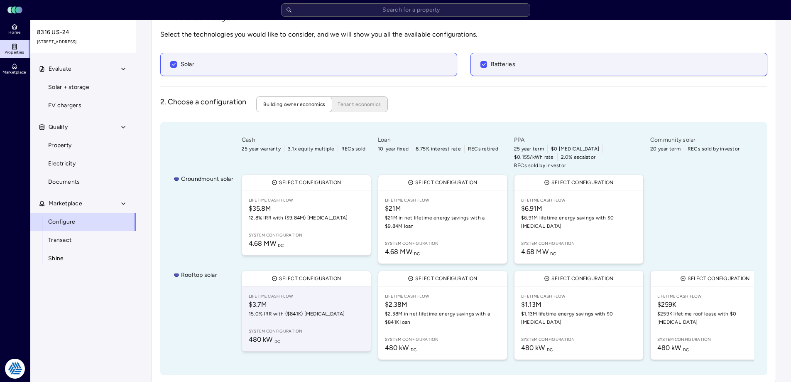
click at [307, 299] on span "$3.7M" at bounding box center [306, 304] width 115 height 10
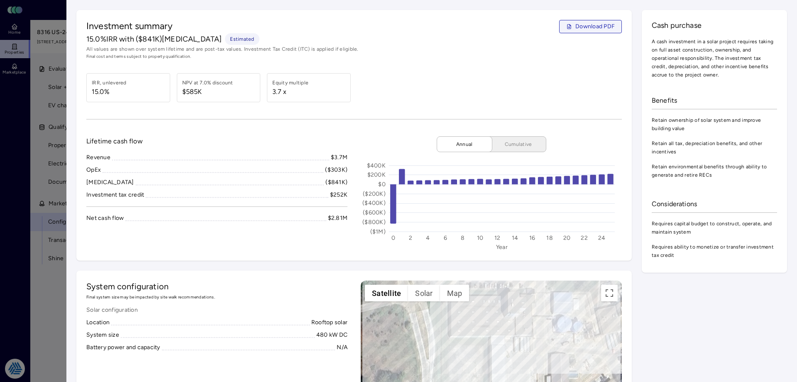
click at [595, 22] on span "Download PDF" at bounding box center [595, 26] width 39 height 9
click at [42, 300] on div at bounding box center [398, 191] width 797 height 382
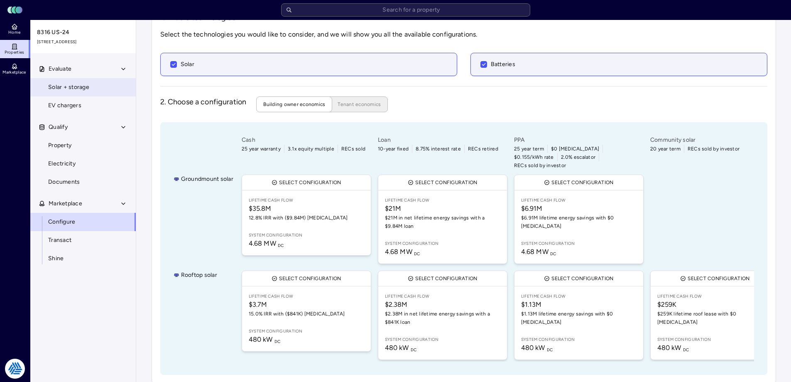
click at [71, 86] on span "Solar + storage" at bounding box center [68, 87] width 41 height 9
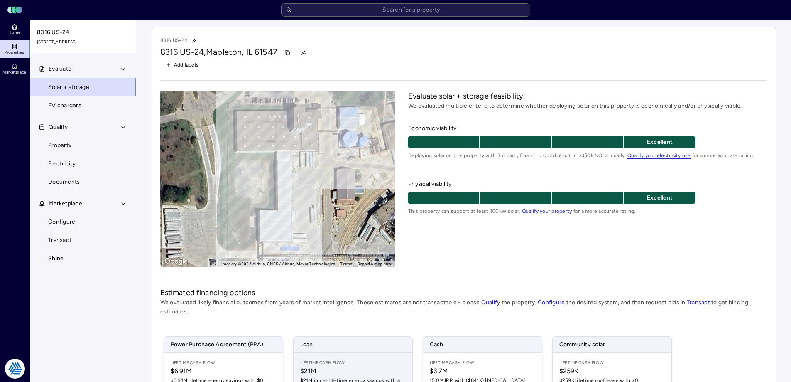
scroll to position [122, 0]
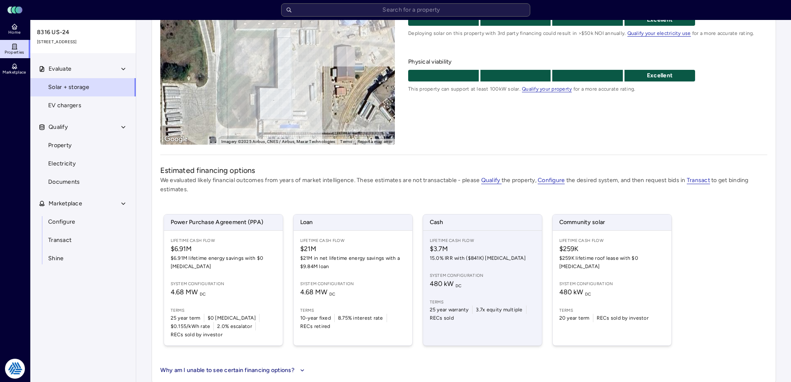
click at [497, 261] on span "15.0% IRR with ($841K) [MEDICAL_DATA]" at bounding box center [482, 258] width 105 height 8
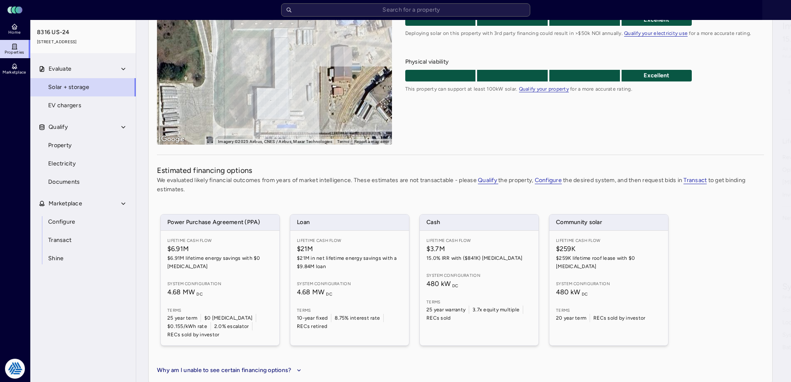
click at [486, 266] on div at bounding box center [395, 191] width 791 height 382
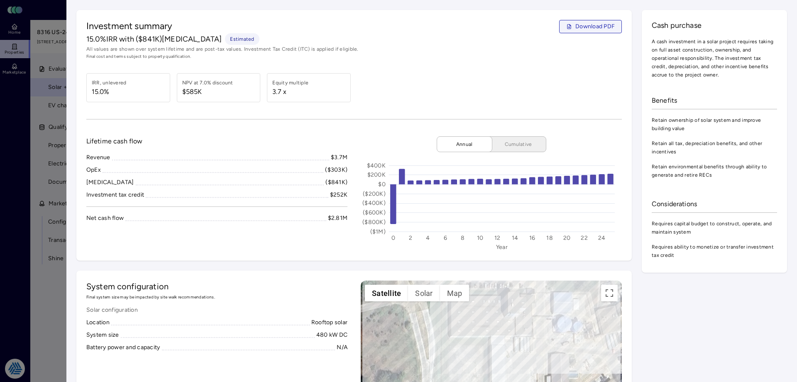
click at [588, 27] on span "Download PDF" at bounding box center [595, 26] width 39 height 9
click at [526, 59] on span "Final cost and terms subject to property qualification." at bounding box center [354, 56] width 536 height 7
click at [41, 276] on div at bounding box center [398, 191] width 797 height 382
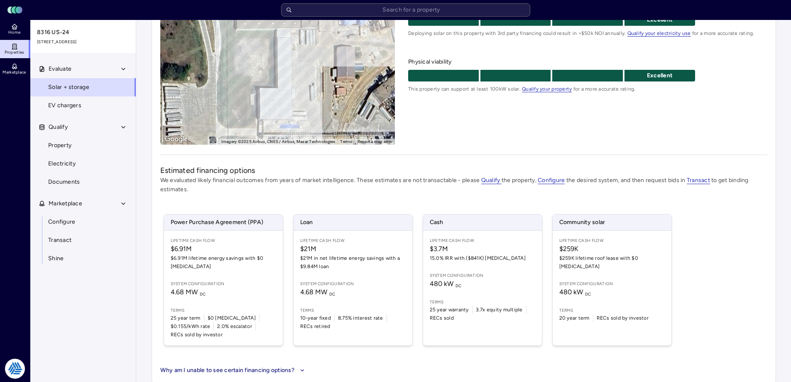
click at [710, 234] on div "Power Purchase Agreement (PPA) Lifetime Cash Flow $6.91M $6.91M lifetime energy…" at bounding box center [463, 280] width 607 height 152
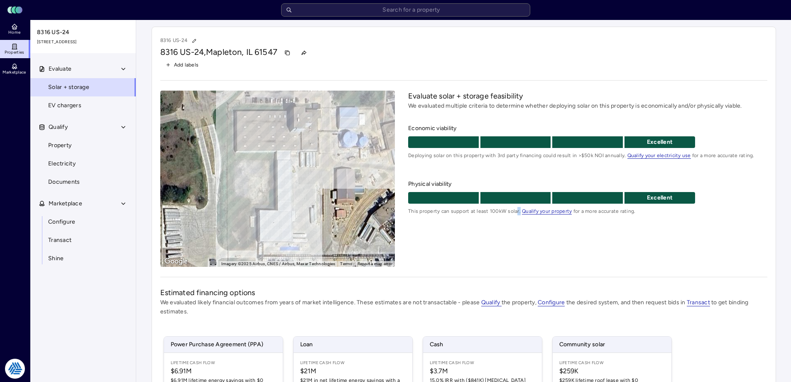
click at [514, 246] on div "Evaluate solar + storage feasibility We evaluated multiple criteria to determin…" at bounding box center [587, 179] width 359 height 176
click at [7, 29] on link "Home" at bounding box center [15, 29] width 30 height 18
click at [12, 44] on icon at bounding box center [14, 46] width 7 height 7
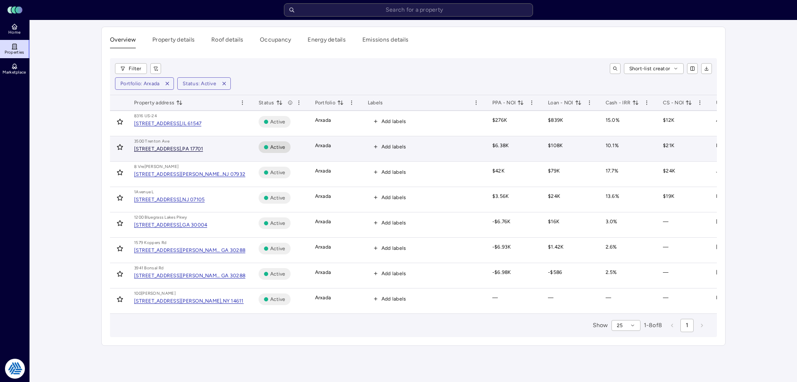
click at [182, 149] on div "[STREET_ADDRESS]," at bounding box center [158, 148] width 48 height 5
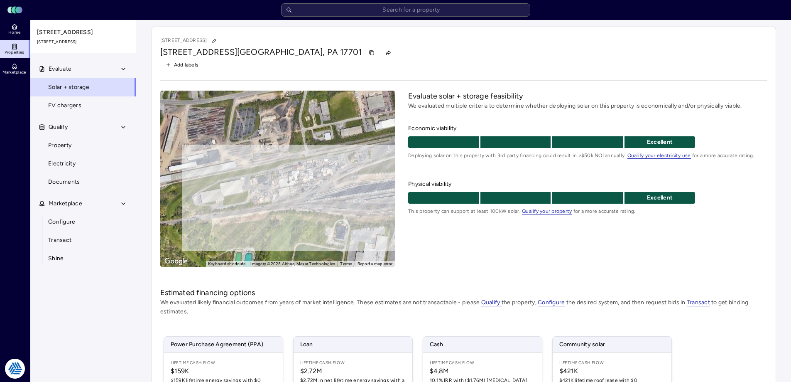
click at [407, 222] on div "← Move left → Move right ↑ Move up ↓ Move down + Zoom in - Zoom out Home Jump l…" at bounding box center [463, 179] width 607 height 176
click at [440, 229] on div "Evaluate solar + storage feasibility We evaluated multiple criteria to determin…" at bounding box center [587, 179] width 359 height 176
drag, startPoint x: 405, startPoint y: 213, endPoint x: 649, endPoint y: 208, distance: 244.6
click at [649, 208] on div "← Move left → Move right ↑ Move up ↓ Move down + Zoom in - Zoom out Home Jump l…" at bounding box center [463, 179] width 607 height 176
click at [649, 208] on span "This property can support at least 100kW solar. Qualify your property for a mor…" at bounding box center [587, 211] width 359 height 8
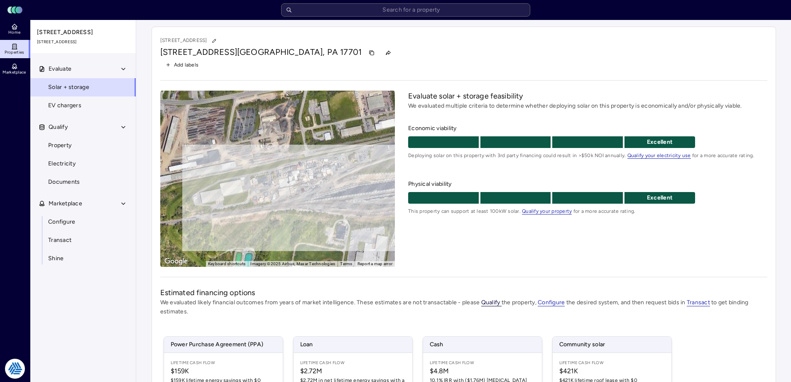
scroll to position [122, 0]
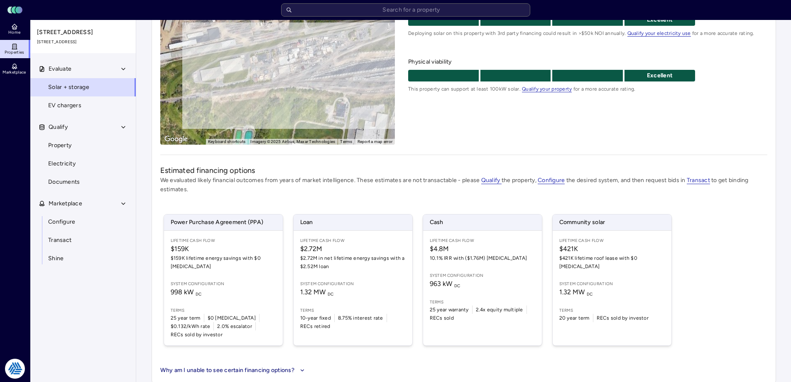
click at [545, 250] on div "Power Purchase Agreement (PPA) Lifetime Cash Flow $159K $159K lifetime energy s…" at bounding box center [417, 279] width 515 height 135
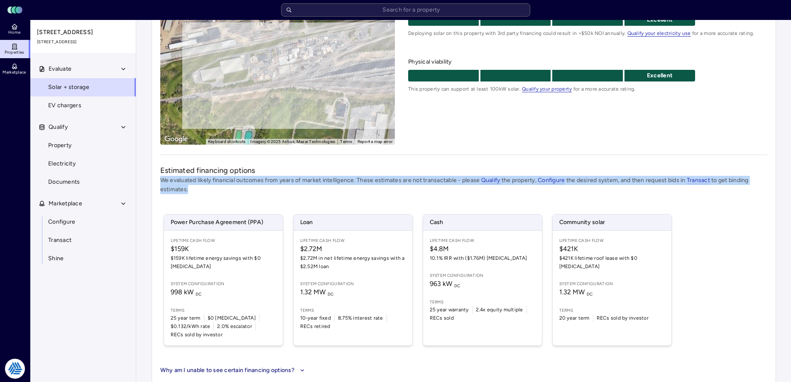
drag, startPoint x: 539, startPoint y: 189, endPoint x: 301, endPoint y: 175, distance: 237.9
click at [301, 175] on span "Estimated financing options We evaluated likely financial outcomes from years o…" at bounding box center [463, 179] width 607 height 29
drag, startPoint x: 290, startPoint y: 197, endPoint x: 282, endPoint y: 198, distance: 8.3
click at [290, 198] on div "Estimated financing options We evaluated likely financial outcomes from years o…" at bounding box center [463, 270] width 607 height 210
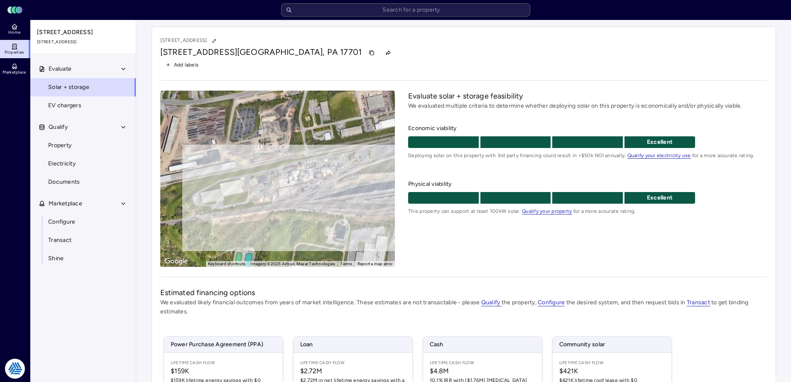
click at [478, 269] on div "3500 Trenton Ave 3500 Trenton Ave, Williamsport, PA 17701 Add labels ← Move lef…" at bounding box center [464, 266] width 625 height 479
click at [63, 216] on link "Configure" at bounding box center [83, 222] width 106 height 18
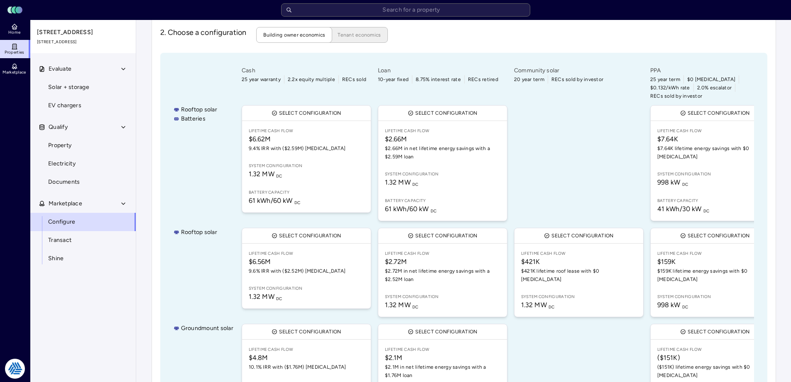
scroll to position [166, 0]
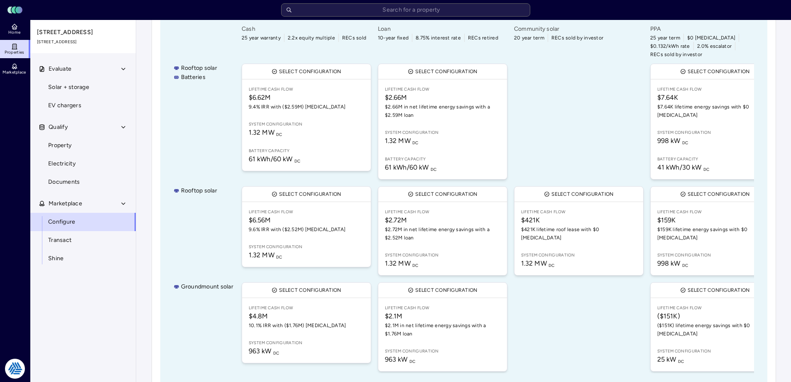
click at [304, 259] on div "Select configuration Lifetime Cash Flow $6.56M 9.6% IRR with ($2.52M) CapEx Sys…" at bounding box center [306, 230] width 133 height 93
click at [306, 256] on div "Select configuration Lifetime Cash Flow $6.56M 9.6% IRR with ($2.52M) CapEx Sys…" at bounding box center [306, 230] width 133 height 93
click at [180, 297] on div "Groundmount solar" at bounding box center [204, 326] width 60 height 93
click at [182, 297] on div "Groundmount solar" at bounding box center [204, 326] width 60 height 93
click at [188, 331] on div "Groundmount solar" at bounding box center [204, 326] width 60 height 93
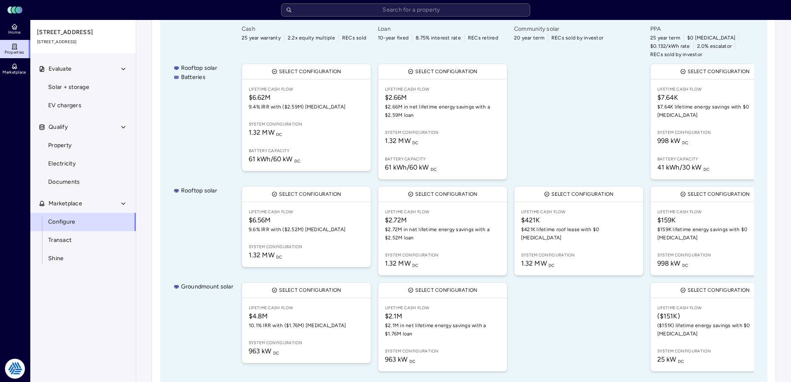
click at [163, 198] on div "Rooftop solar Batteries Rooftop solar Groundmount solar Cash 25 year warranty 2…" at bounding box center [463, 198] width 607 height 375
drag, startPoint x: 149, startPoint y: 230, endPoint x: 152, endPoint y: 204, distance: 26.2
click at [150, 229] on div "Configure 1. Enable technologies Select the technologies you would like to cons…" at bounding box center [464, 128] width 638 height 548
click at [157, 141] on div "Configure 1. Enable technologies Select the technologies you would like to cons…" at bounding box center [464, 127] width 625 height 534
drag, startPoint x: 188, startPoint y: 234, endPoint x: 197, endPoint y: 225, distance: 12.9
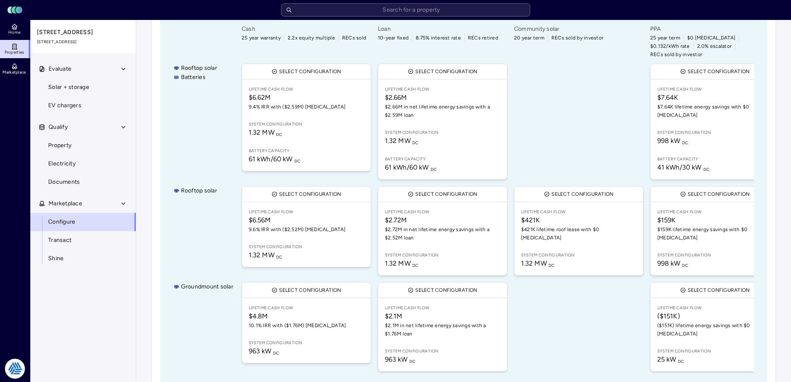
click at [195, 227] on div "Rooftop solar" at bounding box center [204, 230] width 60 height 93
click at [184, 222] on div "Rooftop solar" at bounding box center [204, 230] width 60 height 93
drag, startPoint x: 195, startPoint y: 130, endPoint x: 162, endPoint y: 140, distance: 34.5
click at [195, 130] on div "Rooftop solar Batteries" at bounding box center [204, 121] width 60 height 119
click at [17, 41] on link "Properties" at bounding box center [15, 49] width 30 height 18
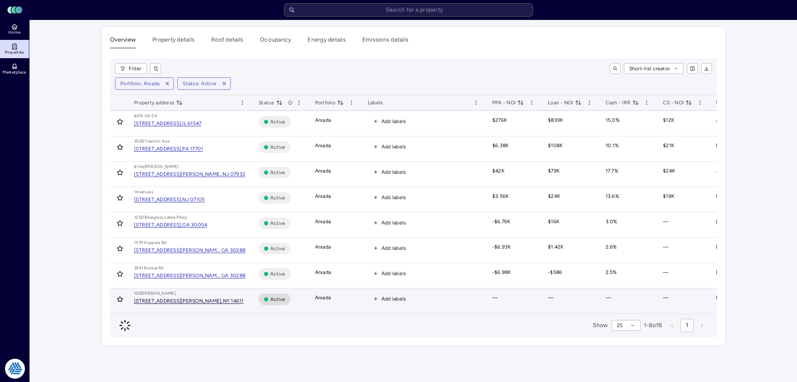
click at [179, 302] on div "[STREET_ADDRESS][PERSON_NAME]," at bounding box center [178, 300] width 89 height 5
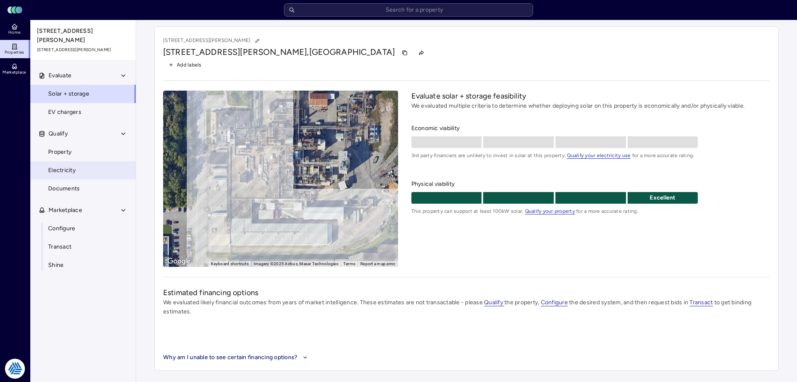
click at [70, 166] on span "Electricity" at bounding box center [61, 170] width 27 height 9
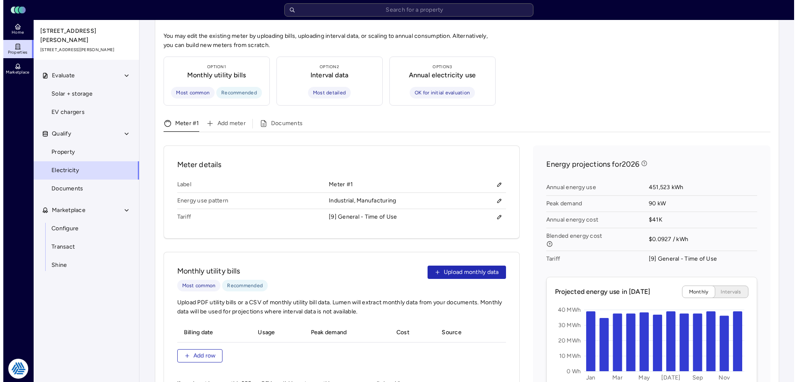
scroll to position [249, 0]
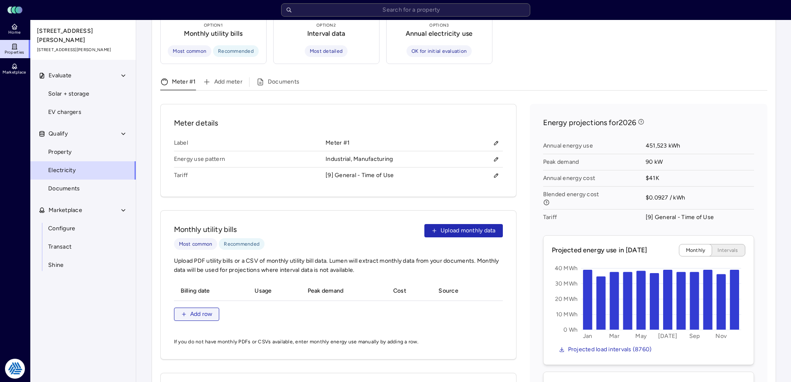
click at [209, 309] on span "Add row" at bounding box center [201, 313] width 22 height 9
click at [182, 302] on input "__/__/____" at bounding box center [211, 308] width 60 height 12
type input "[DATE]"
type input "10411059 kWh"
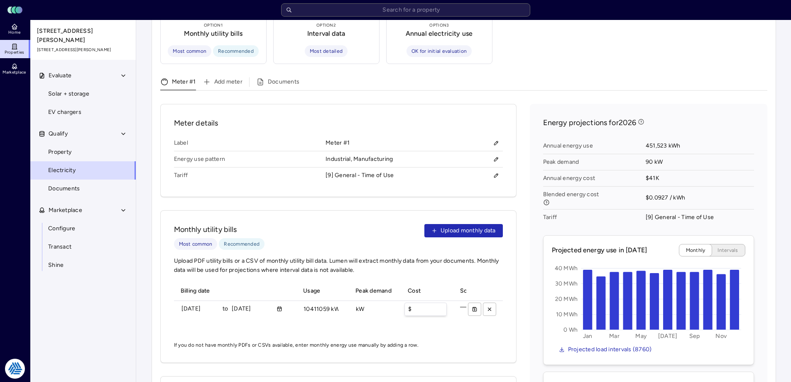
click at [419, 303] on input "$" at bounding box center [426, 309] width 42 height 12
type input "$936995"
click at [470, 302] on button "submit" at bounding box center [474, 308] width 13 height 13
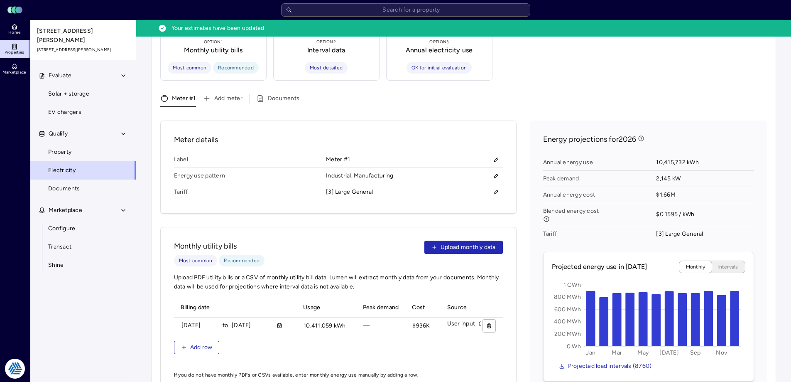
click at [675, 99] on div "Meter #1 Add meter Documents Meter details Label Meter #1 Energy use pattern In…" at bounding box center [463, 342] width 607 height 496
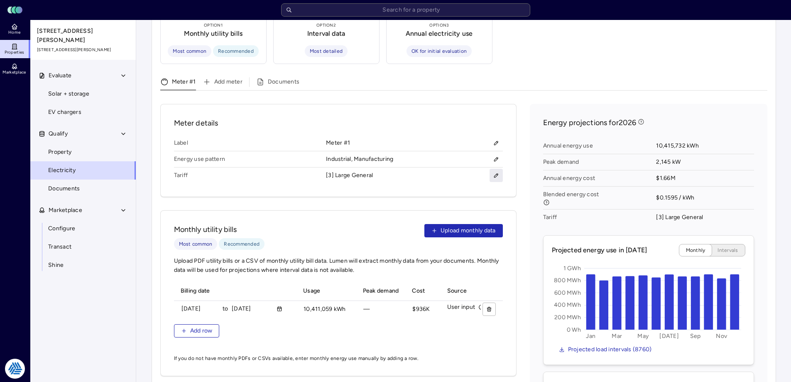
click at [493, 172] on icon "button" at bounding box center [496, 175] width 6 height 6
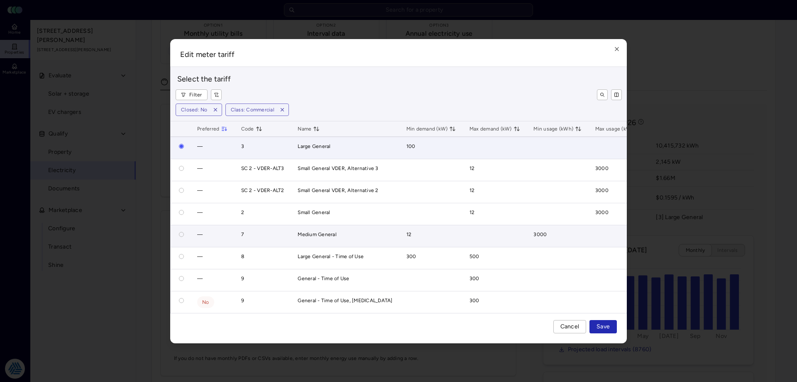
scroll to position [0, 0]
click at [181, 233] on button "button" at bounding box center [181, 234] width 5 height 5
radio input "false"
radio input "true"
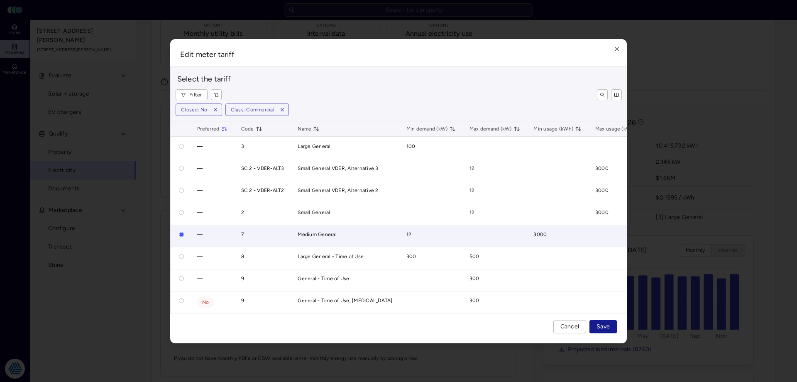
click at [602, 327] on span "Save" at bounding box center [603, 326] width 13 height 9
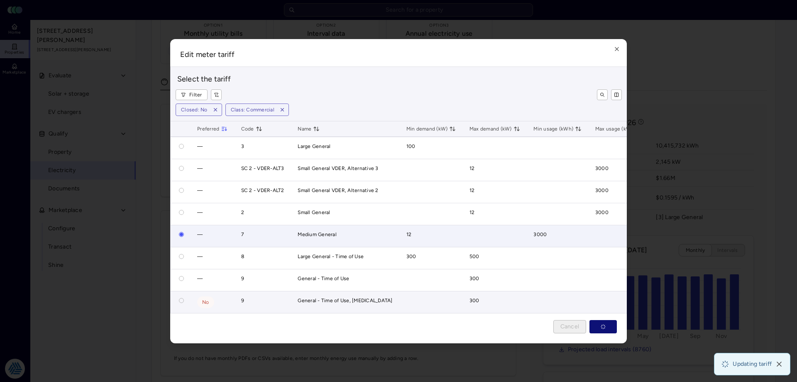
radio input "true"
radio input "false"
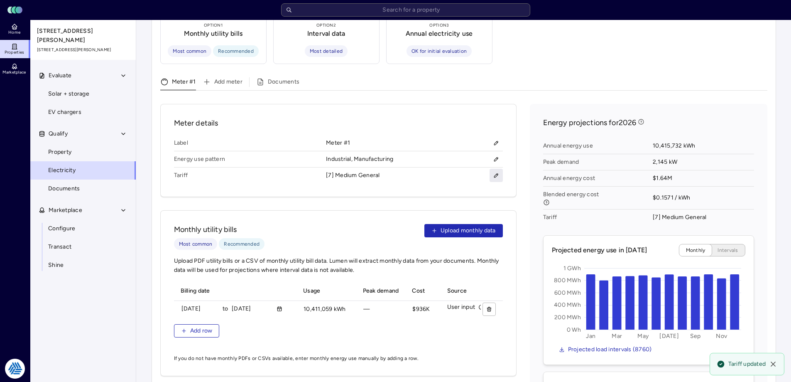
click at [496, 172] on icon "button" at bounding box center [496, 175] width 6 height 6
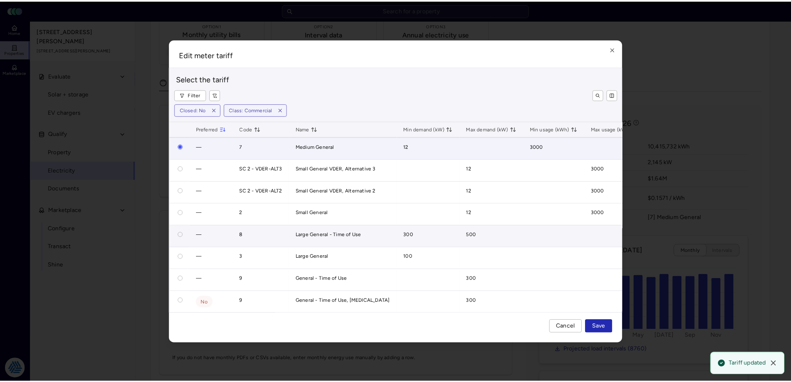
scroll to position [5, 0]
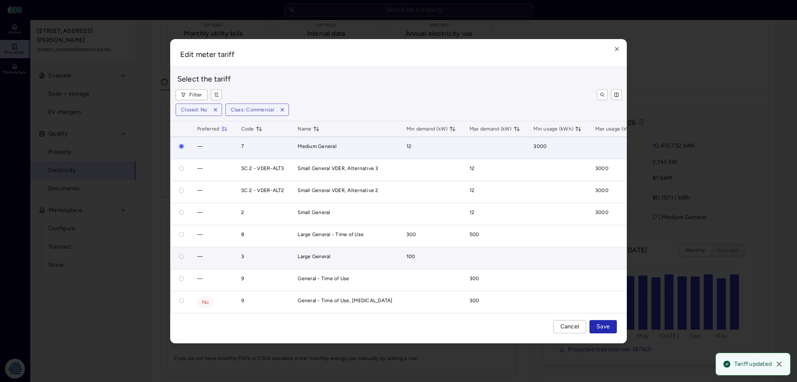
click at [183, 254] on button "button" at bounding box center [181, 256] width 5 height 5
radio input "false"
radio input "true"
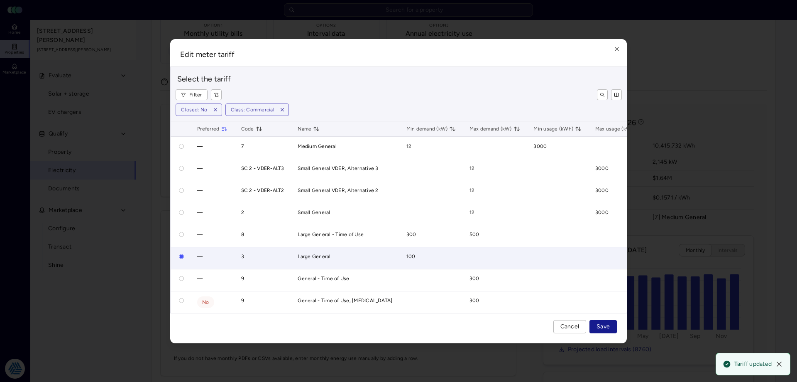
click at [603, 326] on span "Save" at bounding box center [603, 326] width 13 height 9
radio input "true"
radio input "false"
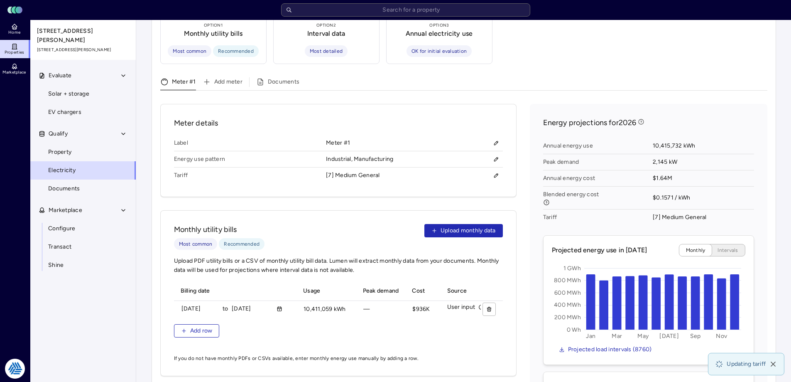
click at [520, 246] on div "Meter details Label Meter #1 Energy use pattern Industrial, Manufacturing Tarif…" at bounding box center [463, 327] width 607 height 446
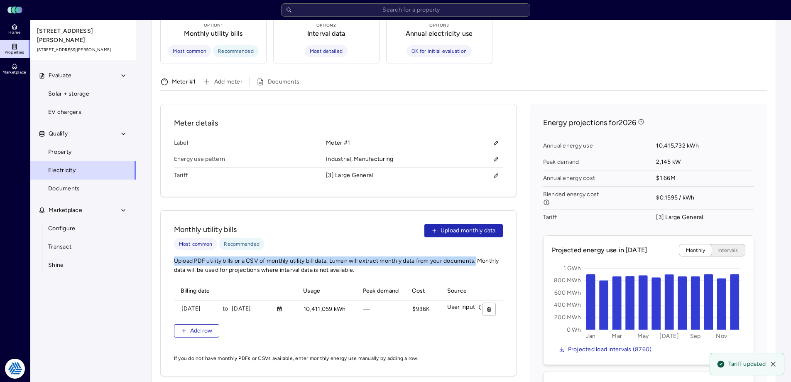
drag, startPoint x: 516, startPoint y: 248, endPoint x: 522, endPoint y: 220, distance: 28.4
click at [520, 227] on div "Meter details Label Meter #1 Energy use pattern Industrial, Manufacturing Tarif…" at bounding box center [463, 327] width 607 height 446
click at [519, 233] on div "Meter details Label Meter #1 Energy use pattern Industrial, Manufacturing Tarif…" at bounding box center [463, 327] width 607 height 446
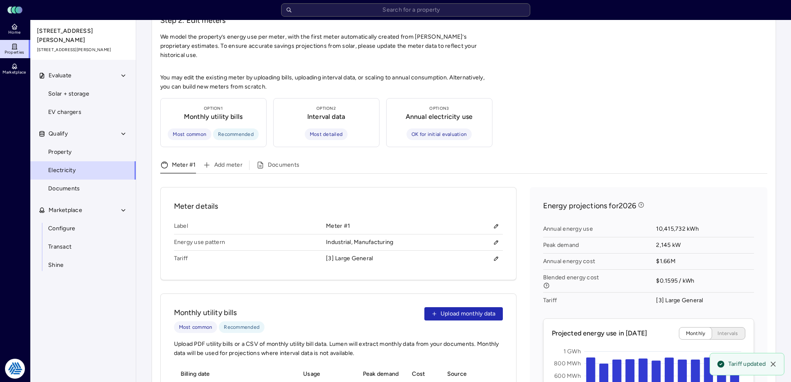
scroll to position [249, 0]
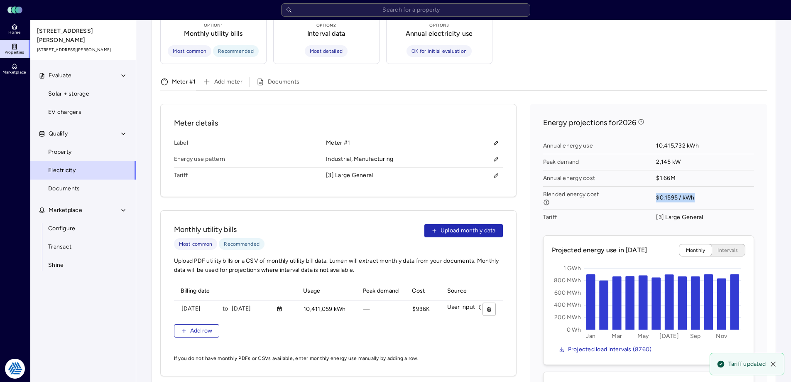
drag, startPoint x: 697, startPoint y: 186, endPoint x: 655, endPoint y: 186, distance: 41.9
click at [655, 186] on div "Annual energy use 10,415,732 kWh Peak demand 2,145 kW Annual energy cost $1.66M…" at bounding box center [648, 182] width 211 height 94
click at [421, 302] on div "$936995 $936K" at bounding box center [430, 308] width 42 height 13
click at [421, 303] on input "$936995" at bounding box center [430, 309] width 42 height 12
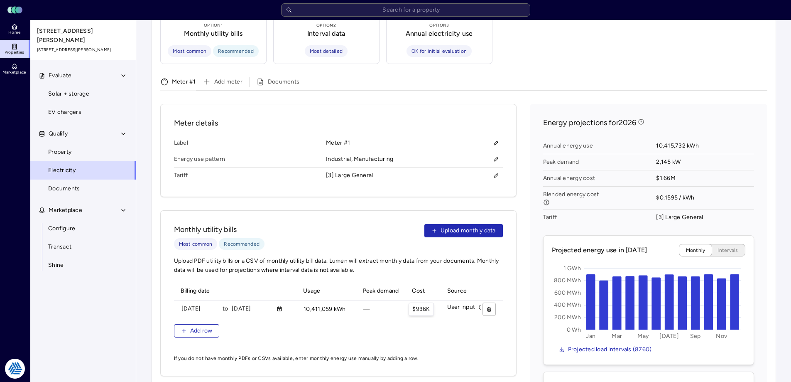
click at [423, 302] on div "$936995 $936K" at bounding box center [421, 308] width 25 height 13
click at [423, 303] on input "$936995" at bounding box center [430, 309] width 42 height 12
type input "$630910"
click at [476, 306] on icon "submit" at bounding box center [475, 309] width 6 height 6
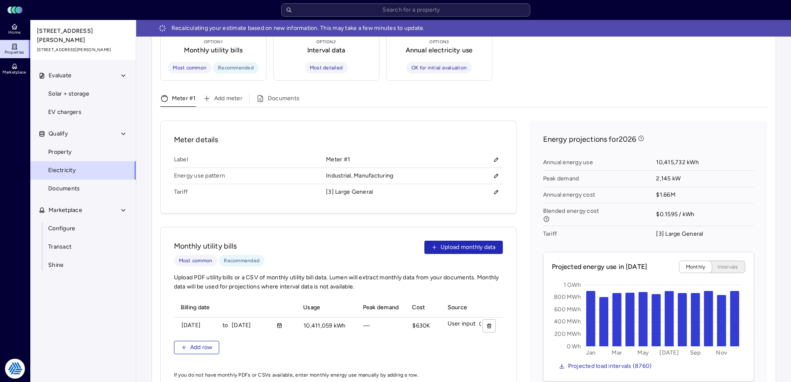
click at [656, 203] on span "Blended energy cost" at bounding box center [599, 214] width 113 height 23
drag, startPoint x: 631, startPoint y: 202, endPoint x: 701, endPoint y: 199, distance: 70.7
click at [701, 199] on div "Annual energy use 10,415,732 kWh Peak demand 2,145 kW Annual energy cost $1.66M…" at bounding box center [648, 198] width 211 height 94
click at [701, 203] on span "$0.1595 / kWh" at bounding box center [705, 214] width 98 height 23
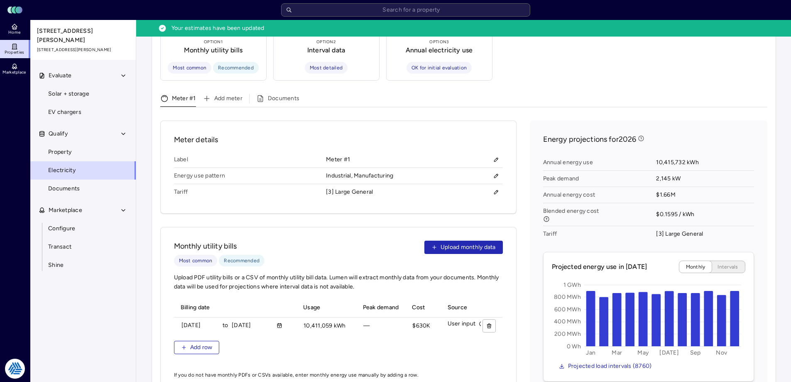
click at [716, 187] on span "$1.66M" at bounding box center [705, 195] width 98 height 16
drag, startPoint x: 715, startPoint y: 201, endPoint x: 655, endPoint y: 197, distance: 60.3
click at [635, 197] on div "Annual energy use 10,415,732 kWh Peak demand 2,145 kW Annual energy cost $1.66M…" at bounding box center [648, 198] width 211 height 94
click at [655, 203] on span "Blended energy cost" at bounding box center [599, 214] width 113 height 23
drag, startPoint x: 637, startPoint y: 210, endPoint x: 698, endPoint y: 202, distance: 61.9
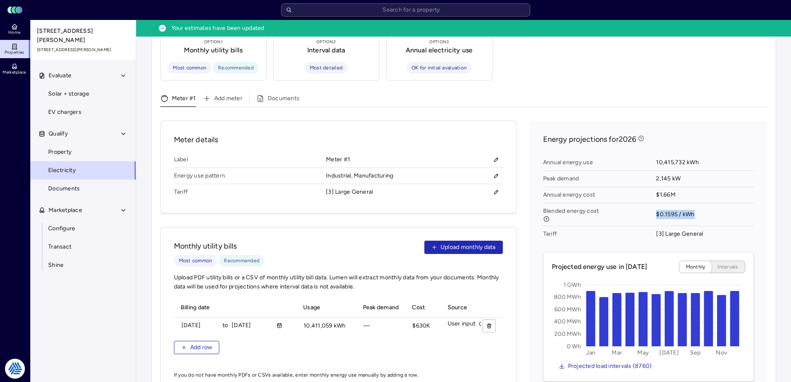
click at [698, 203] on div "Annual energy use 10,415,732 kWh Peak demand 2,145 kW Annual energy cost $1.66M…" at bounding box center [648, 198] width 211 height 94
click at [698, 203] on span "$0.1595 / kWh" at bounding box center [705, 214] width 98 height 23
drag, startPoint x: 703, startPoint y: 200, endPoint x: 644, endPoint y: 196, distance: 58.3
click at [644, 196] on div "Annual energy use 10,415,732 kWh Peak demand 2,145 kW Annual energy cost $1.66M…" at bounding box center [648, 198] width 211 height 94
click at [644, 203] on span "Blended energy cost" at bounding box center [599, 214] width 113 height 23
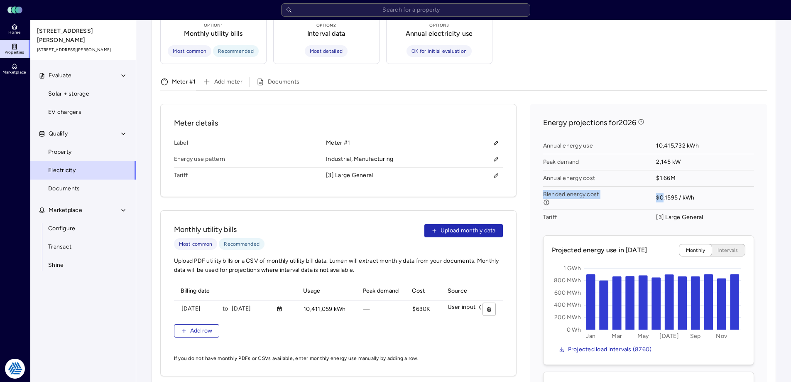
drag, startPoint x: 708, startPoint y: 173, endPoint x: 662, endPoint y: 192, distance: 50.5
click at [662, 192] on div "Annual energy use 10,415,732 kWh Peak demand 2,145 kW Annual energy cost $1.66M…" at bounding box center [648, 182] width 211 height 94
click at [662, 192] on span "$0.1595 / kWh" at bounding box center [705, 197] width 98 height 23
drag, startPoint x: 705, startPoint y: 191, endPoint x: 657, endPoint y: 189, distance: 47.8
click at [658, 188] on span "$0.1595 / kWh" at bounding box center [705, 197] width 98 height 23
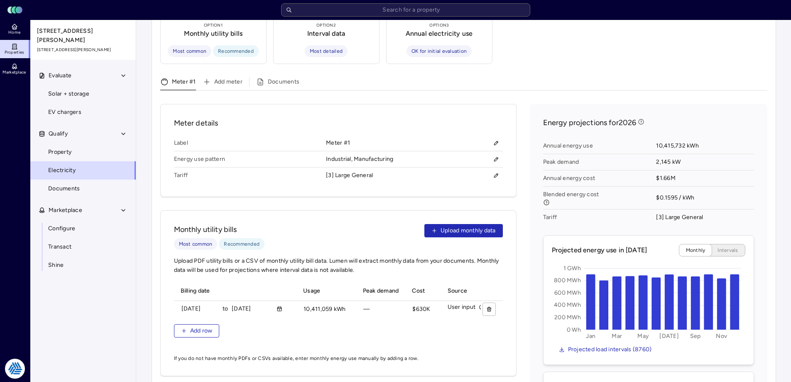
click at [657, 189] on span "$0.1595 / kWh" at bounding box center [705, 197] width 98 height 23
drag, startPoint x: 656, startPoint y: 192, endPoint x: 710, endPoint y: 187, distance: 53.8
click at [710, 187] on span "$0.1595 / kWh" at bounding box center [705, 197] width 98 height 23
click at [415, 302] on div "$630910 $630K" at bounding box center [430, 308] width 42 height 13
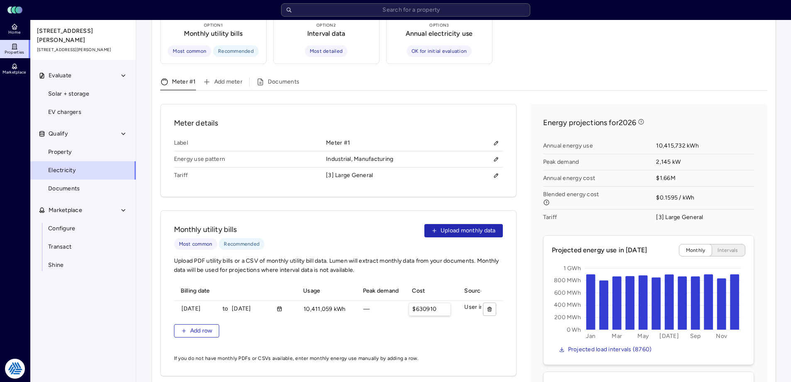
click at [415, 303] on input "$630910" at bounding box center [430, 309] width 42 height 12
type input "$10000"
click at [468, 302] on button "submit" at bounding box center [474, 308] width 13 height 13
click at [432, 302] on div "$10000 $10K" at bounding box center [425, 308] width 42 height 13
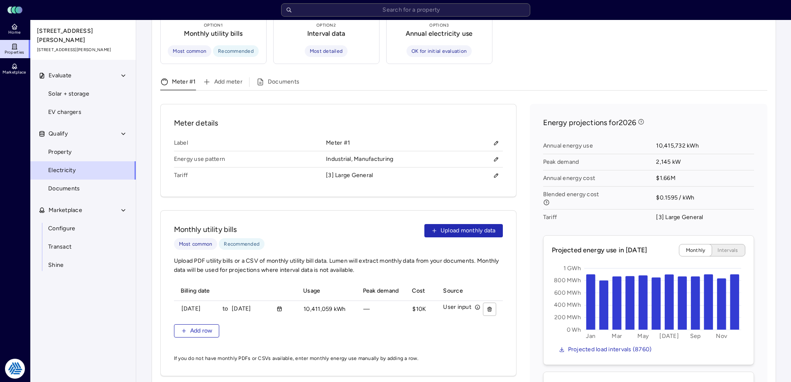
click at [723, 209] on span "[3] Large General" at bounding box center [705, 217] width 98 height 16
click at [690, 189] on span "$0.1595 / kWh" at bounding box center [705, 197] width 98 height 23
drag, startPoint x: 697, startPoint y: 189, endPoint x: 672, endPoint y: 186, distance: 25.1
click at [672, 186] on span "$0.1595 / kWh" at bounding box center [705, 197] width 98 height 23
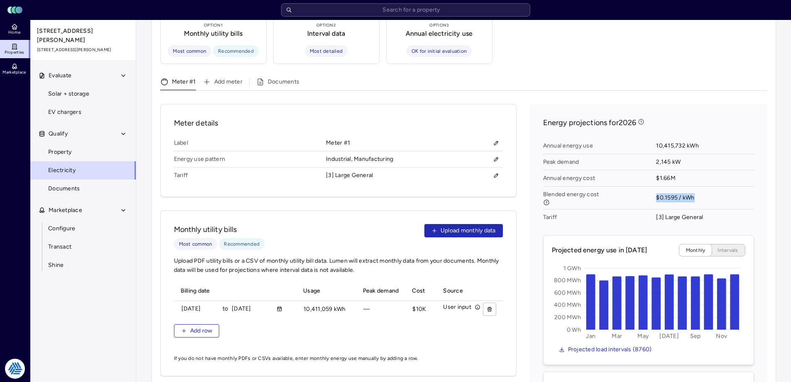
drag, startPoint x: 702, startPoint y: 186, endPoint x: 647, endPoint y: 183, distance: 54.9
click at [647, 183] on div "Annual energy use 10,415,732 kWh Peak demand 2,145 kW Annual energy cost $1.66M…" at bounding box center [648, 182] width 211 height 94
click at [649, 186] on span "Blended energy cost" at bounding box center [599, 197] width 113 height 23
click at [421, 302] on div "$10000 $10K" at bounding box center [430, 308] width 42 height 13
click at [421, 303] on input "$10000" at bounding box center [430, 309] width 42 height 12
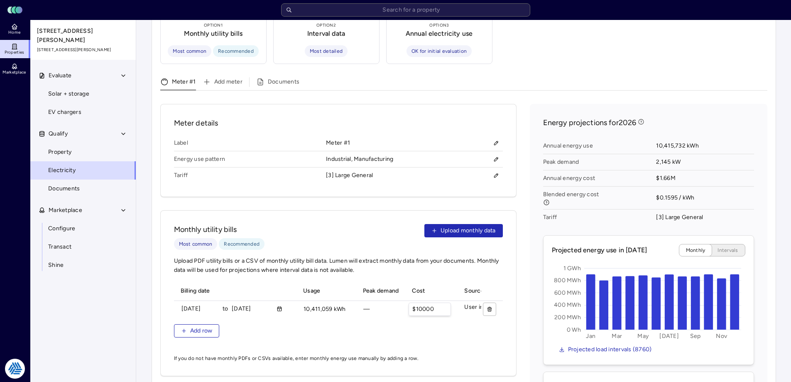
click at [421, 303] on input "$10000" at bounding box center [430, 309] width 42 height 12
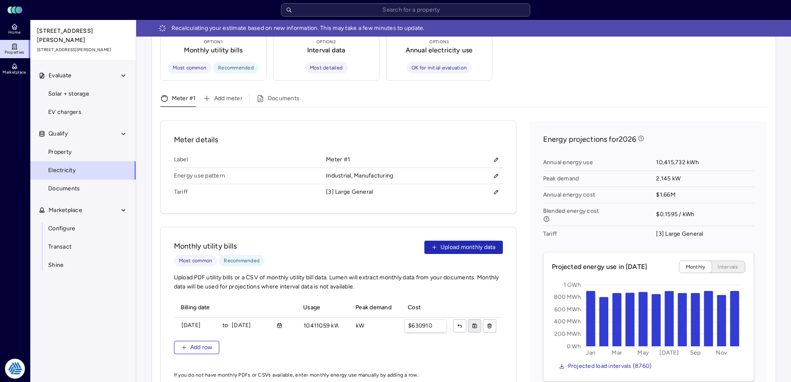
type input "$630910"
click at [472, 323] on icon "submit" at bounding box center [475, 326] width 6 height 6
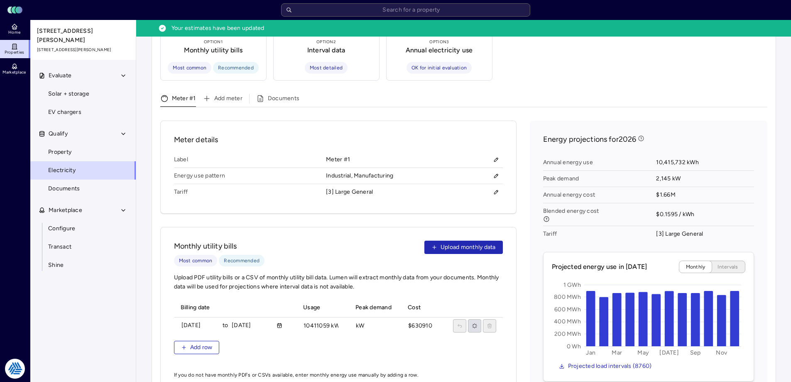
click at [531, 228] on div "Energy projections for 2026 Annual energy use 10,415,732 kWh Peak demand 2,145 …" at bounding box center [649, 324] width 238 height 408
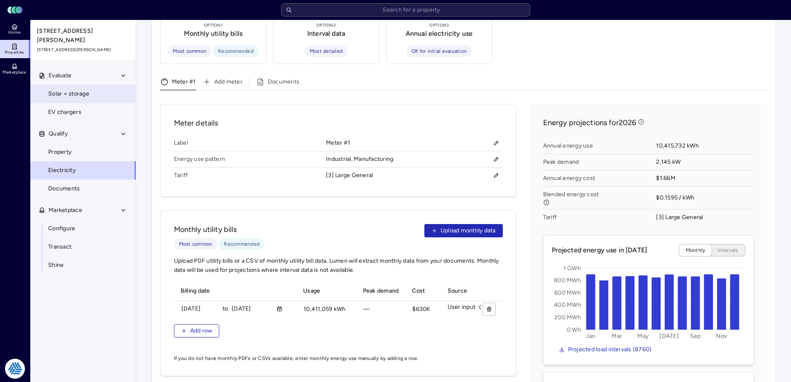
click at [69, 85] on link "Solar + storage" at bounding box center [83, 94] width 106 height 18
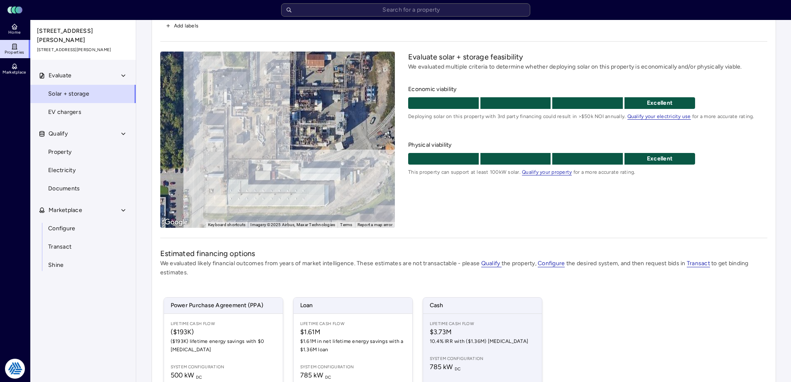
scroll to position [122, 0]
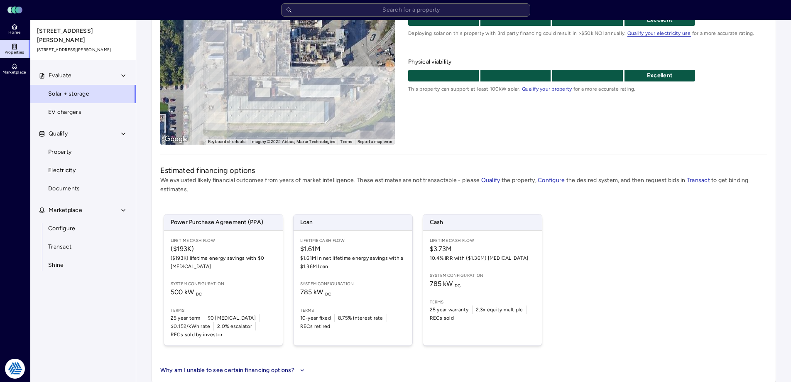
click at [583, 204] on div "Power Purchase Agreement (PPA) Lifetime Cash Flow ($193K) ($193K) lifetime ener…" at bounding box center [463, 280] width 607 height 152
click at [73, 166] on span "Electricity" at bounding box center [61, 170] width 27 height 9
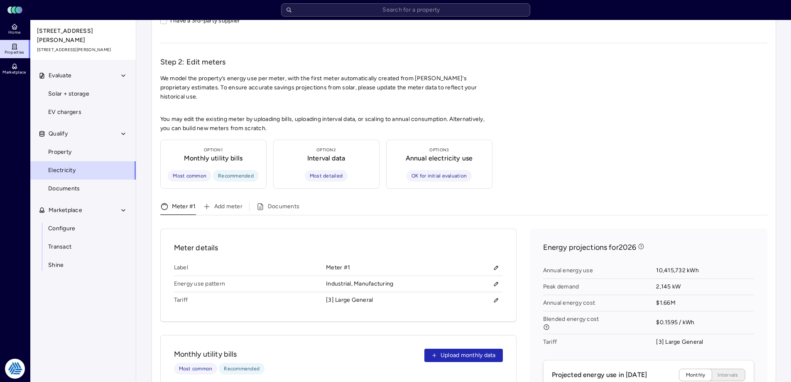
scroll to position [249, 0]
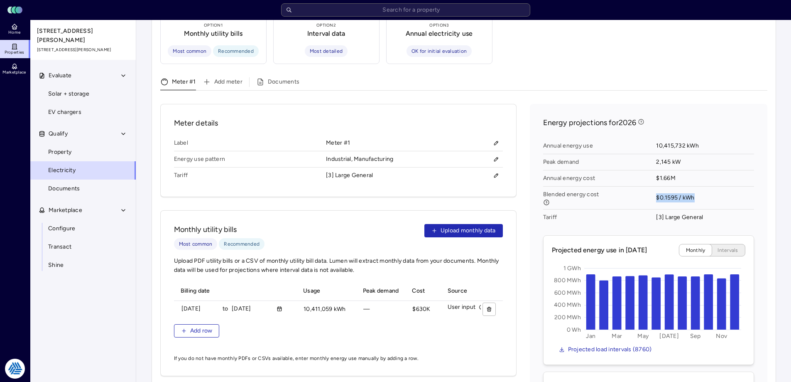
drag, startPoint x: 659, startPoint y: 189, endPoint x: 653, endPoint y: 190, distance: 5.9
click at [653, 190] on div "Annual energy use 10,415,732 kWh Peak demand 2,145 kW Annual energy cost $1.66M…" at bounding box center [648, 182] width 211 height 94
click at [653, 190] on span "Blended energy cost" at bounding box center [599, 197] width 113 height 23
click at [627, 214] on span "Tariff" at bounding box center [599, 217] width 113 height 16
click at [493, 302] on button "button" at bounding box center [489, 308] width 13 height 13
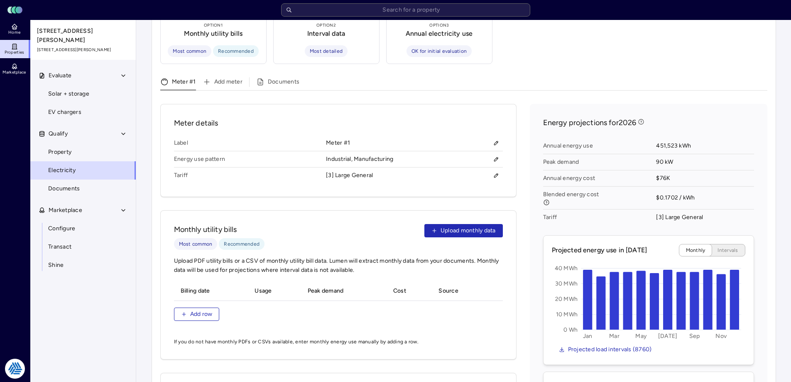
click at [542, 207] on div "Energy projections for 2026 Annual energy use 451,523 kWh Peak demand 90 kW Ann…" at bounding box center [649, 308] width 238 height 408
click at [523, 184] on div "Meter details Label Meter #1 Energy use pattern Industrial, Manufacturing Tarif…" at bounding box center [463, 323] width 607 height 438
drag, startPoint x: 692, startPoint y: 132, endPoint x: 660, endPoint y: 134, distance: 31.6
click at [660, 138] on span "451,523 kWh" at bounding box center [705, 146] width 98 height 16
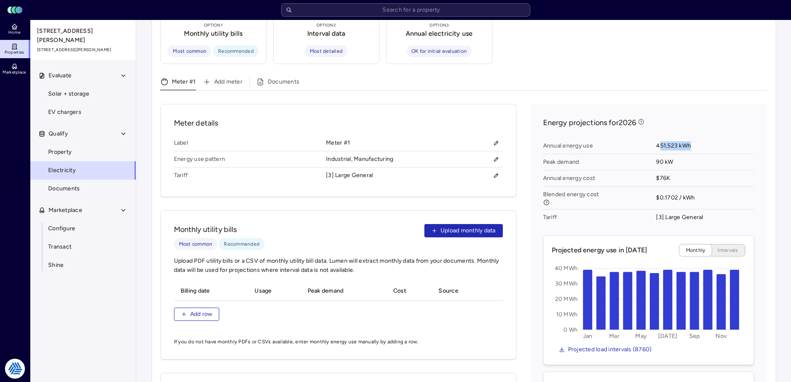
click at [660, 138] on span "451,523 kWh" at bounding box center [705, 146] width 98 height 16
drag, startPoint x: 704, startPoint y: 191, endPoint x: 633, endPoint y: 189, distance: 71.5
click at [633, 189] on div "Annual energy use 451,523 kWh Peak demand 90 kW Annual energy cost $76K Blended…" at bounding box center [648, 182] width 211 height 94
click at [634, 189] on span "Blended energy cost" at bounding box center [599, 197] width 113 height 23
drag, startPoint x: 642, startPoint y: 187, endPoint x: 728, endPoint y: 184, distance: 86.4
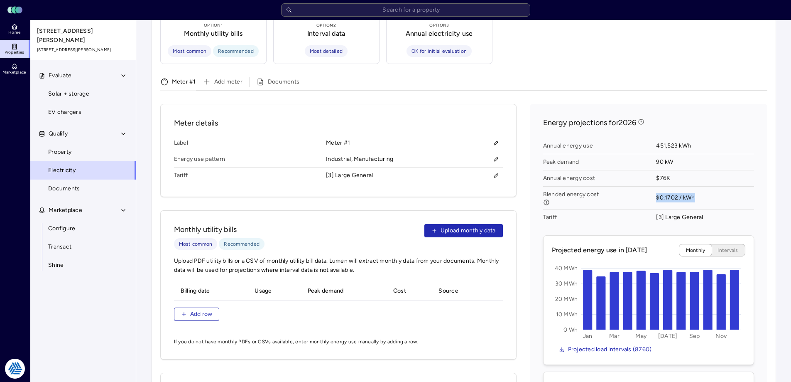
click at [728, 184] on div "Annual energy use 451,523 kWh Peak demand 90 kW Annual energy cost $76K Blended…" at bounding box center [648, 182] width 211 height 94
click at [728, 186] on span "$0.1702 / kWh" at bounding box center [705, 197] width 98 height 23
drag, startPoint x: 657, startPoint y: 187, endPoint x: 635, endPoint y: 187, distance: 22.0
click at [635, 187] on div "Annual energy use 451,523 kWh Peak demand 90 kW Annual energy cost $76K Blended…" at bounding box center [648, 182] width 211 height 94
click at [635, 187] on span "Blended energy cost" at bounding box center [599, 197] width 113 height 23
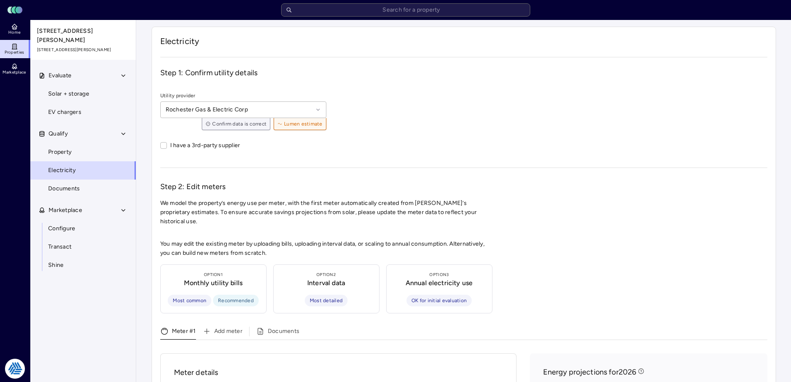
scroll to position [166, 0]
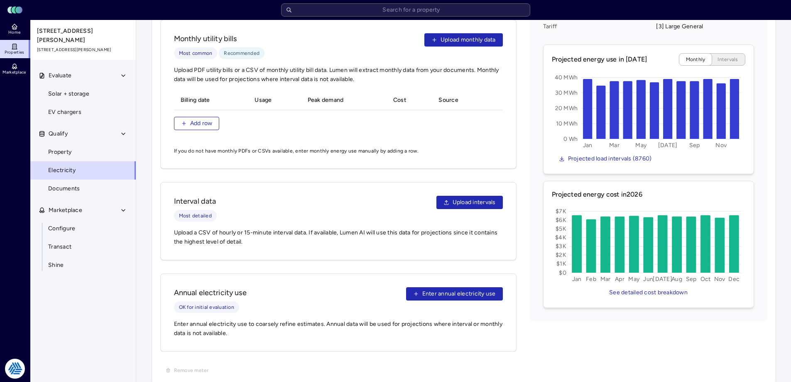
click at [521, 193] on div "Meter details Label Meter #1 Energy use pattern Industrial, Manufacturing Tarif…" at bounding box center [463, 132] width 607 height 438
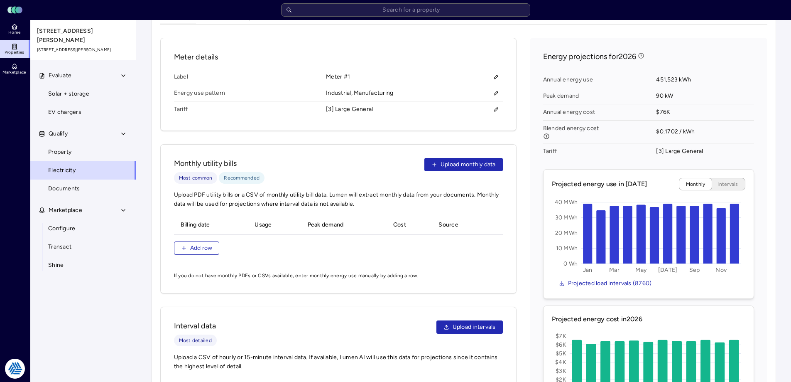
click at [521, 193] on div "Meter details Label Meter #1 Energy use pattern Industrial, Manufacturing Tarif…" at bounding box center [463, 257] width 607 height 438
click at [523, 140] on div "Meter details Label Meter #1 Energy use pattern Industrial, Manufacturing Tarif…" at bounding box center [463, 257] width 607 height 438
click at [143, 204] on div "Your estimates have been updated Electricity Step 1: Confirm utility details Ut…" at bounding box center [463, 110] width 655 height 811
click at [522, 132] on div "Meter details Label Meter #1 Energy use pattern Industrial, Manufacturing Tarif…" at bounding box center [463, 257] width 607 height 438
click at [81, 85] on link "Solar + storage" at bounding box center [83, 94] width 106 height 18
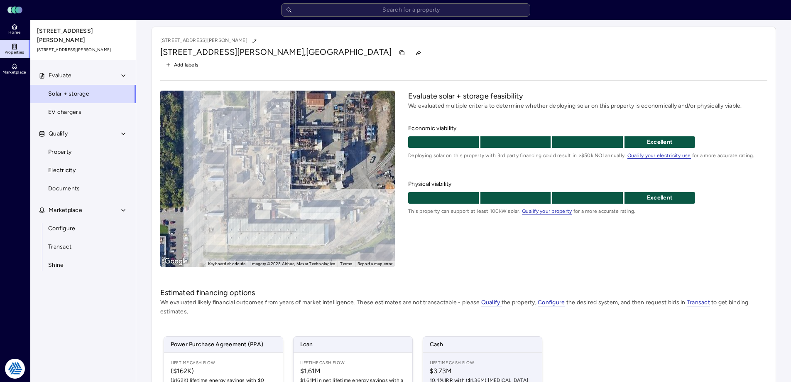
scroll to position [122, 0]
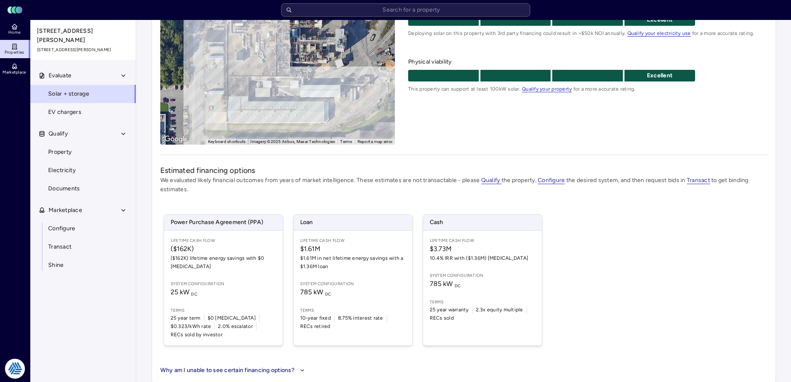
click at [614, 250] on div "Power Purchase Agreement (PPA) Lifetime Cash Flow ($162K) ($162K) lifetime ener…" at bounding box center [463, 280] width 607 height 152
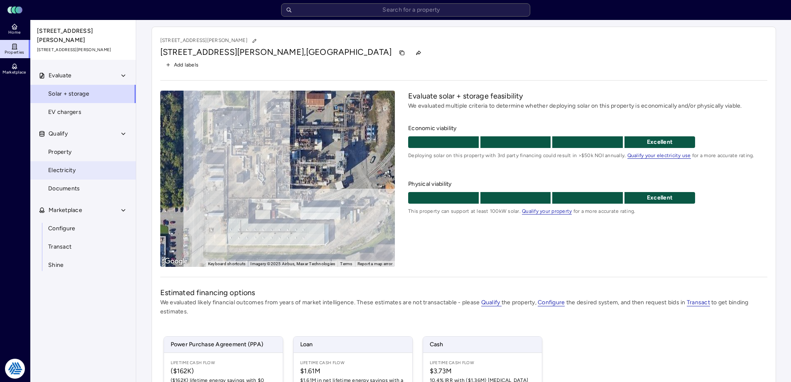
click at [79, 161] on link "Electricity" at bounding box center [83, 170] width 106 height 18
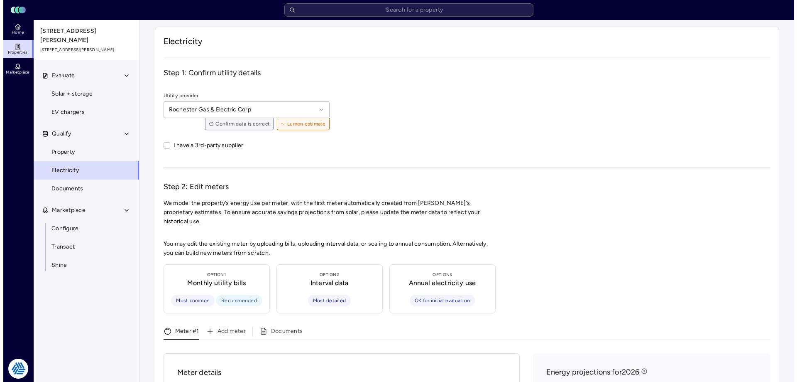
scroll to position [249, 0]
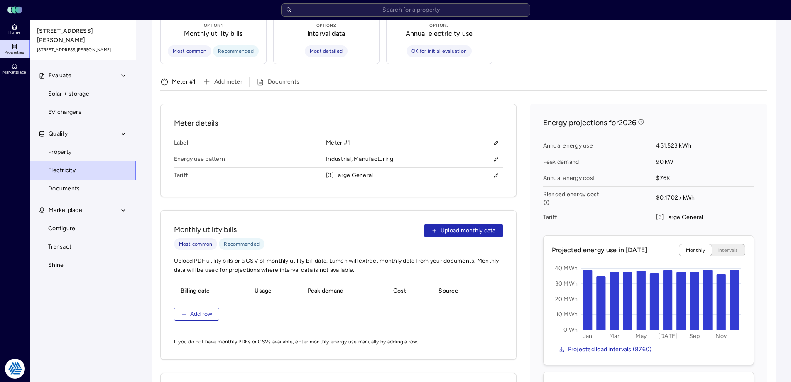
click at [520, 229] on div "Meter details Label Meter #1 Energy use pattern Industrial, Manufacturing Tarif…" at bounding box center [463, 323] width 607 height 438
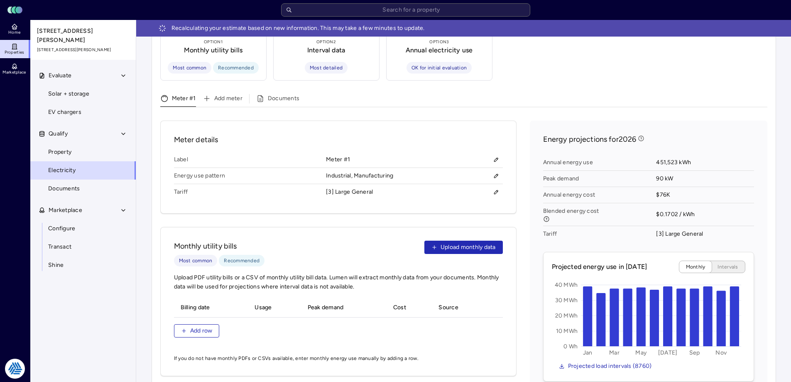
click at [525, 176] on div "Meter details Label Meter #1 Energy use pattern Industrial, Manufacturing Tarif…" at bounding box center [463, 339] width 607 height 438
click at [494, 185] on button "button" at bounding box center [496, 191] width 13 height 13
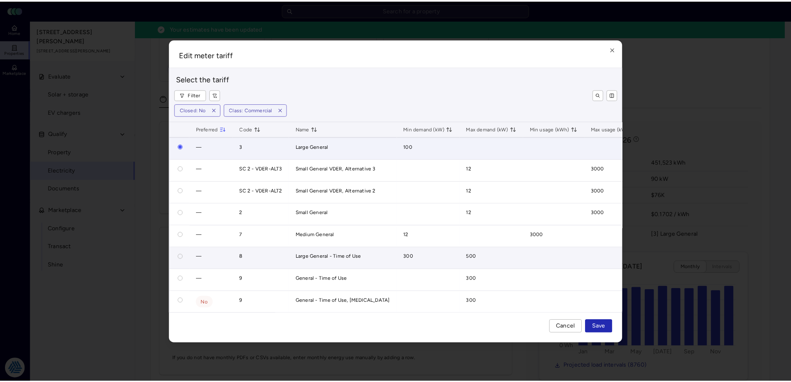
scroll to position [5, 0]
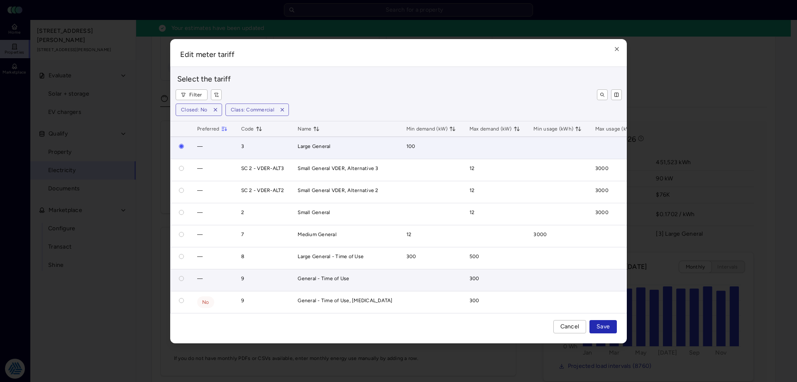
click at [181, 276] on button "button" at bounding box center [181, 278] width 5 height 5
radio input "false"
radio input "true"
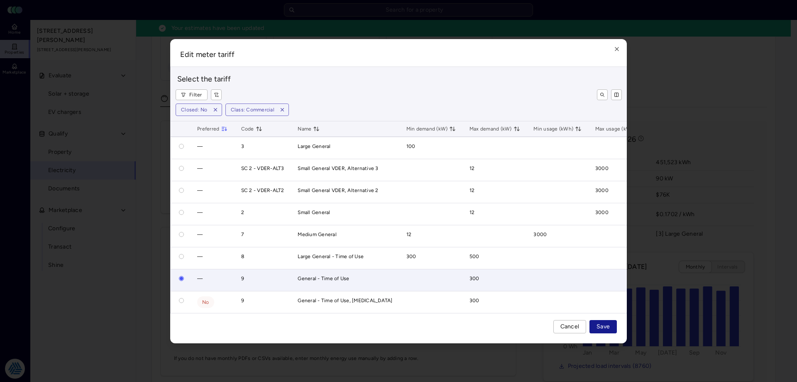
click at [602, 323] on span "Save" at bounding box center [603, 326] width 13 height 9
radio input "true"
radio input "false"
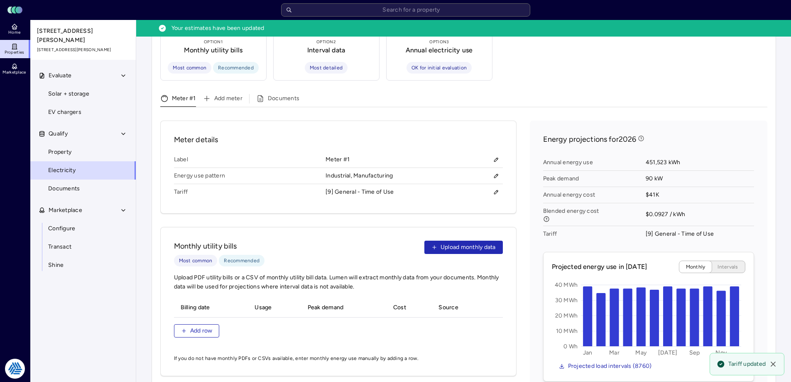
click at [348, 228] on div "Monthly utility bills Most common Recommended Upload monthly data Upload PDF ut…" at bounding box center [338, 301] width 356 height 149
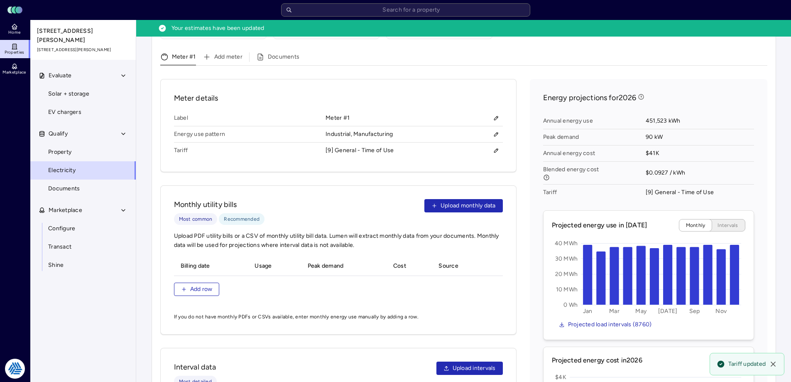
scroll to position [208, 0]
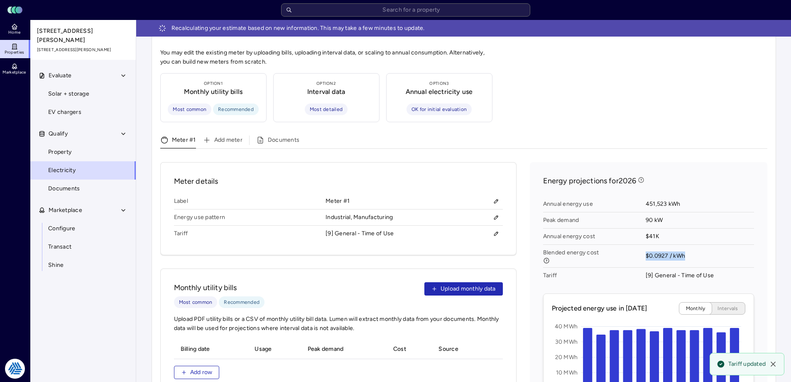
drag, startPoint x: 690, startPoint y: 248, endPoint x: 644, endPoint y: 238, distance: 47.2
click at [644, 238] on div "Annual energy use 451,523 kWh Peak demand 90 kW Annual energy cost $41K Blended…" at bounding box center [648, 240] width 211 height 94
click at [644, 245] on span "Blended energy cost" at bounding box center [594, 256] width 103 height 23
click at [443, 257] on div "Meter details Label Meter #1 Energy use pattern Industrial, Manufacturing Tarif…" at bounding box center [338, 381] width 356 height 438
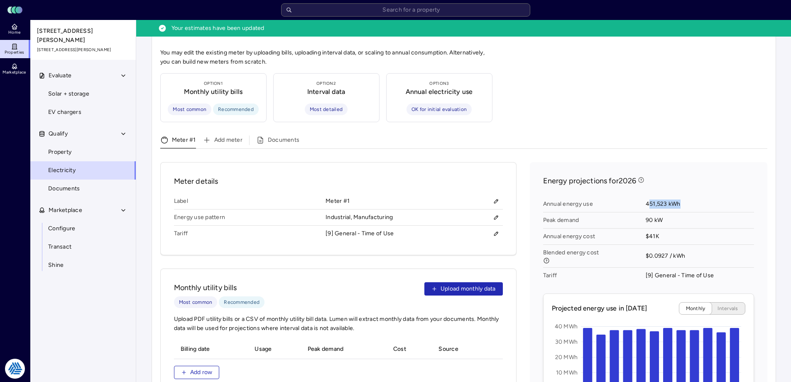
drag, startPoint x: 649, startPoint y: 193, endPoint x: 683, endPoint y: 192, distance: 34.1
click at [682, 196] on span "451,523 kWh" at bounding box center [700, 204] width 108 height 16
click at [683, 196] on span "451,523 kWh" at bounding box center [700, 204] width 108 height 16
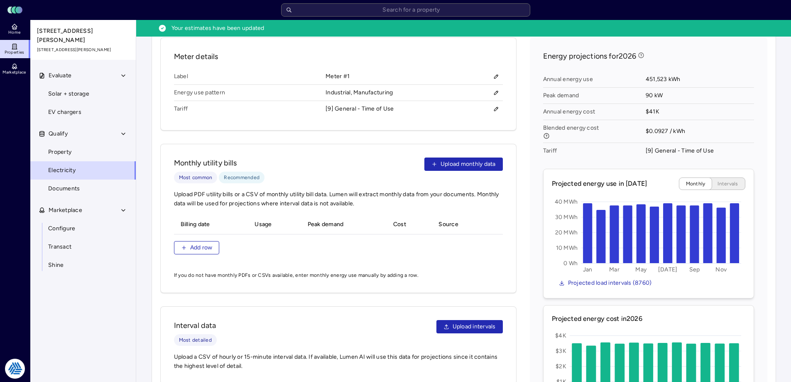
scroll to position [249, 0]
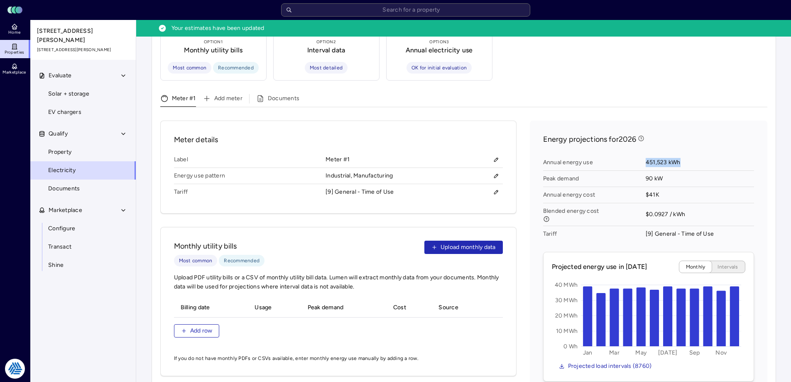
drag, startPoint x: 642, startPoint y: 152, endPoint x: 686, endPoint y: 154, distance: 44.1
click at [686, 154] on div "Annual energy use 451,523 kWh Peak demand 90 kW Annual energy cost $41K Blended…" at bounding box center [648, 198] width 211 height 94
click at [686, 154] on span "451,523 kWh" at bounding box center [700, 162] width 108 height 16
drag, startPoint x: 671, startPoint y: 152, endPoint x: 631, endPoint y: 154, distance: 39.9
click at [631, 154] on div "Annual energy use 451,523 kWh Peak demand 90 kW Annual energy cost $41K Blended…" at bounding box center [648, 198] width 211 height 94
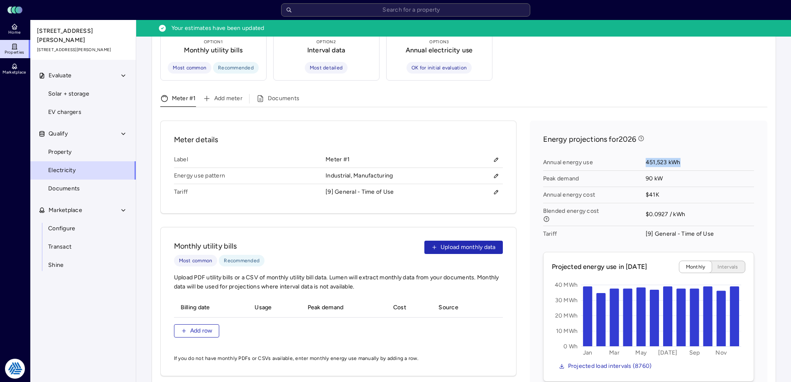
click at [631, 154] on span "Annual energy use" at bounding box center [594, 162] width 103 height 16
drag, startPoint x: 683, startPoint y: 154, endPoint x: 642, endPoint y: 154, distance: 40.7
click at [642, 154] on div "Annual energy use 451,523 kWh Peak demand 90 kW Annual energy cost $41K Blended…" at bounding box center [648, 198] width 211 height 94
click at [642, 154] on span "Annual energy use" at bounding box center [594, 162] width 103 height 16
click at [525, 173] on div "Meter details Label Meter #1 Energy use pattern Industrial, Manufacturing Tarif…" at bounding box center [463, 339] width 607 height 438
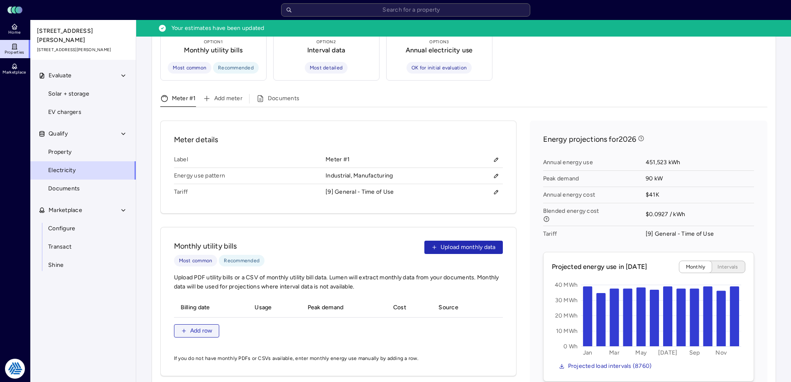
click at [197, 326] on span "Add row" at bounding box center [201, 330] width 22 height 9
click at [183, 319] on input "__/__/____" at bounding box center [211, 325] width 60 height 12
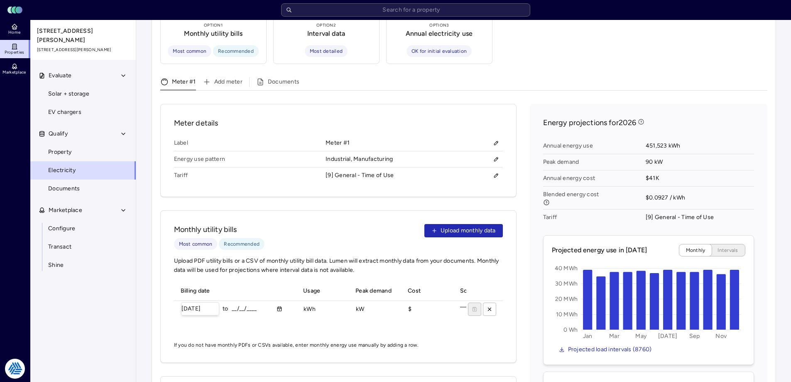
type input "[DATE]"
click at [311, 303] on input "kWh" at bounding box center [321, 309] width 42 height 12
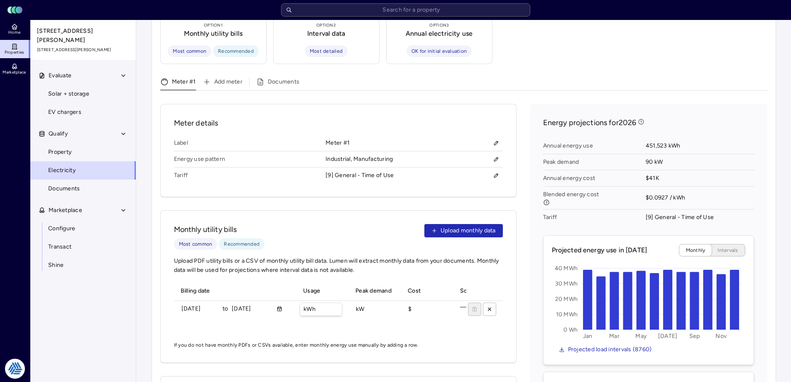
click at [311, 303] on input "kWh" at bounding box center [321, 309] width 42 height 12
type input "10411059 kWh"
click at [476, 302] on button "submit" at bounding box center [474, 308] width 13 height 13
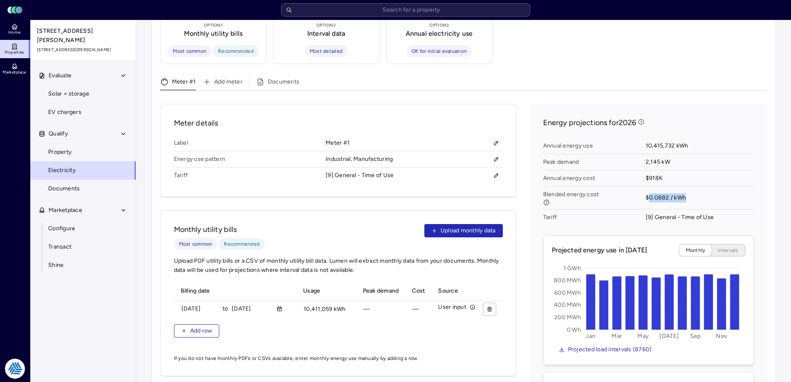
drag, startPoint x: 687, startPoint y: 187, endPoint x: 651, endPoint y: 181, distance: 37.0
click at [651, 186] on span "$0.0882 / kWh" at bounding box center [700, 197] width 108 height 23
drag, startPoint x: 637, startPoint y: 186, endPoint x: 668, endPoint y: 187, distance: 30.7
click at [668, 187] on div "Annual energy use 10,415,732 kWh Peak demand 2,145 kW Annual energy cost $918K …" at bounding box center [648, 182] width 211 height 94
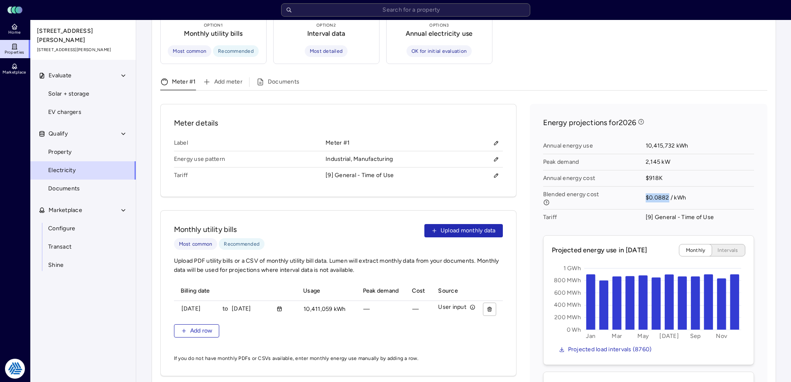
click at [668, 187] on span "$0.0882 / kWh" at bounding box center [700, 197] width 108 height 23
click at [529, 181] on div "Meter details Label Meter #1 Energy use pattern Industrial, Manufacturing Tarif…" at bounding box center [463, 327] width 607 height 446
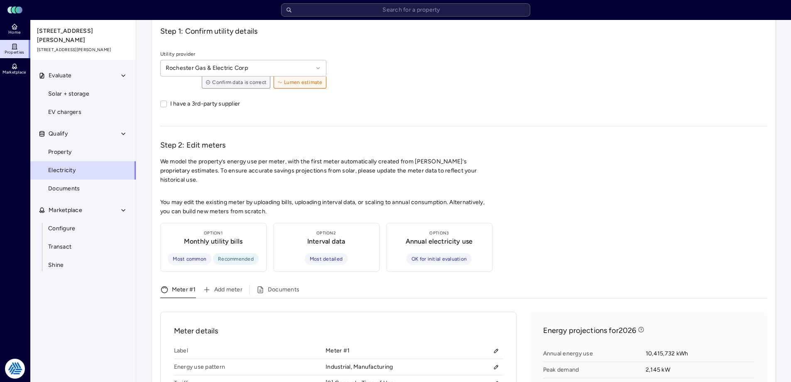
scroll to position [0, 0]
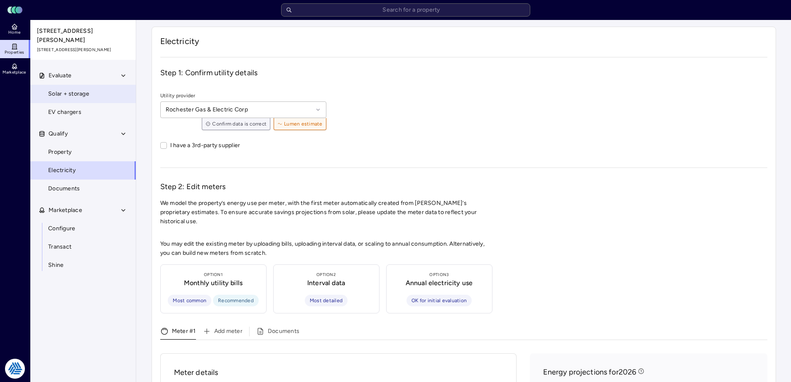
click at [81, 89] on span "Solar + storage" at bounding box center [68, 93] width 41 height 9
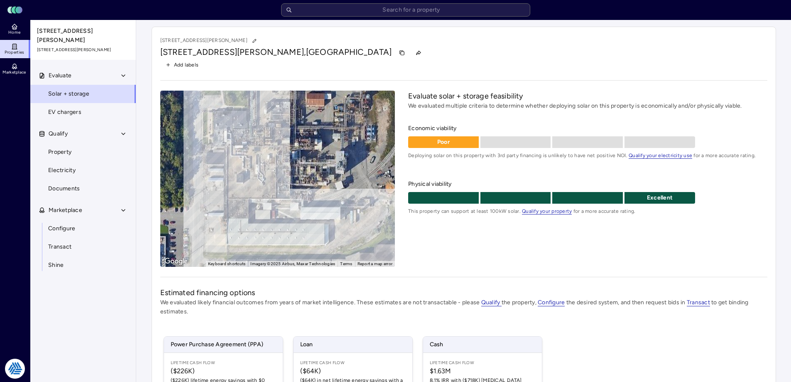
scroll to position [122, 0]
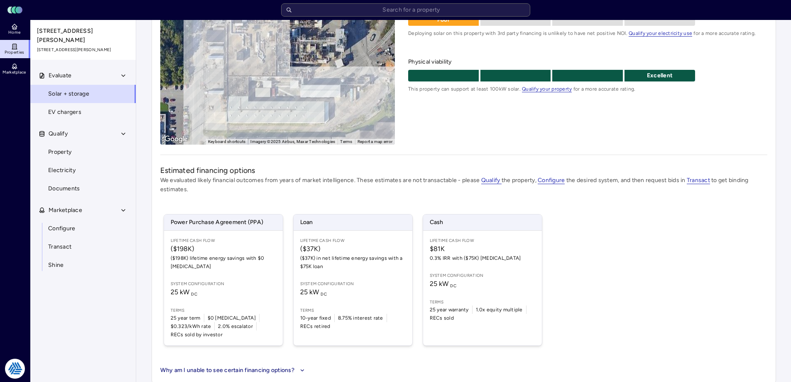
click at [629, 211] on div "Power Purchase Agreement (PPA) Lifetime Cash Flow ($198K) ($198K) lifetime ener…" at bounding box center [463, 280] width 607 height 152
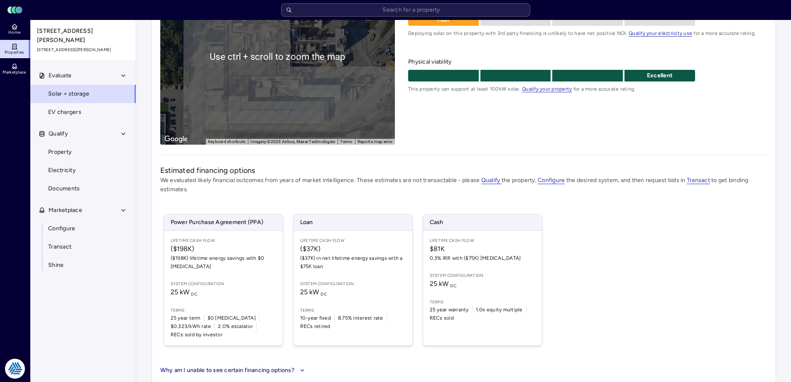
scroll to position [0, 0]
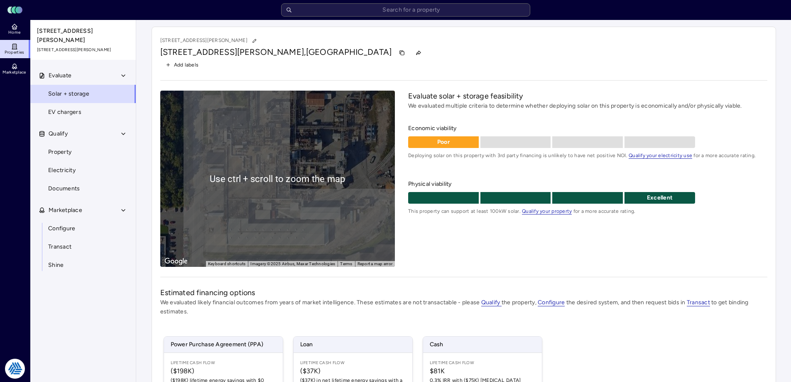
click at [541, 82] on div "100 McKee Rd 100 McKee Rd, Rochester, NY 14611 Add labels ← Move left → Move ri…" at bounding box center [464, 266] width 625 height 479
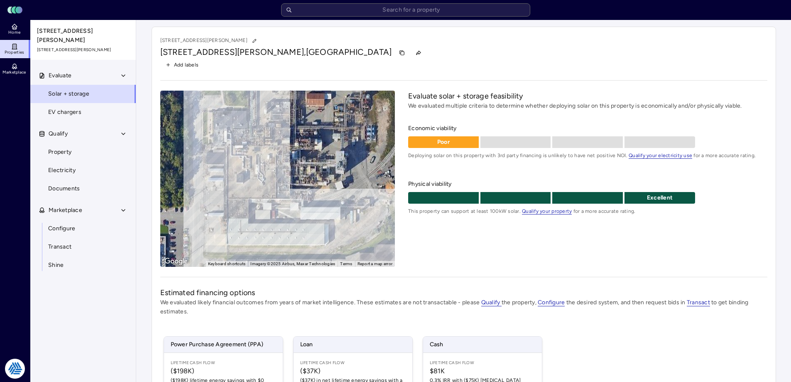
click at [577, 68] on div "Add labels" at bounding box center [463, 64] width 607 height 11
click at [100, 161] on link "Electricity" at bounding box center [83, 170] width 106 height 18
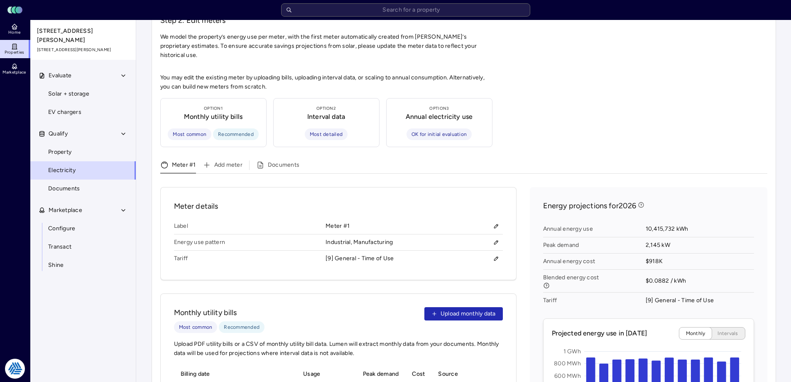
scroll to position [249, 0]
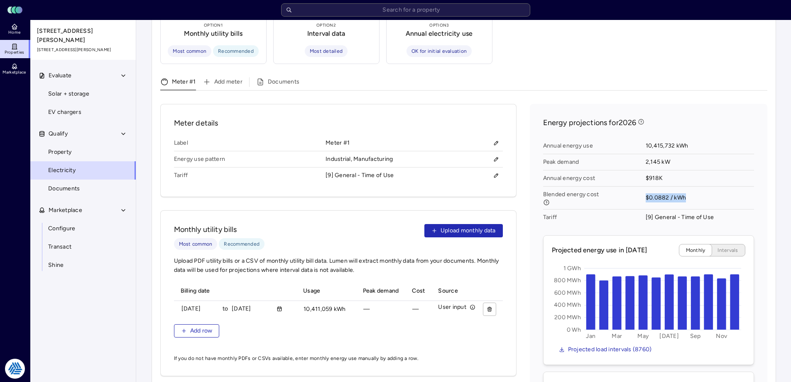
drag, startPoint x: 686, startPoint y: 186, endPoint x: 627, endPoint y: 190, distance: 59.1
click at [627, 190] on div "Annual energy use 10,415,732 kWh Peak demand 2,145 kW Annual energy cost $918K …" at bounding box center [648, 182] width 211 height 94
click at [627, 191] on span "Blended energy cost" at bounding box center [591, 198] width 96 height 15
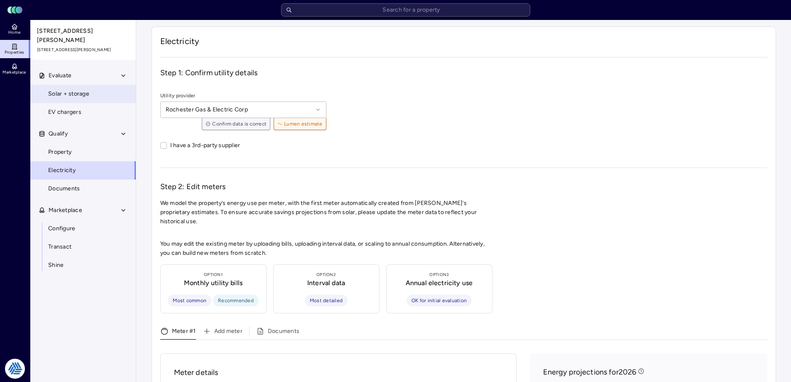
click at [68, 85] on link "Solar + storage" at bounding box center [83, 94] width 106 height 18
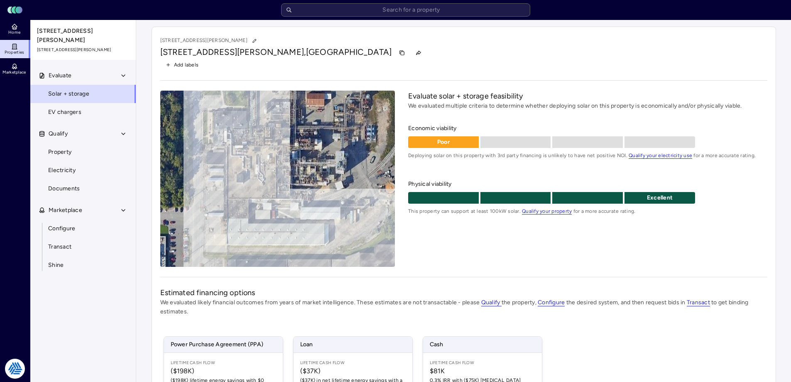
scroll to position [122, 0]
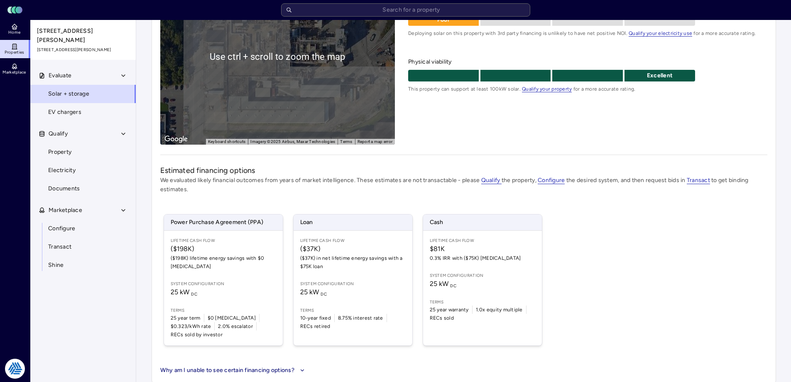
click at [629, 282] on div "Power Purchase Agreement (PPA) Lifetime Cash Flow ($198K) ($198K) lifetime ener…" at bounding box center [463, 280] width 607 height 152
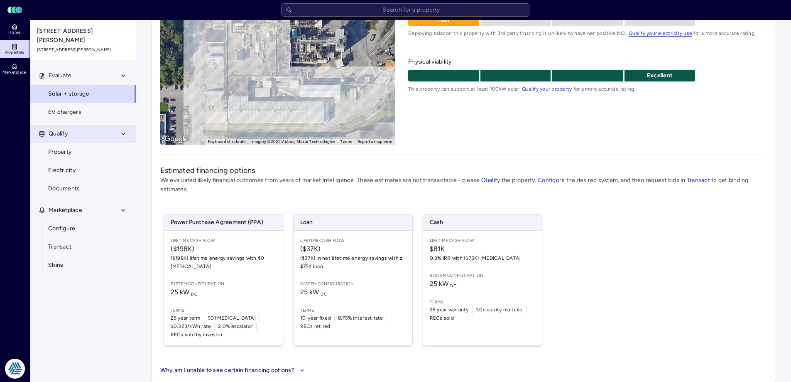
scroll to position [0, 0]
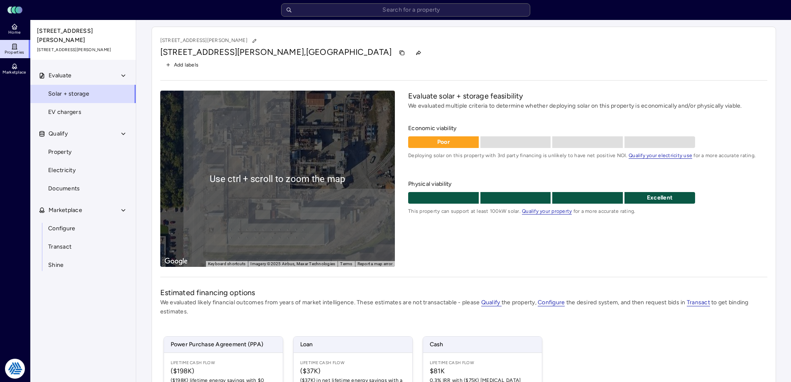
click at [23, 51] on span "Properties" at bounding box center [15, 52] width 20 height 5
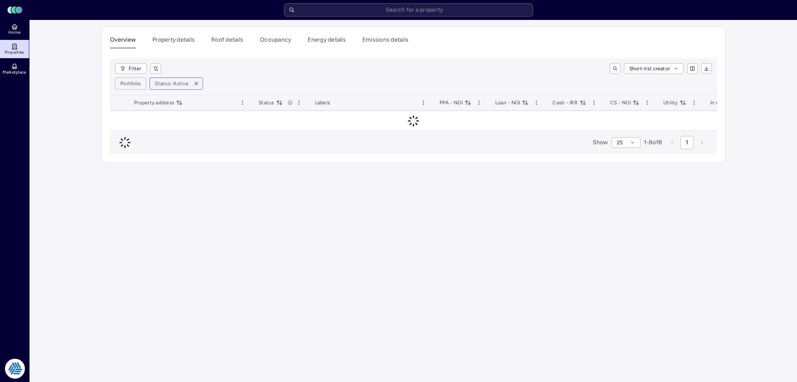
click at [470, 70] on div "Short-list creator" at bounding box center [440, 68] width 545 height 11
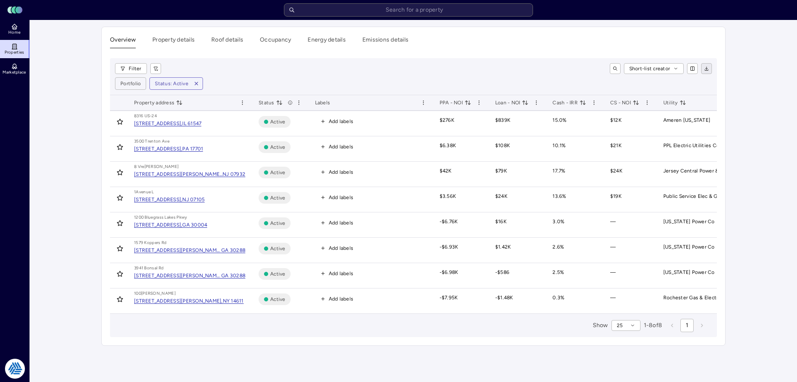
click at [711, 72] on button "button" at bounding box center [706, 68] width 11 height 11
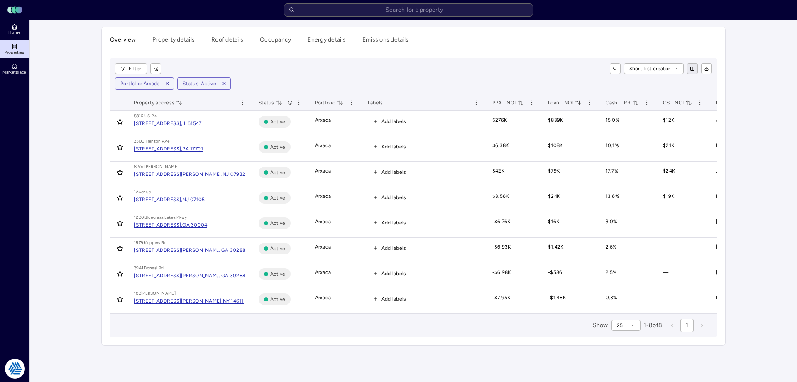
click at [691, 65] on html "Toggle Sidebar Lumen Energy Logo Home Properties Marketplace Tradition Energy […" at bounding box center [398, 191] width 797 height 382
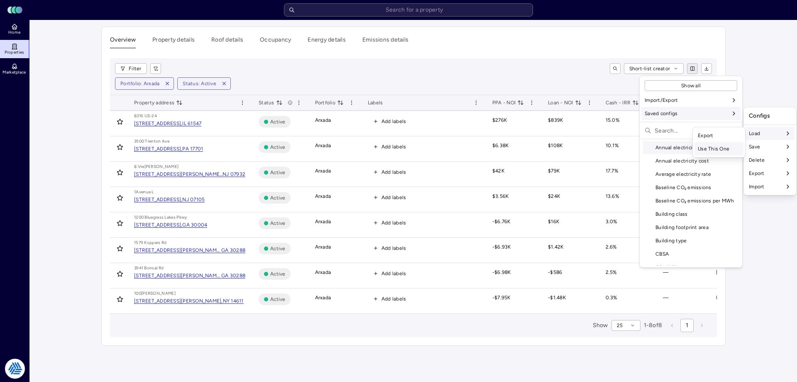
click at [716, 148] on div "Use This One" at bounding box center [719, 148] width 49 height 13
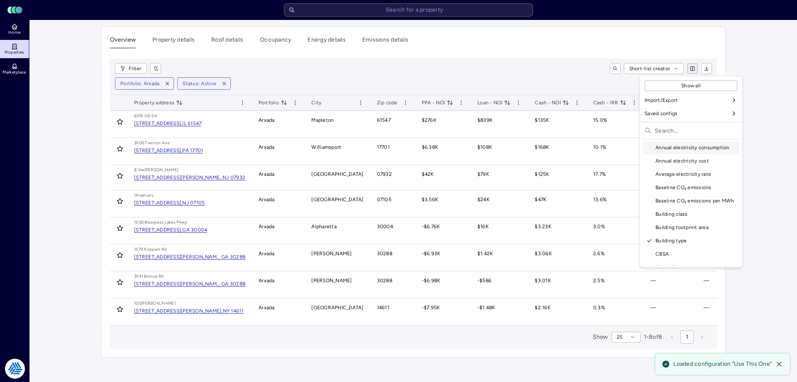
click at [508, 60] on html "Toggle Sidebar Lumen Energy Logo Home Properties Marketplace Tradition Energy […" at bounding box center [398, 191] width 797 height 382
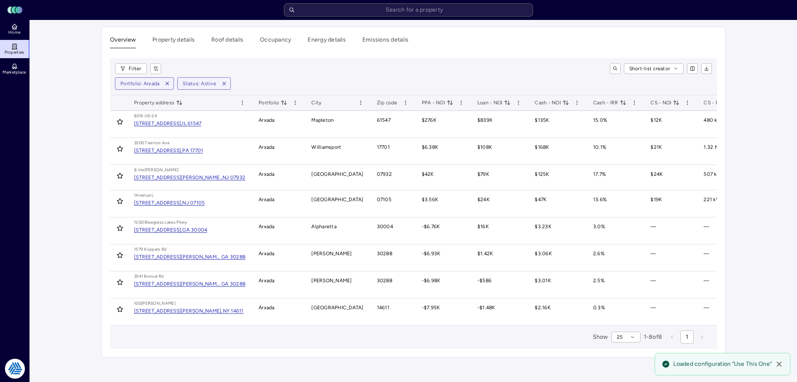
click at [749, 239] on main "Overview Property details Roof details Occupancy Energy details Emissions detai…" at bounding box center [413, 201] width 767 height 362
click at [710, 68] on button "button" at bounding box center [706, 68] width 11 height 11
click at [746, 145] on main "Overview Property details Roof details Occupancy Energy details Emissions detai…" at bounding box center [413, 201] width 767 height 362
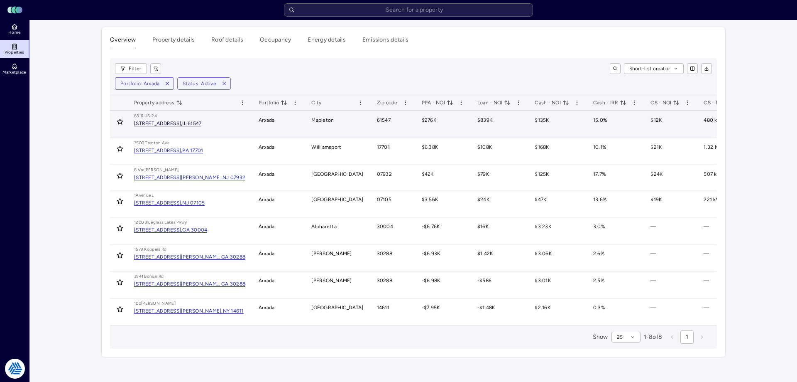
click at [174, 125] on div "[STREET_ADDRESS]," at bounding box center [158, 123] width 48 height 5
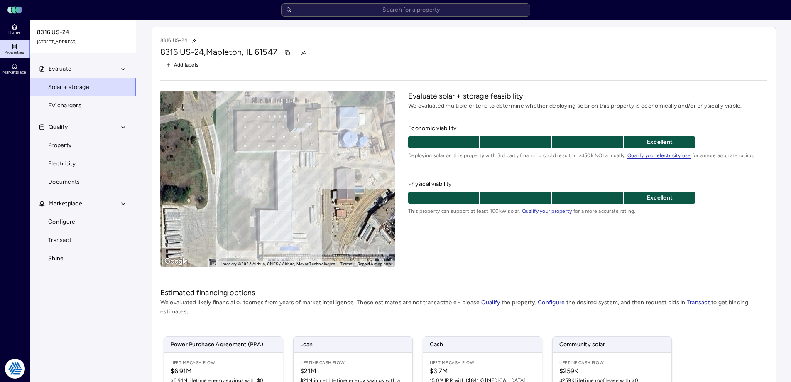
click at [456, 251] on div "Evaluate solar + storage feasibility We evaluated multiple criteria to determin…" at bounding box center [587, 179] width 359 height 176
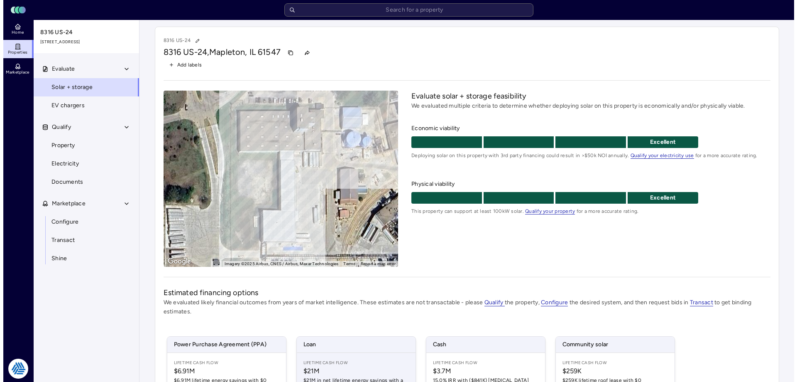
scroll to position [122, 0]
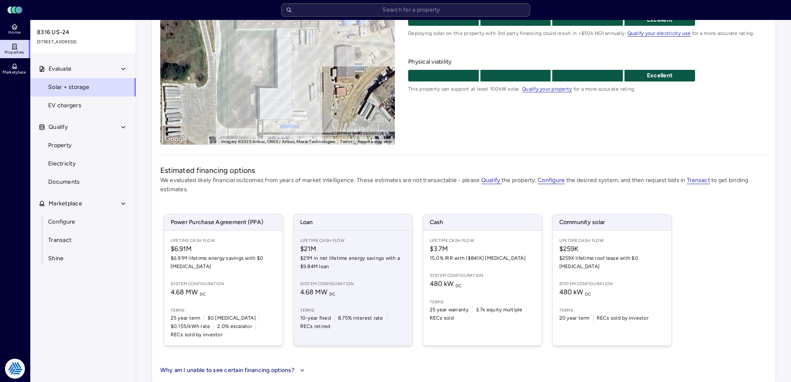
click at [346, 267] on span "$21M in net lifetime energy savings with a $9.84M loan" at bounding box center [352, 262] width 105 height 17
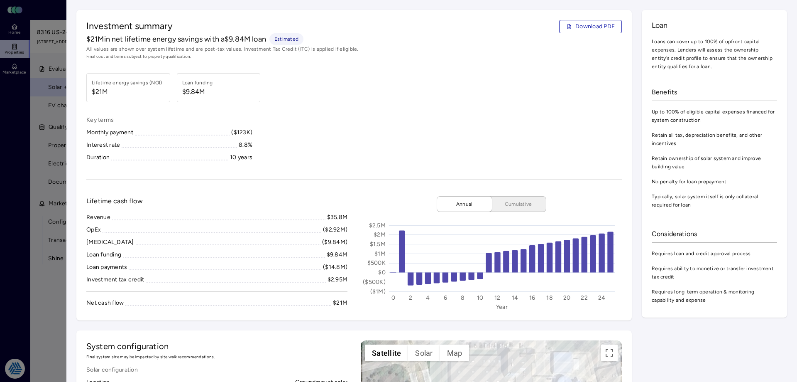
click at [58, 301] on div at bounding box center [398, 191] width 797 height 382
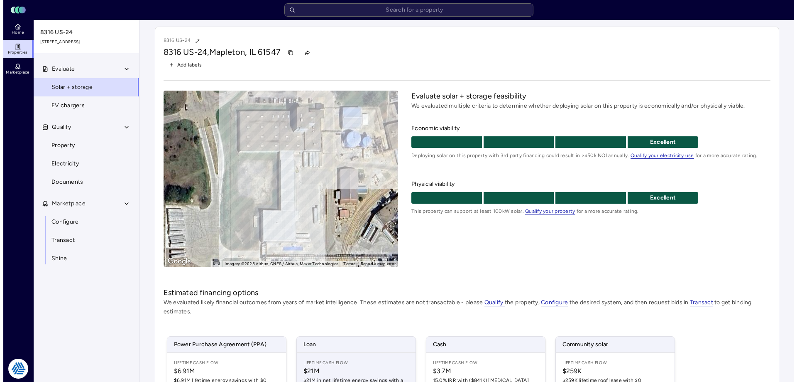
scroll to position [122, 0]
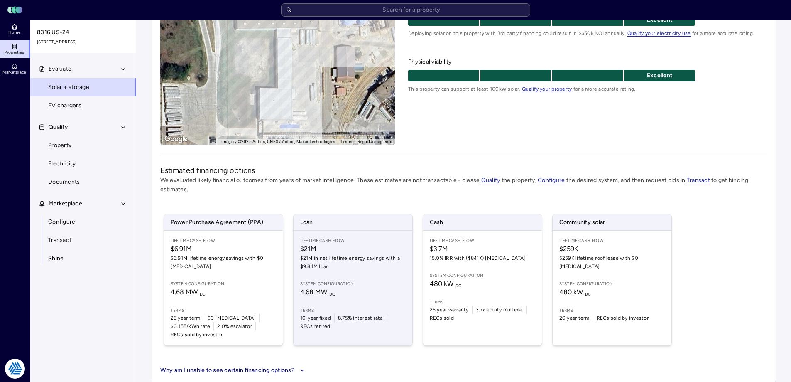
click at [363, 258] on span "$21M in net lifetime energy savings with a $9.84M loan" at bounding box center [352, 262] width 105 height 17
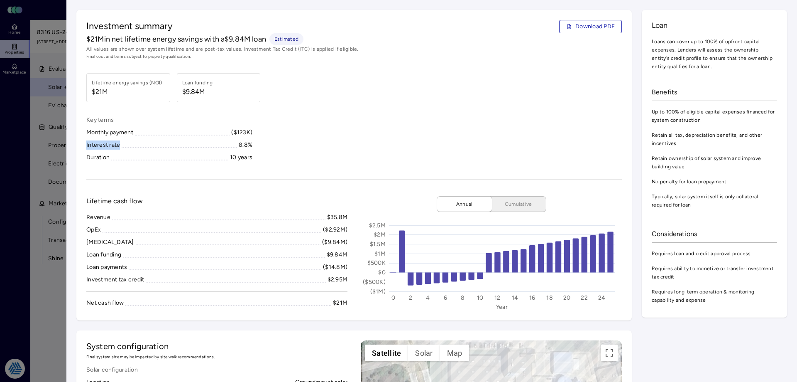
drag, startPoint x: 306, startPoint y: 151, endPoint x: 207, endPoint y: 149, distance: 99.7
click at [207, 149] on div "Key terms Monthly payment ($123K) Interest rate 8.8% Duration 10 years" at bounding box center [354, 138] width 536 height 47
click at [207, 149] on div "Interest rate 8.8%" at bounding box center [169, 144] width 166 height 9
click at [312, 134] on div "Key terms Monthly payment ($123K) Interest rate 8.8% Duration 10 years" at bounding box center [354, 138] width 536 height 47
click at [16, 146] on div at bounding box center [398, 191] width 797 height 382
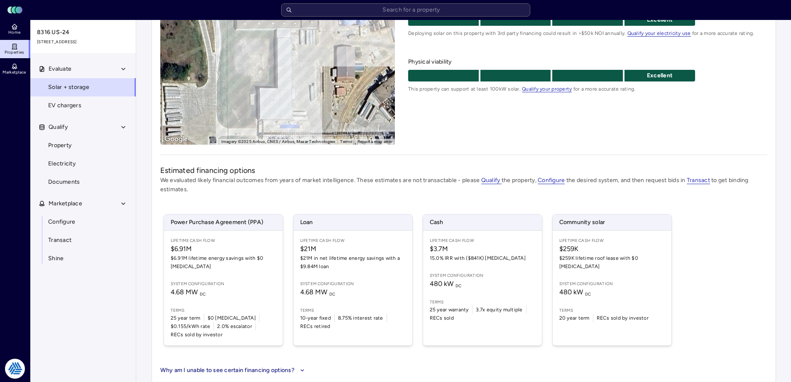
click at [351, 197] on div "Estimated financing options We evaluated likely financial outcomes from years o…" at bounding box center [463, 270] width 607 height 210
click at [338, 194] on div "Estimated financing options We evaluated likely financial outcomes from years o…" at bounding box center [463, 270] width 607 height 210
click at [304, 197] on div "Estimated financing options We evaluated likely financial outcomes from years o…" at bounding box center [463, 270] width 607 height 210
click at [368, 199] on div "Estimated financing options We evaluated likely financial outcomes from years o…" at bounding box center [463, 270] width 607 height 210
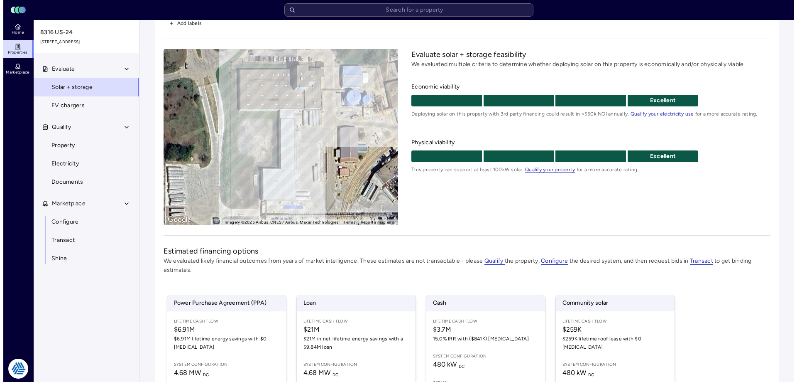
scroll to position [122, 0]
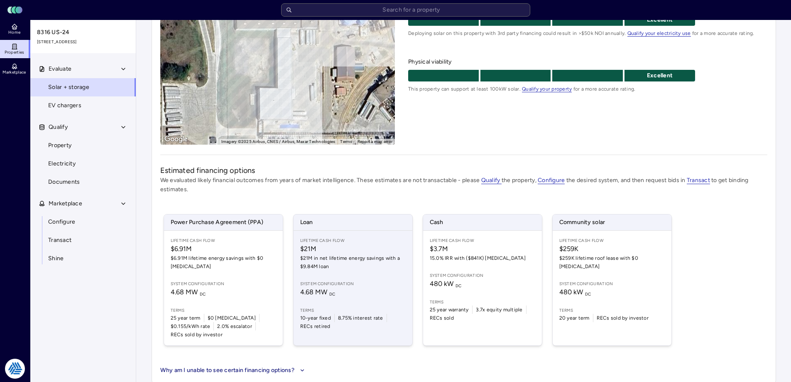
click at [362, 274] on div "Lifetime Cash Flow $21M $21M in net lifetime energy savings with a $9.84M loan …" at bounding box center [353, 287] width 119 height 115
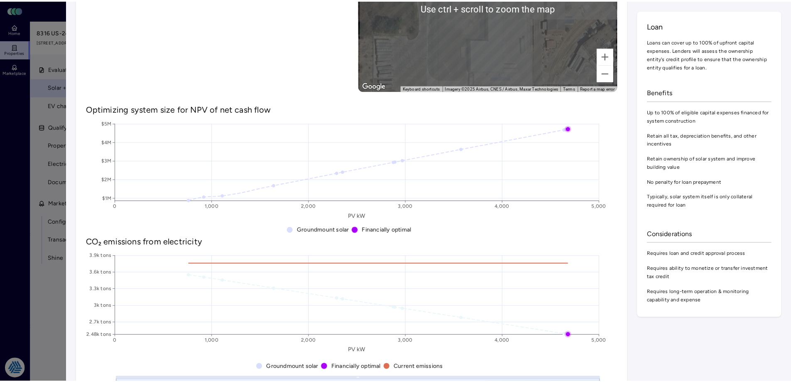
scroll to position [208, 0]
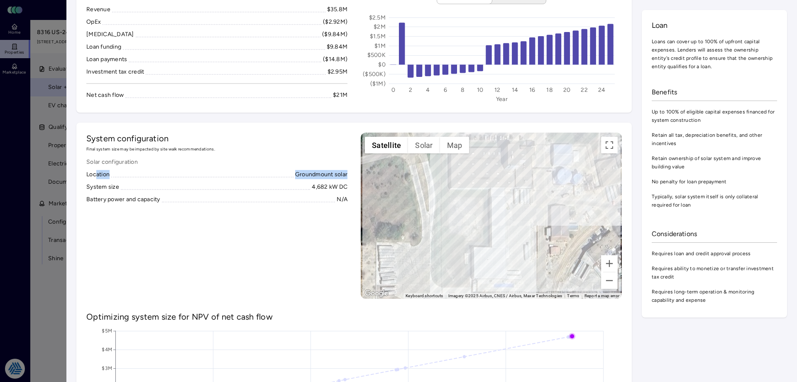
drag, startPoint x: 97, startPoint y: 170, endPoint x: 346, endPoint y: 174, distance: 248.8
drag, startPoint x: 345, startPoint y: 173, endPoint x: 283, endPoint y: 170, distance: 62.4
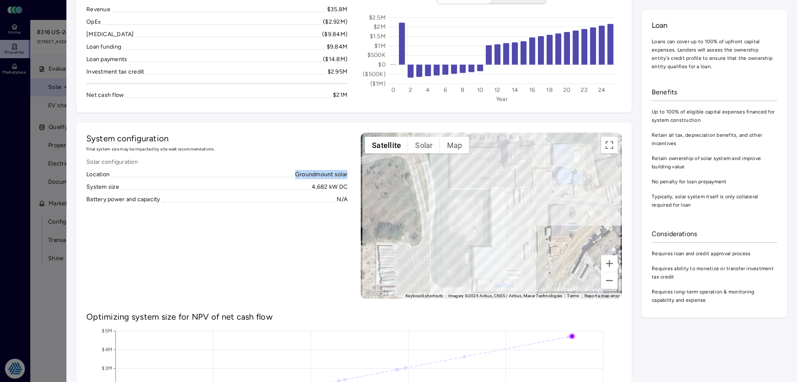
click at [283, 170] on span at bounding box center [202, 173] width 182 height 7
drag, startPoint x: 284, startPoint y: 169, endPoint x: 339, endPoint y: 170, distance: 55.7
click at [342, 172] on div "Solar configuration Location Groundmount solar System size 4,682 kW DC Battery …" at bounding box center [216, 180] width 261 height 47
click at [41, 304] on div at bounding box center [398, 191] width 797 height 382
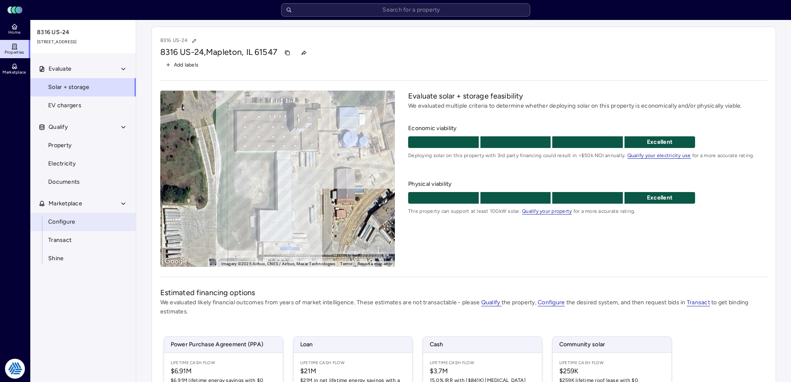
click at [73, 218] on span "Configure" at bounding box center [61, 221] width 27 height 9
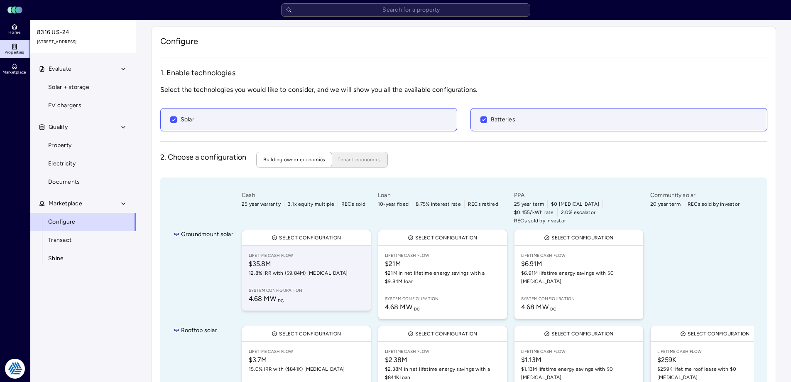
scroll to position [5, 0]
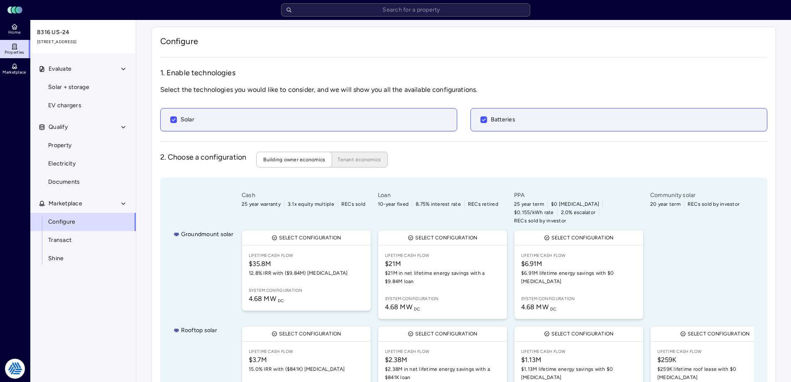
click at [732, 242] on div at bounding box center [715, 274] width 133 height 93
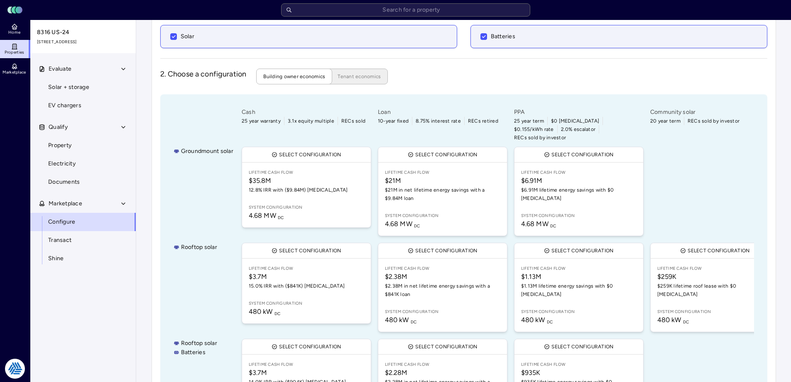
scroll to position [166, 0]
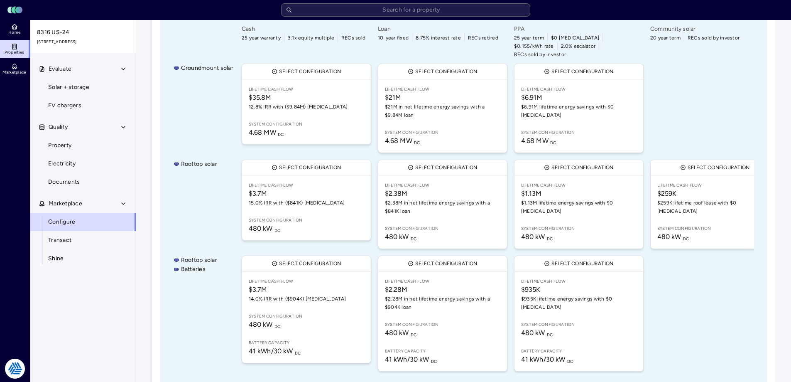
click at [153, 363] on div "Configure 1. Enable technologies Select the technologies you would like to cons…" at bounding box center [464, 127] width 625 height 534
click at [147, 93] on div "Configure 1. Enable technologies Select the technologies you would like to cons…" at bounding box center [464, 128] width 638 height 548
click at [155, 89] on div "Configure 1. Enable technologies Select the technologies you would like to cons…" at bounding box center [464, 127] width 625 height 534
click at [153, 85] on div "Configure 1. Enable technologies Select the technologies you would like to cons…" at bounding box center [464, 127] width 625 height 534
click at [142, 76] on div "Your estimates have been updated Configure 1. Enable technologies Select the te…" at bounding box center [463, 128] width 655 height 548
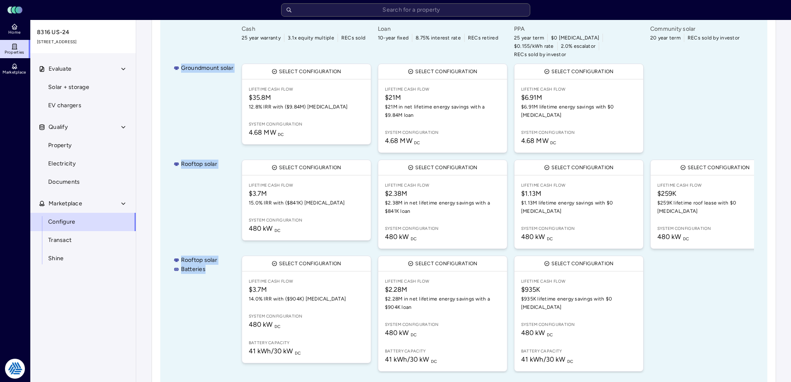
drag, startPoint x: 206, startPoint y: 264, endPoint x: 164, endPoint y: 71, distance: 197.2
click at [164, 71] on div "Groundmount solar Rooftop solar Rooftop solar Batteries Cash 25 year warranty 3…" at bounding box center [463, 198] width 607 height 375
click at [188, 98] on div "Groundmount solar" at bounding box center [204, 108] width 60 height 93
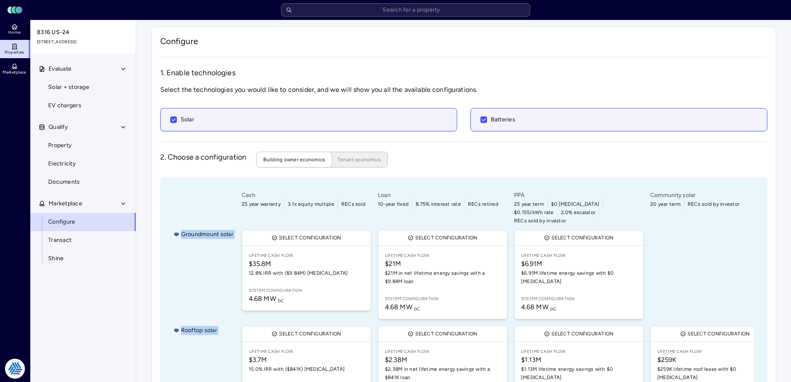
scroll to position [83, 0]
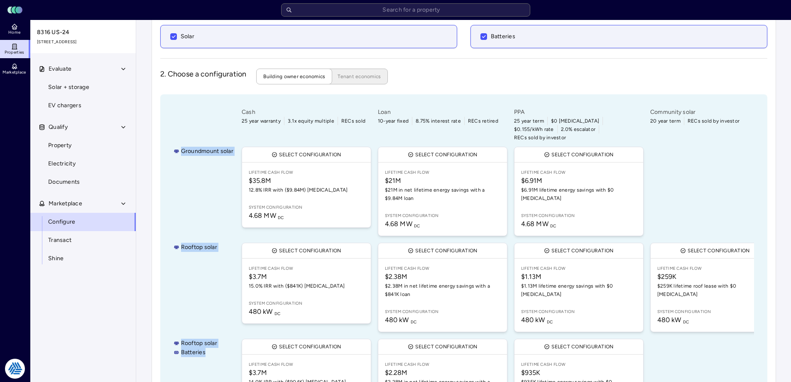
click at [184, 150] on div "Groundmount solar" at bounding box center [204, 191] width 60 height 93
drag, startPoint x: 178, startPoint y: 143, endPoint x: 217, endPoint y: 354, distance: 214.0
click at [217, 354] on div "Groundmount solar Rooftop solar Rooftop solar Batteries Cash 25 year warranty 3…" at bounding box center [463, 281] width 607 height 375
click at [217, 348] on div "Batteries" at bounding box center [204, 352] width 60 height 9
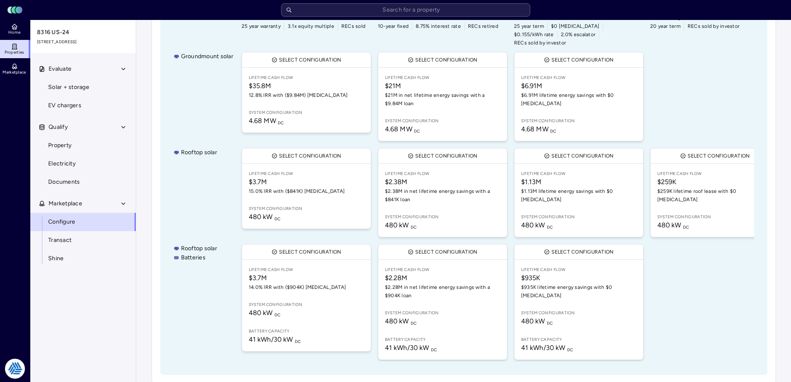
scroll to position [136, 0]
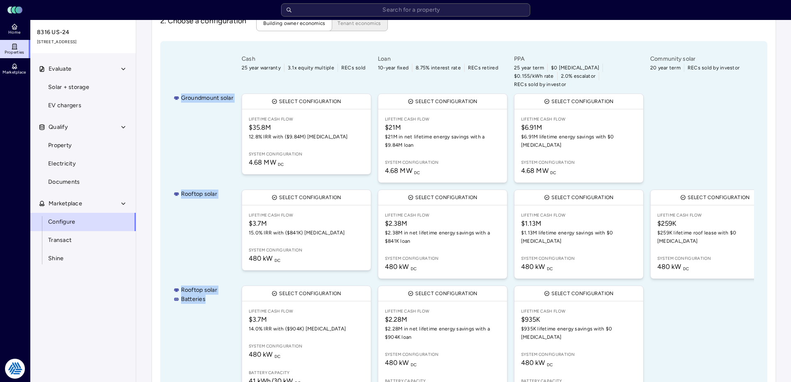
drag, startPoint x: 211, startPoint y: 298, endPoint x: 158, endPoint y: 96, distance: 209.1
click at [152, 89] on div "Configure 1. Enable technologies Select the technologies you would like to cons…" at bounding box center [464, 157] width 625 height 534
drag, startPoint x: 177, startPoint y: 110, endPoint x: 176, endPoint y: 95, distance: 15.8
click at [176, 110] on div "Groundmount solar" at bounding box center [204, 138] width 60 height 93
click at [172, 80] on div "Groundmount solar Rooftop solar Rooftop solar Batteries Cash 25 year warranty 3…" at bounding box center [463, 228] width 607 height 375
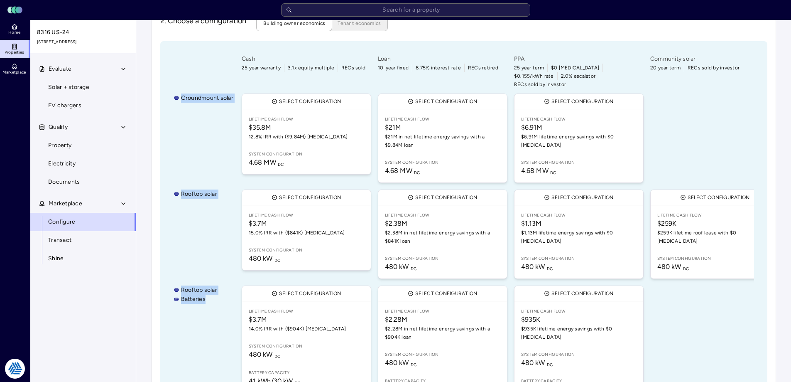
drag, startPoint x: 166, startPoint y: 78, endPoint x: 206, endPoint y: 292, distance: 217.7
click at [206, 292] on div "Groundmount solar Rooftop solar Rooftop solar Batteries Cash 25 year warranty 3…" at bounding box center [463, 228] width 607 height 375
click at [216, 294] on div "Batteries" at bounding box center [204, 298] width 60 height 9
drag, startPoint x: 212, startPoint y: 293, endPoint x: 159, endPoint y: 78, distance: 221.9
click at [163, 84] on div "Groundmount solar Rooftop solar Rooftop solar Batteries Cash 25 year warranty 3…" at bounding box center [463, 228] width 607 height 375
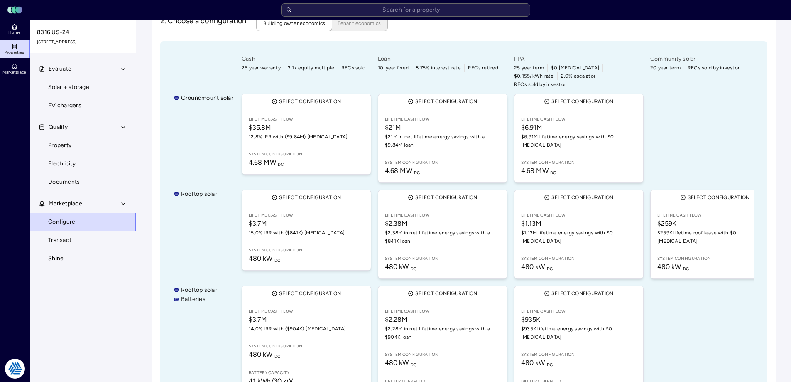
drag, startPoint x: 157, startPoint y: 71, endPoint x: 165, endPoint y: 70, distance: 7.6
click at [158, 71] on div "Configure 1. Enable technologies Select the technologies you would like to cons…" at bounding box center [464, 157] width 625 height 534
drag, startPoint x: 169, startPoint y: 70, endPoint x: 215, endPoint y: 294, distance: 228.5
click at [215, 294] on div "Groundmount solar Rooftop solar Rooftop solar Batteries Cash 25 year warranty 3…" at bounding box center [463, 228] width 607 height 375
click at [215, 294] on div "Batteries" at bounding box center [204, 298] width 60 height 9
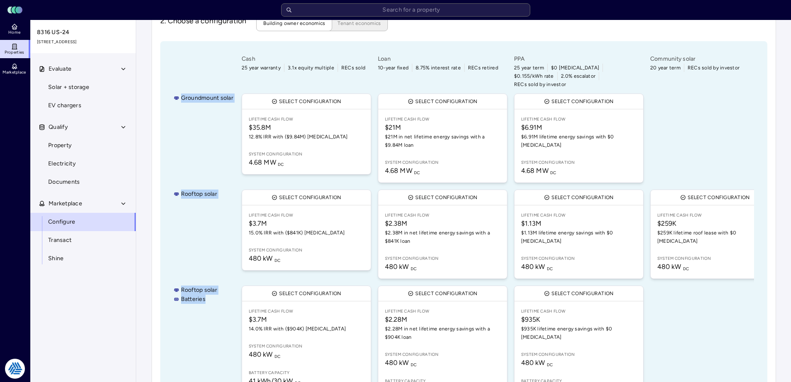
drag, startPoint x: 207, startPoint y: 295, endPoint x: 168, endPoint y: 88, distance: 210.9
click at [168, 88] on div "Groundmount solar Rooftop solar Rooftop solar Batteries Cash 25 year warranty 3…" at bounding box center [463, 228] width 607 height 375
click at [194, 139] on div "Groundmount solar" at bounding box center [204, 138] width 60 height 93
click at [192, 224] on div "Rooftop solar" at bounding box center [204, 234] width 60 height 93
drag, startPoint x: 205, startPoint y: 290, endPoint x: 201, endPoint y: 147, distance: 143.3
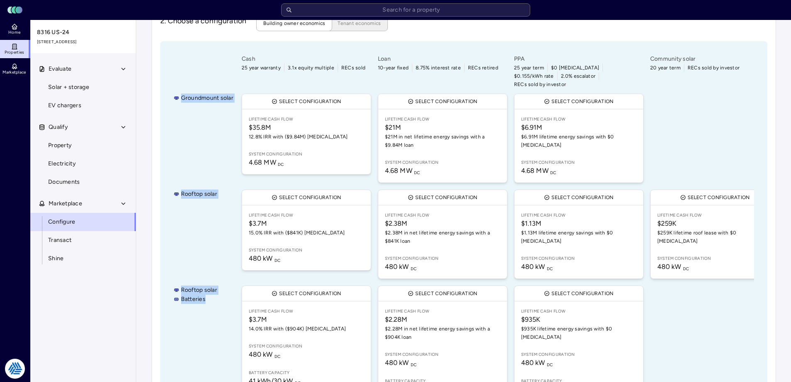
click at [170, 123] on div "Groundmount solar Rooftop solar Rooftop solar Batteries Cash 25 year warranty 3…" at bounding box center [463, 228] width 607 height 375
click at [213, 160] on div "Groundmount solar" at bounding box center [204, 138] width 60 height 93
click at [203, 296] on div "Rooftop solar Batteries" at bounding box center [204, 343] width 60 height 119
drag, startPoint x: 206, startPoint y: 291, endPoint x: 172, endPoint y: 90, distance: 203.9
click at [172, 90] on div "Groundmount solar Rooftop solar Rooftop solar Batteries Cash 25 year warranty 3…" at bounding box center [463, 228] width 607 height 375
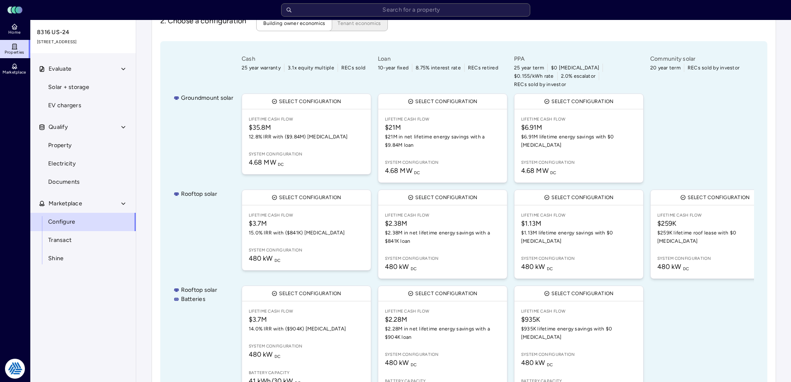
click at [172, 90] on div "Groundmount solar Rooftop solar Rooftop solar Batteries Cash 25 year warranty 3…" at bounding box center [463, 228] width 607 height 375
drag, startPoint x: 184, startPoint y: 118, endPoint x: 220, endPoint y: 309, distance: 194.8
click at [220, 309] on div "Groundmount solar Rooftop solar Rooftop solar Batteries Cash 25 year warranty 3…" at bounding box center [463, 228] width 607 height 375
click at [218, 305] on div "Rooftop solar Batteries" at bounding box center [204, 343] width 60 height 119
click at [207, 294] on div "Batteries" at bounding box center [204, 298] width 60 height 9
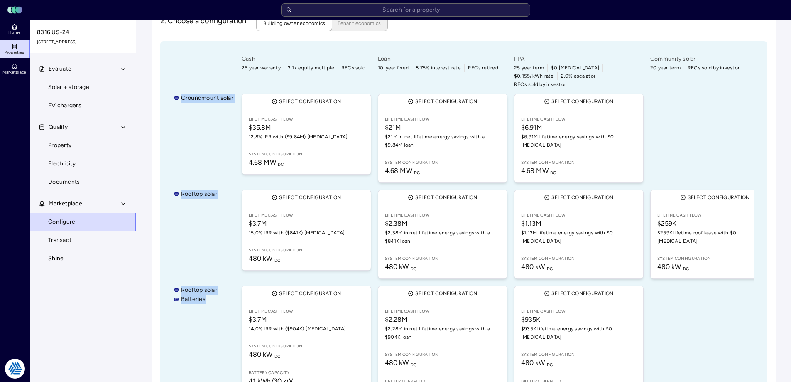
drag, startPoint x: 210, startPoint y: 292, endPoint x: 182, endPoint y: 81, distance: 212.8
click at [182, 81] on div "Groundmount solar Rooftop solar Rooftop solar Batteries Cash 25 year warranty 3…" at bounding box center [463, 228] width 607 height 375
click at [171, 84] on div "Groundmount solar Rooftop solar Rooftop solar Batteries Cash 25 year warranty 3…" at bounding box center [463, 228] width 607 height 375
drag, startPoint x: 174, startPoint y: 84, endPoint x: 211, endPoint y: 300, distance: 218.7
click at [211, 300] on div "Groundmount solar Rooftop solar Rooftop solar Batteries Cash 25 year warranty 3…" at bounding box center [463, 228] width 607 height 375
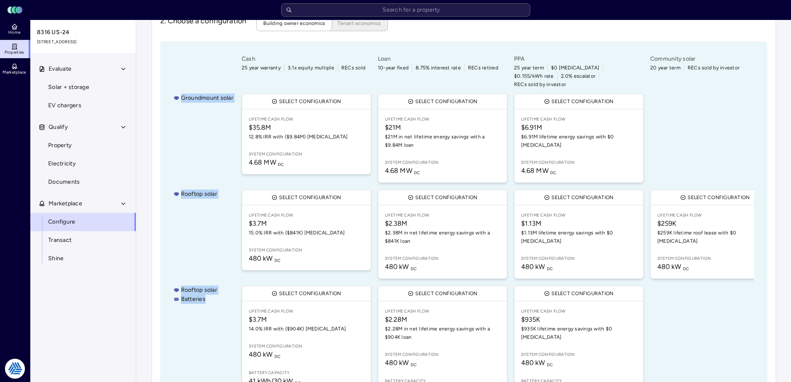
click at [211, 299] on div "Rooftop solar Batteries" at bounding box center [204, 343] width 60 height 119
click at [178, 83] on div "Groundmount solar Rooftop solar Rooftop solar Batteries Cash 25 year warranty 3…" at bounding box center [463, 228] width 607 height 375
drag, startPoint x: 174, startPoint y: 82, endPoint x: 218, endPoint y: 298, distance: 220.1
click at [218, 298] on div "Groundmount solar Rooftop solar Rooftop solar Batteries Cash 25 year warranty 3…" at bounding box center [463, 228] width 607 height 375
drag, startPoint x: 217, startPoint y: 298, endPoint x: 212, endPoint y: 299, distance: 4.6
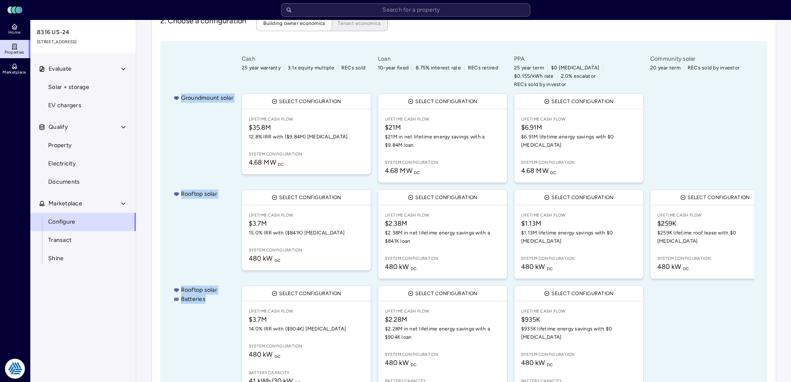
click at [216, 298] on div "Rooftop solar Batteries" at bounding box center [204, 343] width 60 height 119
click at [191, 105] on div "Groundmount solar" at bounding box center [204, 138] width 60 height 93
drag, startPoint x: 177, startPoint y: 86, endPoint x: 222, endPoint y: 311, distance: 229.2
click at [222, 311] on div "Groundmount solar Rooftop solar Rooftop solar Batteries Cash 25 year warranty 3…" at bounding box center [463, 228] width 607 height 375
click at [216, 306] on div "Rooftop solar Batteries" at bounding box center [204, 343] width 60 height 119
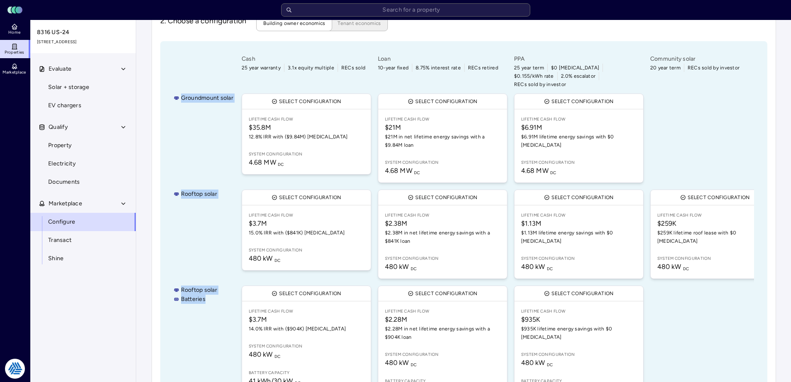
drag, startPoint x: 220, startPoint y: 296, endPoint x: 167, endPoint y: 79, distance: 222.8
click at [167, 79] on div "Groundmount solar Rooftop solar Rooftop solar Batteries Cash 25 year warranty 3…" at bounding box center [463, 228] width 607 height 375
click at [167, 82] on div "Groundmount solar Rooftop solar Rooftop solar Batteries Cash 25 year warranty 3…" at bounding box center [463, 228] width 607 height 375
drag, startPoint x: 178, startPoint y: 81, endPoint x: 230, endPoint y: 323, distance: 247.5
click at [230, 323] on div "Groundmount solar Rooftop solar Rooftop solar Batteries Cash 25 year warranty 3…" at bounding box center [463, 228] width 607 height 375
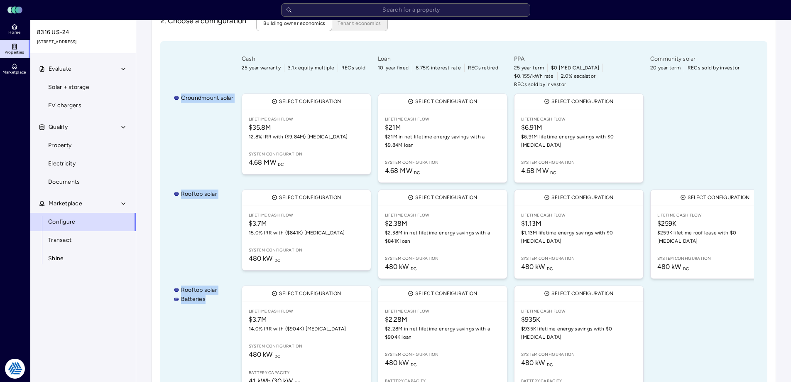
click at [228, 319] on div "Rooftop solar Batteries" at bounding box center [204, 343] width 60 height 119
click at [718, 356] on div at bounding box center [715, 343] width 133 height 119
drag, startPoint x: 209, startPoint y: 292, endPoint x: 170, endPoint y: 78, distance: 217.1
click at [170, 78] on div "Groundmount solar Rooftop solar Rooftop solar Batteries Cash 25 year warranty 3…" at bounding box center [463, 228] width 607 height 375
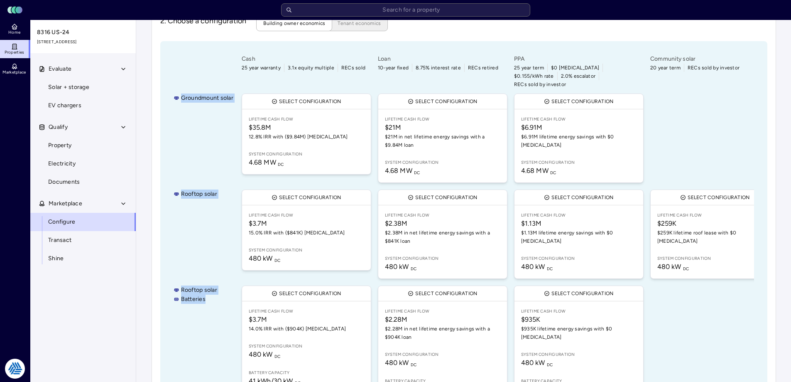
drag, startPoint x: 177, startPoint y: 85, endPoint x: 225, endPoint y: 306, distance: 226.2
click at [225, 306] on div "Groundmount solar Rooftop solar Rooftop solar Batteries Cash 25 year warranty 3…" at bounding box center [463, 228] width 607 height 375
click at [225, 306] on div "Rooftop solar Batteries" at bounding box center [204, 343] width 60 height 119
drag, startPoint x: 208, startPoint y: 301, endPoint x: 161, endPoint y: 61, distance: 244.9
click at [161, 61] on div "Groundmount solar Rooftop solar Rooftop solar Batteries Cash 25 year warranty 3…" at bounding box center [463, 228] width 607 height 375
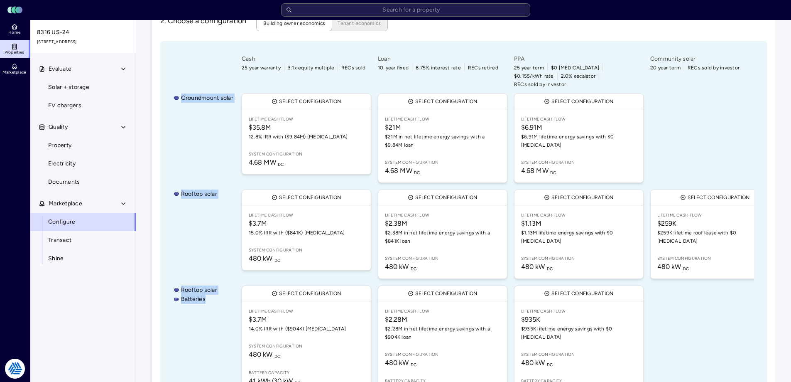
click at [180, 92] on div "Groundmount solar" at bounding box center [204, 138] width 60 height 93
drag, startPoint x: 178, startPoint y: 74, endPoint x: 205, endPoint y: 305, distance: 232.9
click at [205, 305] on div "Groundmount solar Rooftop solar Rooftop solar Batteries Cash 25 year warranty 3…" at bounding box center [463, 228] width 607 height 375
click at [205, 305] on div "Rooftop solar Batteries" at bounding box center [204, 343] width 60 height 119
drag, startPoint x: 209, startPoint y: 299, endPoint x: 169, endPoint y: 94, distance: 209.4
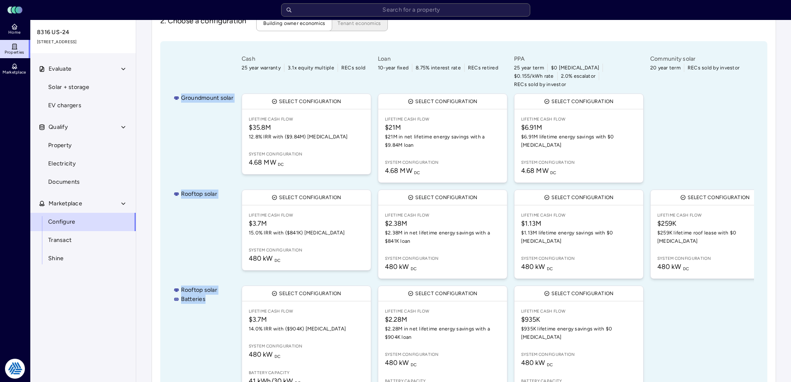
click at [169, 94] on div "Groundmount solar Rooftop solar Rooftop solar Batteries Cash 25 year warranty 3…" at bounding box center [463, 228] width 607 height 375
click at [211, 146] on div "Groundmount solar" at bounding box center [204, 138] width 60 height 93
drag, startPoint x: 169, startPoint y: 79, endPoint x: 223, endPoint y: 98, distance: 57.1
click at [223, 98] on div "Groundmount solar Rooftop solar Rooftop solar Batteries Cash 25 year warranty 3…" at bounding box center [463, 228] width 607 height 375
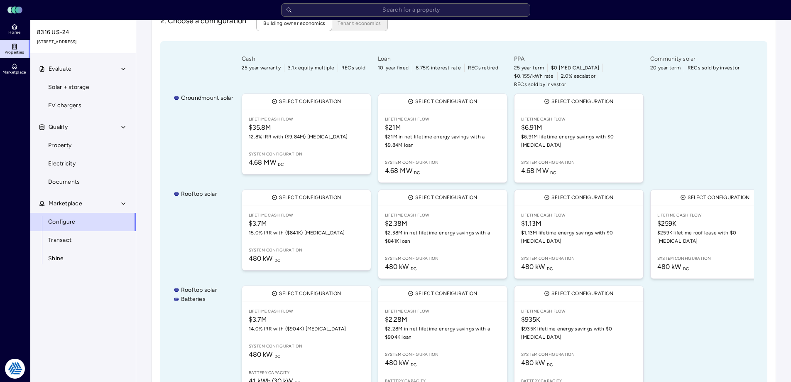
click at [225, 94] on div "Groundmount solar" at bounding box center [204, 138] width 60 height 93
drag, startPoint x: 234, startPoint y: 90, endPoint x: 164, endPoint y: 87, distance: 69.4
click at [164, 87] on div "Groundmount solar Rooftop solar Rooftop solar Batteries Cash 25 year warranty 3…" at bounding box center [463, 228] width 607 height 375
click at [200, 103] on div "Groundmount solar" at bounding box center [204, 138] width 60 height 93
click at [174, 93] on div "Groundmount solar" at bounding box center [204, 97] width 60 height 9
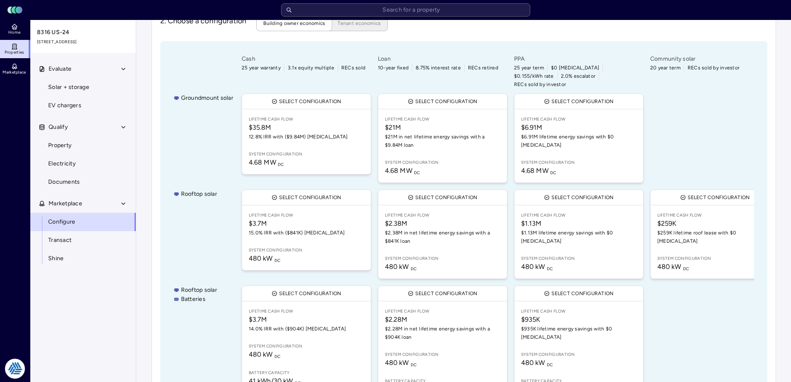
click at [179, 95] on icon at bounding box center [177, 98] width 6 height 6
click at [192, 115] on div "Groundmount solar" at bounding box center [204, 138] width 60 height 93
click at [198, 214] on div "Rooftop solar" at bounding box center [204, 234] width 60 height 93
drag, startPoint x: 184, startPoint y: 170, endPoint x: 189, endPoint y: 184, distance: 14.4
click at [187, 181] on div "Groundmount solar Rooftop solar Rooftop solar Batteries Cash 25 year warranty 3…" at bounding box center [463, 228] width 607 height 375
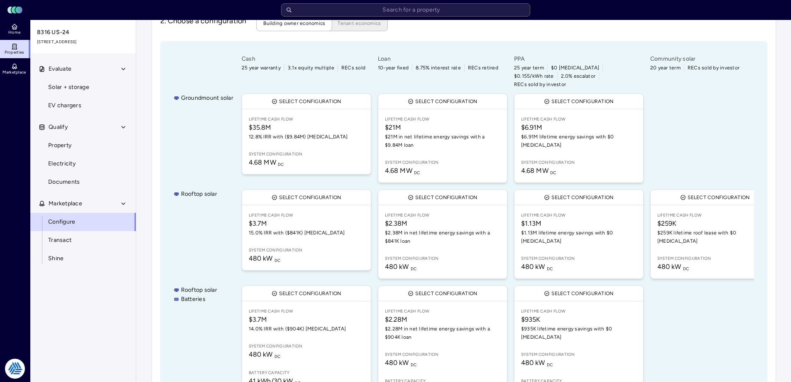
drag, startPoint x: 193, startPoint y: 233, endPoint x: 212, endPoint y: 202, distance: 36.2
click at [195, 226] on div "Rooftop solar" at bounding box center [204, 234] width 60 height 93
drag, startPoint x: 221, startPoint y: 186, endPoint x: 172, endPoint y: 80, distance: 116.7
click at [172, 80] on div "Groundmount solar Rooftop solar Rooftop solar Batteries Cash 25 year warranty 3…" at bounding box center [463, 228] width 607 height 375
click at [187, 131] on div "Groundmount solar" at bounding box center [204, 138] width 60 height 93
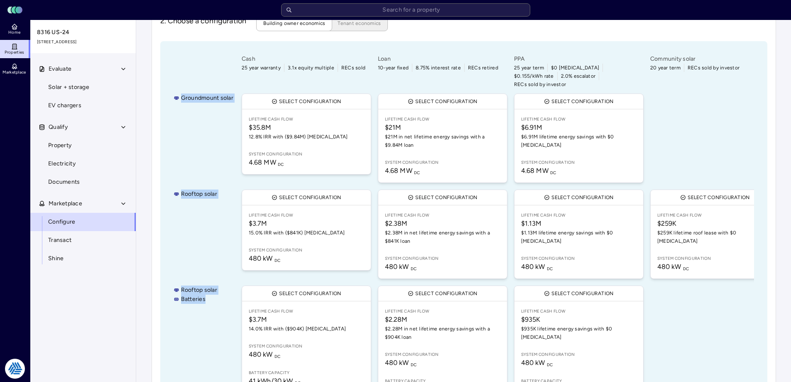
drag, startPoint x: 205, startPoint y: 291, endPoint x: 165, endPoint y: 88, distance: 207.0
click at [165, 88] on div "Groundmount solar Rooftop solar Rooftop solar Batteries Cash 25 year warranty 3…" at bounding box center [463, 228] width 607 height 375
click at [189, 111] on div "Groundmount solar" at bounding box center [204, 138] width 60 height 93
drag, startPoint x: 176, startPoint y: 82, endPoint x: 190, endPoint y: 92, distance: 17.4
click at [182, 86] on div "Groundmount solar Rooftop solar Rooftop solar Batteries Cash 25 year warranty 3…" at bounding box center [463, 228] width 607 height 375
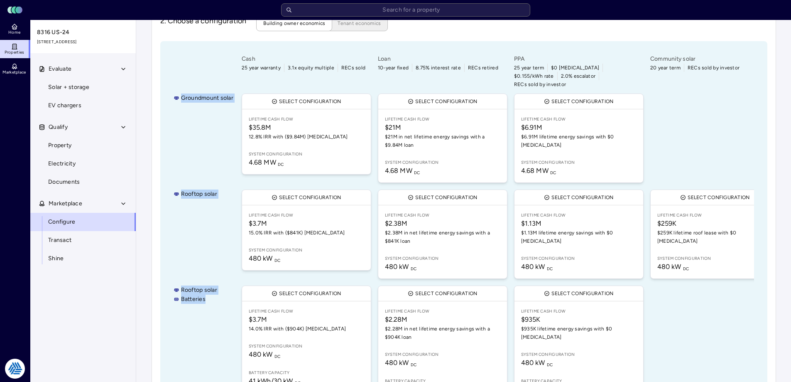
drag, startPoint x: 181, startPoint y: 83, endPoint x: 213, endPoint y: 297, distance: 216.2
click at [213, 297] on div "Groundmount solar Rooftop solar Rooftop solar Batteries Cash 25 year warranty 3…" at bounding box center [463, 228] width 607 height 375
click at [213, 297] on div "Rooftop solar Batteries" at bounding box center [204, 343] width 60 height 119
drag, startPoint x: 208, startPoint y: 292, endPoint x: 152, endPoint y: 85, distance: 214.0
click at [152, 85] on div "Configure 1. Enable technologies Select the technologies you would like to cons…" at bounding box center [464, 157] width 625 height 534
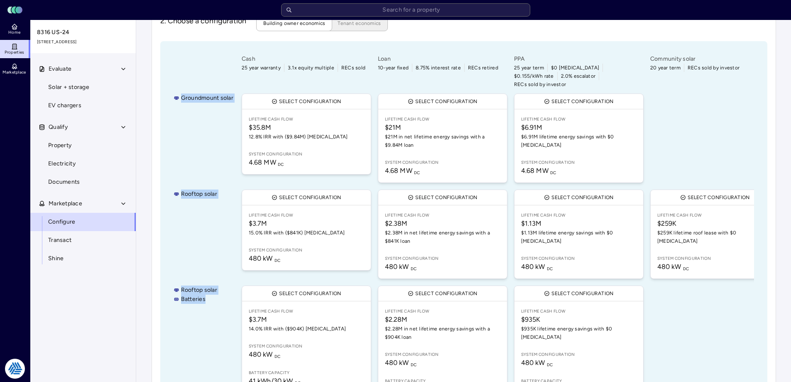
click at [183, 100] on div "Groundmount solar" at bounding box center [204, 138] width 60 height 93
drag, startPoint x: 153, startPoint y: 81, endPoint x: 161, endPoint y: 84, distance: 9.1
click at [158, 83] on div "Configure 1. Enable technologies Select the technologies you would like to cons…" at bounding box center [464, 157] width 625 height 534
click at [143, 99] on div "Your estimates have been updated Configure 1. Enable technologies Select the te…" at bounding box center [463, 158] width 655 height 548
